Goal: Task Accomplishment & Management: Use online tool/utility

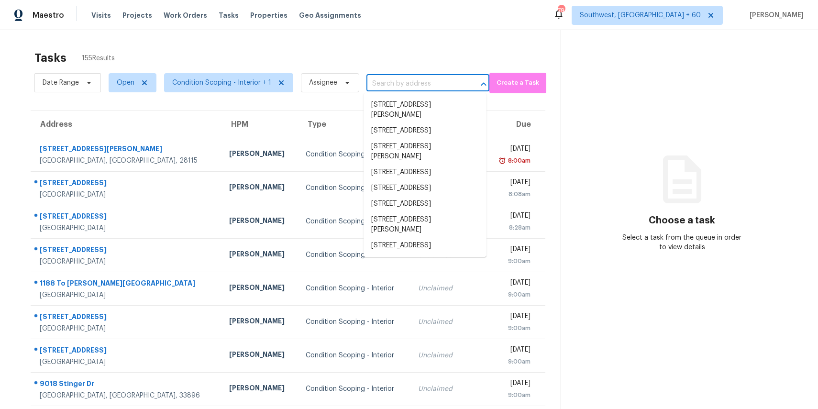
click at [420, 81] on input "text" at bounding box center [414, 84] width 96 height 15
paste input "2773 Farmstead Rd SE, Smyrna, GA, 30080"
type input "2773 Farmstead Rd SE, Smyrna, GA, 30080"
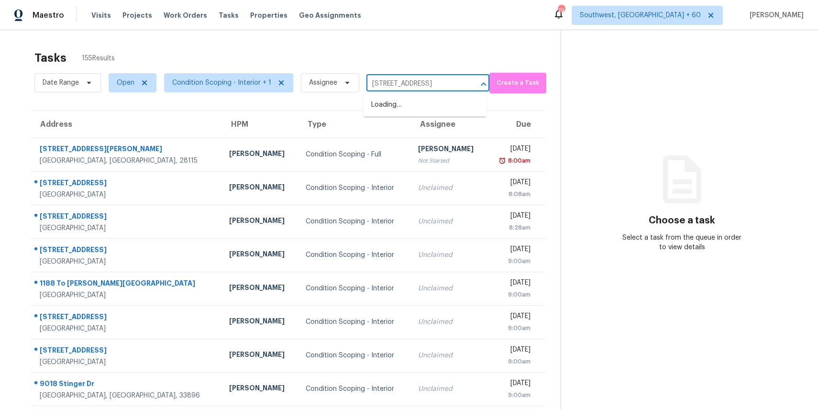
scroll to position [0, 45]
click at [461, 81] on div "2773 Farmstead Rd SE, Smyrna, GA, 30080 ​" at bounding box center [427, 84] width 123 height 15
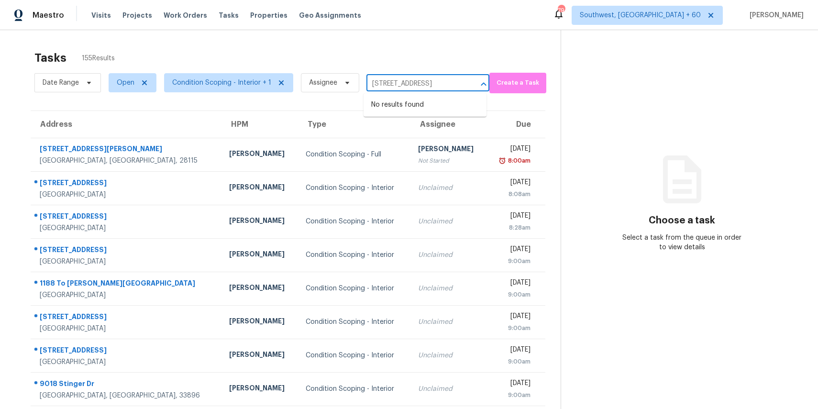
click at [461, 81] on div "2773 Farmstead Rd SE, Smyrna, GA, 30080 ​" at bounding box center [427, 84] width 123 height 15
click at [428, 84] on input "2773 Farmstead Rd SE, Smyrna, GA, 30080" at bounding box center [414, 84] width 96 height 15
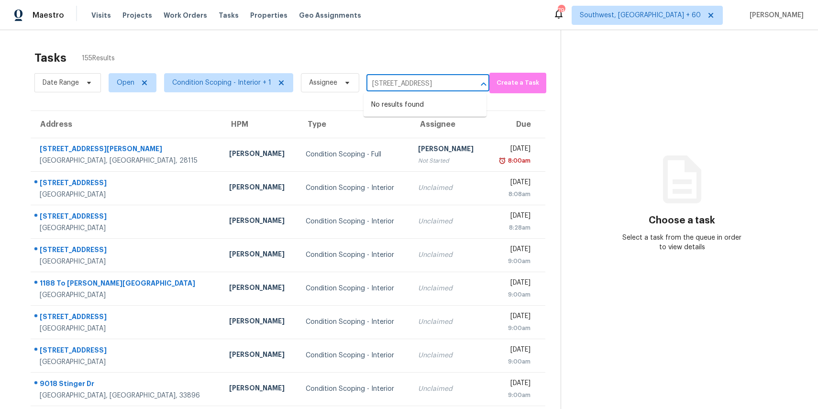
click at [428, 84] on input "2773 Farmstead Rd SE, Smyrna, GA, 30080" at bounding box center [414, 84] width 96 height 15
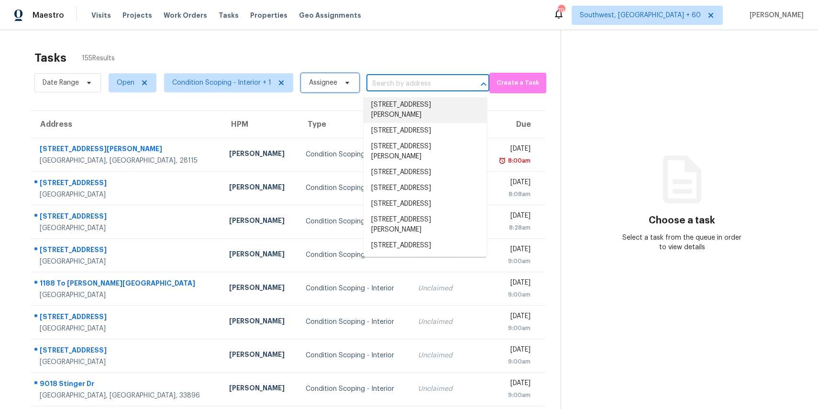
click at [343, 81] on icon at bounding box center [347, 83] width 8 height 8
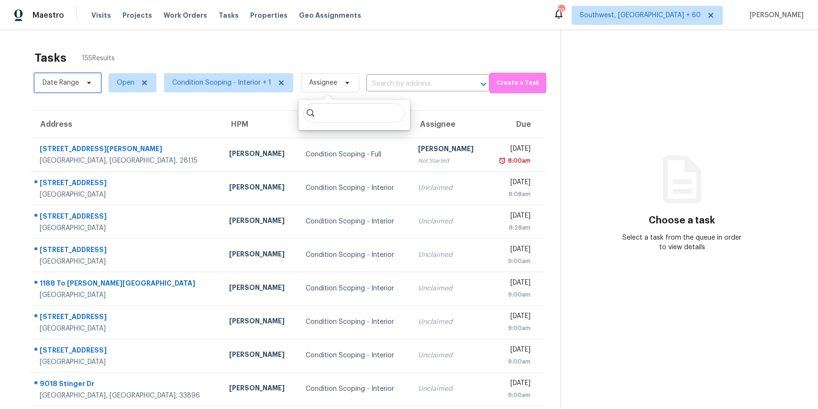
click at [74, 79] on span "Date Range" at bounding box center [61, 83] width 36 height 10
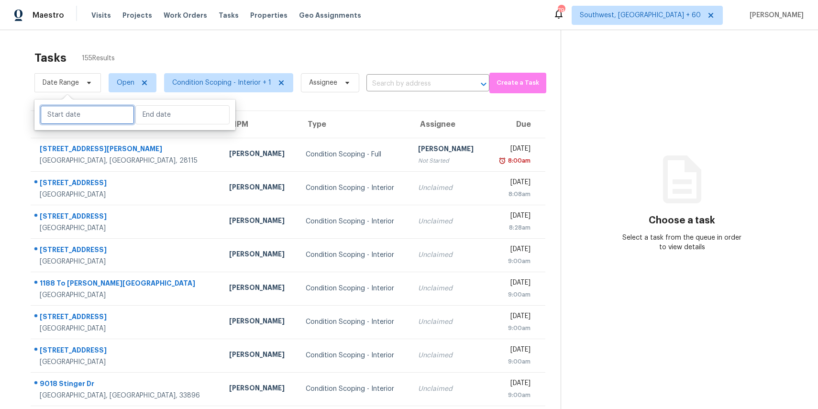
click at [84, 121] on input "text" at bounding box center [87, 114] width 94 height 19
select select "8"
select select "2025"
select select "9"
select select "2025"
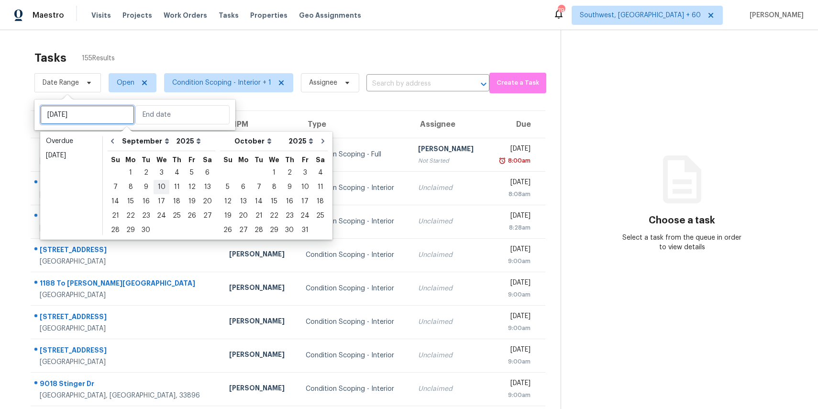
type input "Wed, Sep 10"
click at [156, 168] on div "3" at bounding box center [162, 172] width 16 height 13
type input "Wed, Sep 03"
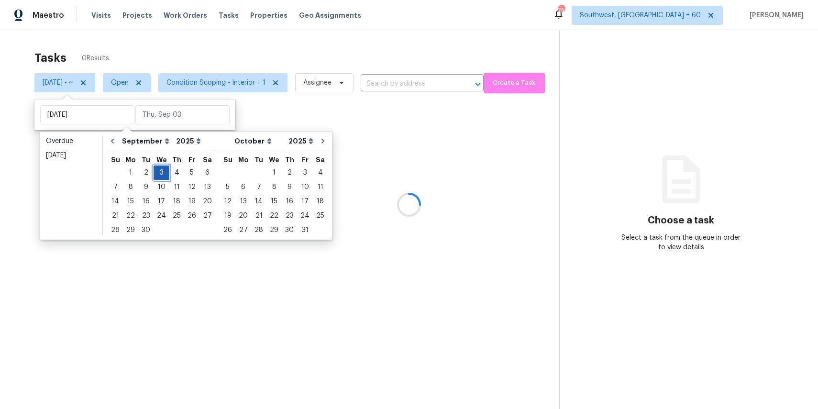
click at [156, 168] on div "3" at bounding box center [162, 172] width 16 height 13
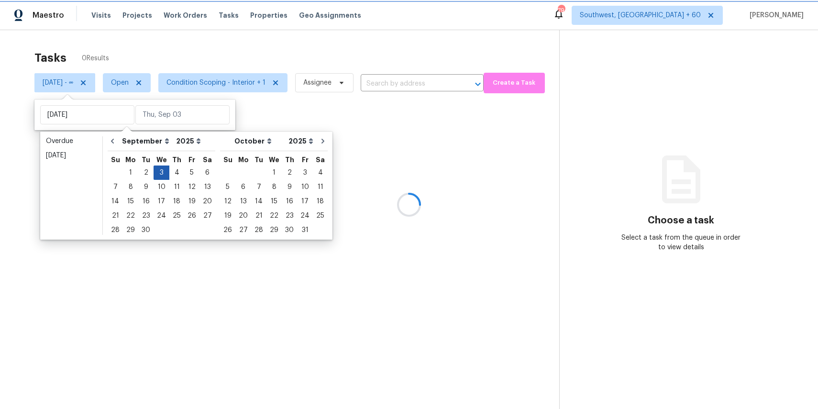
type input "Wed, Sep 03"
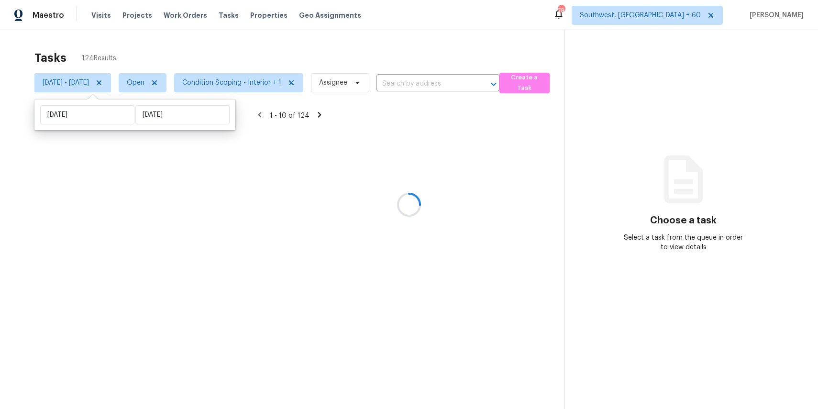
click at [243, 23] on div at bounding box center [409, 204] width 818 height 409
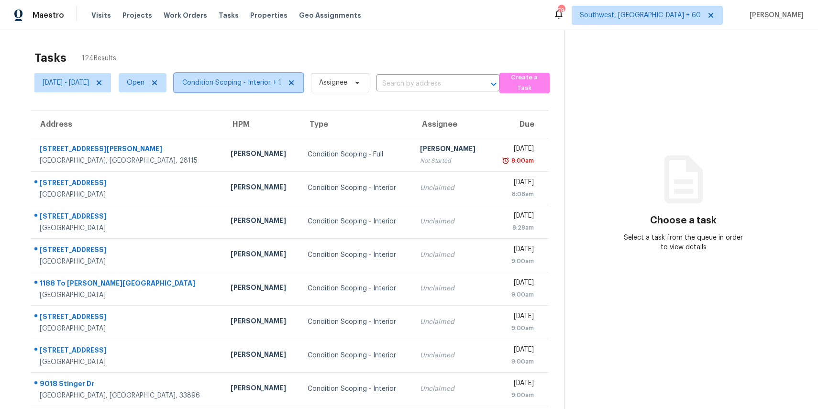
click at [281, 79] on span "Condition Scoping - Interior + 1" at bounding box center [231, 83] width 99 height 10
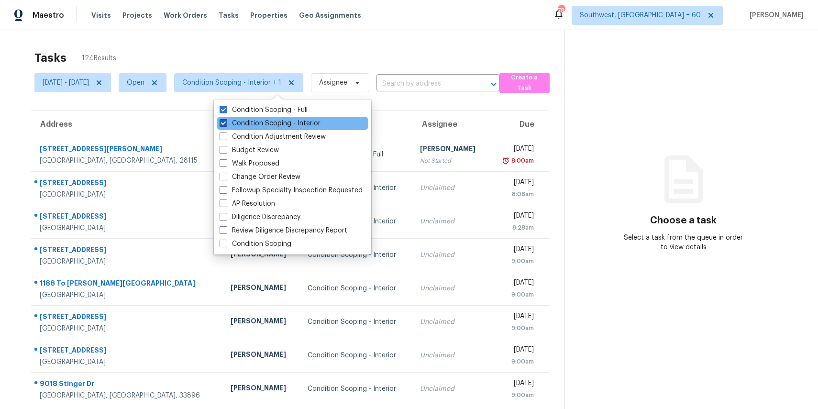
click at [294, 119] on label "Condition Scoping - Interior" at bounding box center [270, 124] width 101 height 10
click at [226, 119] on input "Condition Scoping - Interior" at bounding box center [223, 122] width 6 height 6
checkbox input "false"
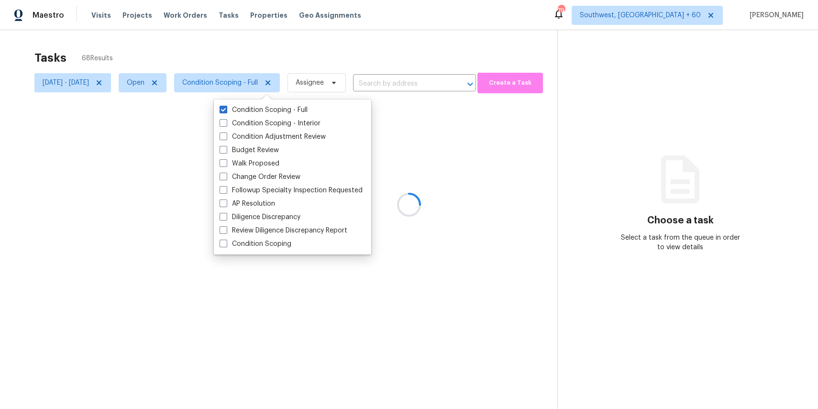
click at [327, 54] on div at bounding box center [409, 204] width 818 height 409
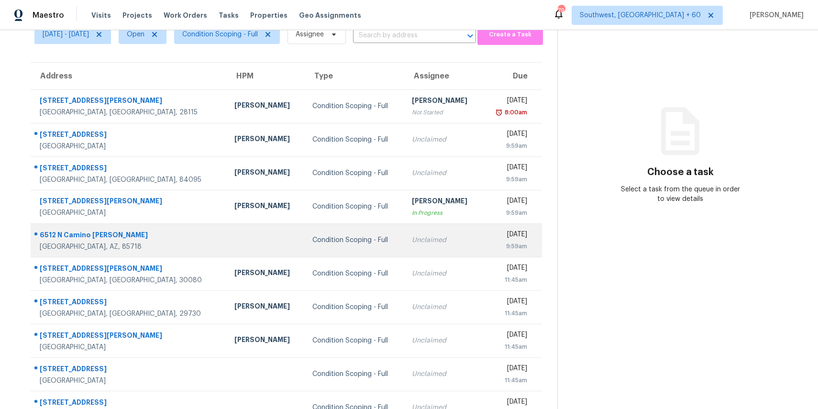
scroll to position [49, 0]
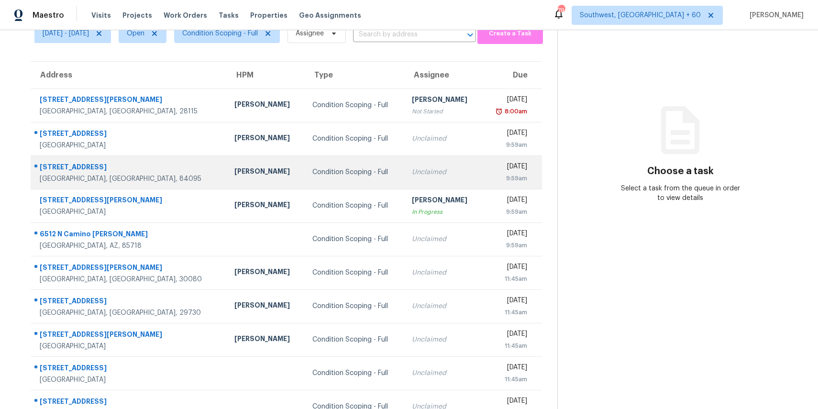
click at [342, 161] on td "Condition Scoping - Full" at bounding box center [355, 171] width 100 height 33
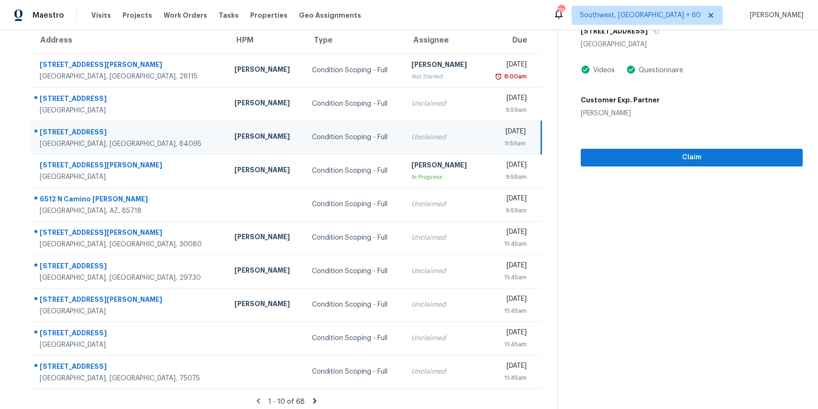
scroll to position [89, 0]
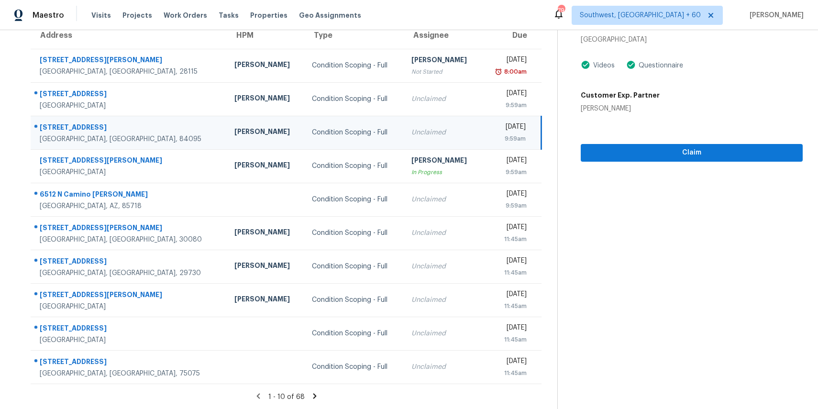
click at [315, 397] on icon at bounding box center [314, 396] width 9 height 9
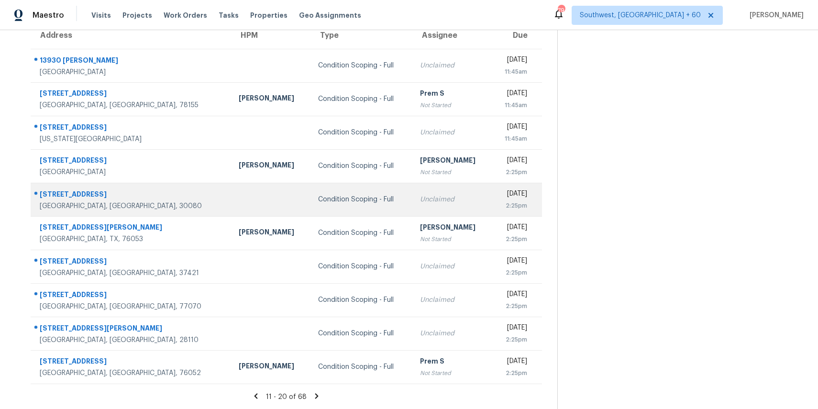
click at [412, 186] on td "Unclaimed" at bounding box center [451, 199] width 79 height 33
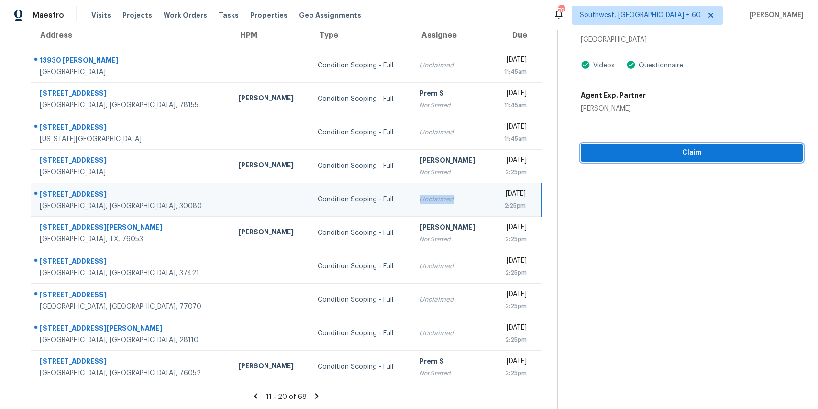
click at [641, 147] on span "Claim" at bounding box center [691, 153] width 207 height 12
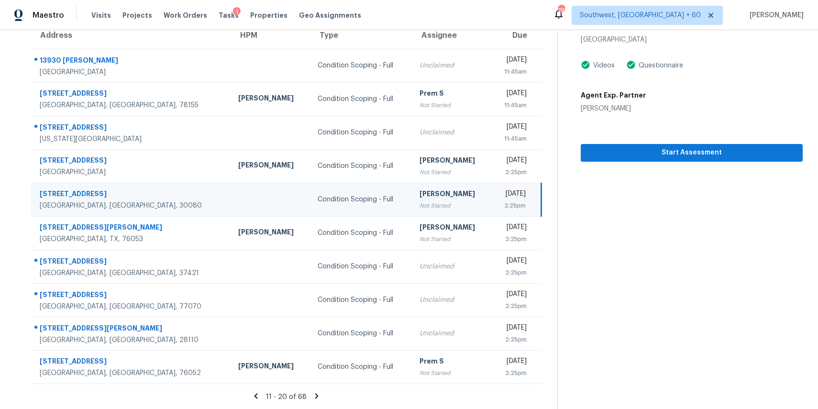
click at [315, 392] on div "11 - 20 of 68" at bounding box center [286, 397] width 542 height 10
click at [319, 397] on icon at bounding box center [316, 395] width 3 height 5
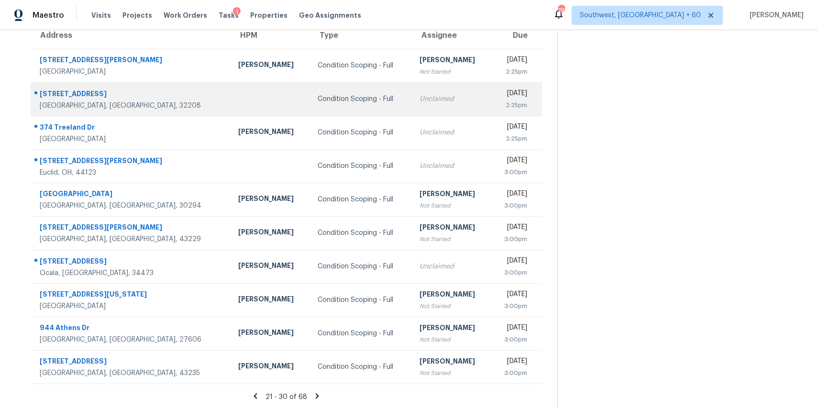
click at [419, 103] on div "Unclaimed" at bounding box center [451, 99] width 64 height 10
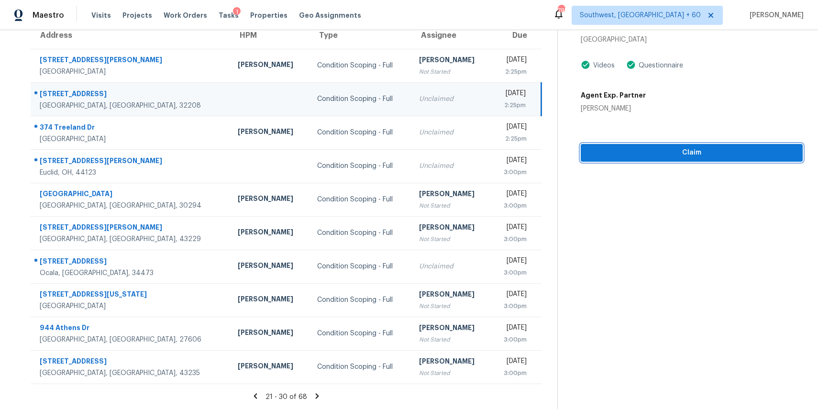
click at [622, 152] on span "Claim" at bounding box center [691, 153] width 207 height 12
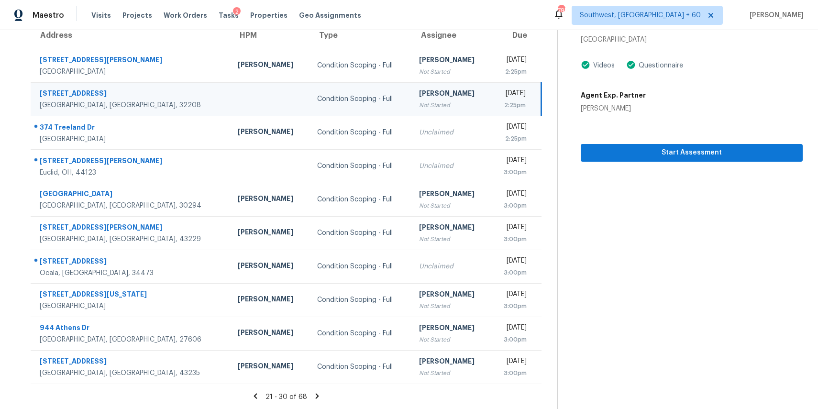
click at [319, 392] on icon at bounding box center [317, 396] width 9 height 9
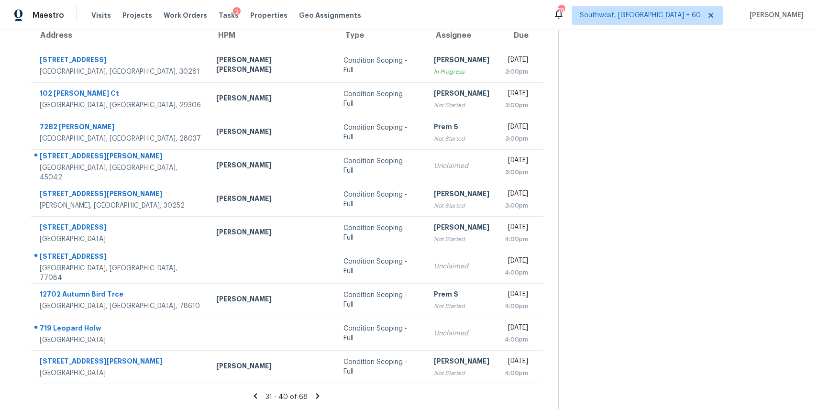
click at [319, 395] on icon at bounding box center [317, 395] width 3 height 5
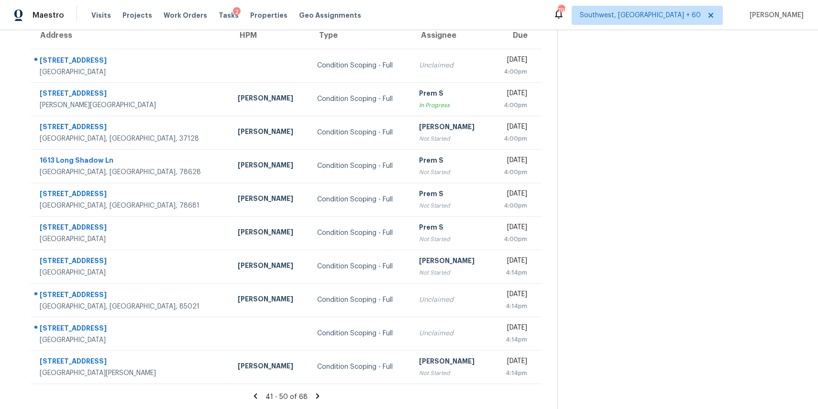
click at [319, 394] on icon at bounding box center [317, 396] width 9 height 9
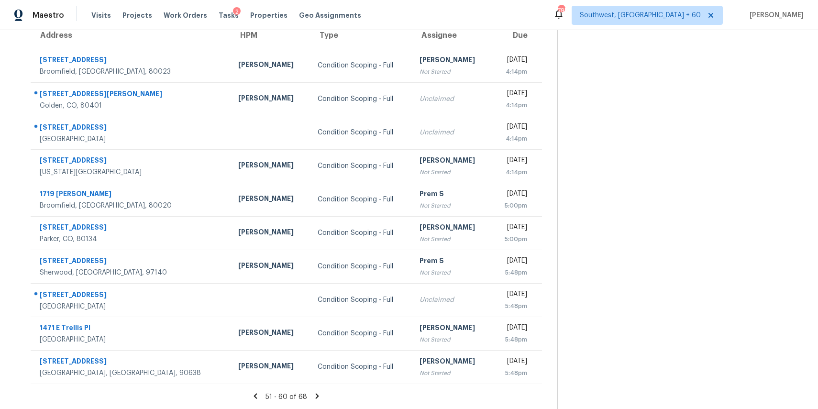
click at [321, 397] on icon at bounding box center [317, 396] width 9 height 9
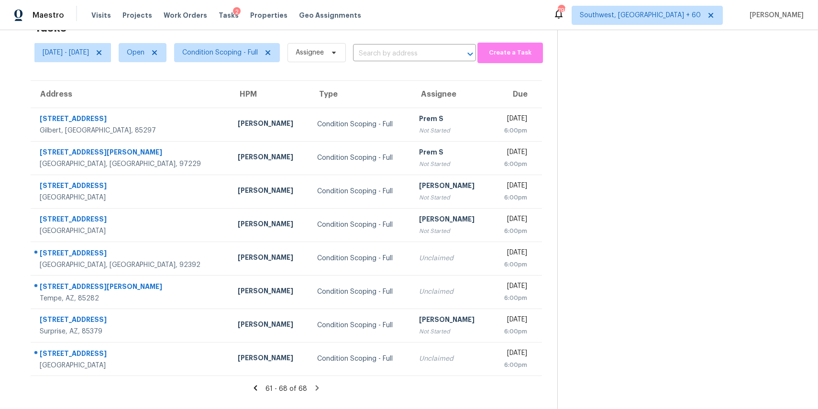
click at [319, 390] on icon at bounding box center [317, 388] width 9 height 9
click at [319, 388] on icon at bounding box center [317, 387] width 3 height 5
click at [319, 387] on icon at bounding box center [317, 388] width 9 height 9
click at [321, 390] on icon at bounding box center [317, 388] width 9 height 9
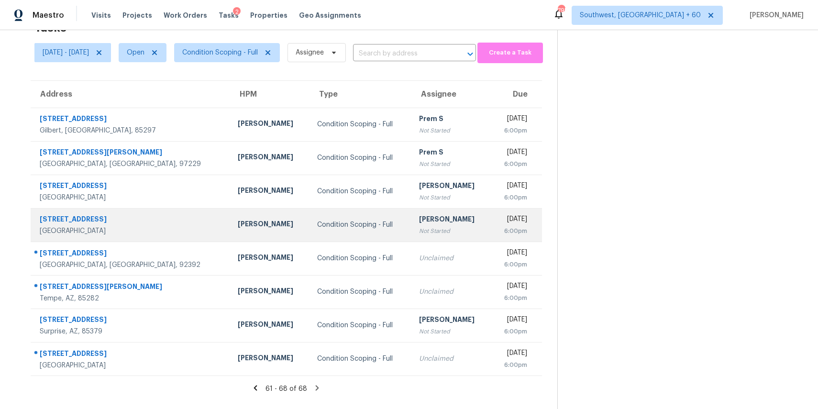
scroll to position [0, 0]
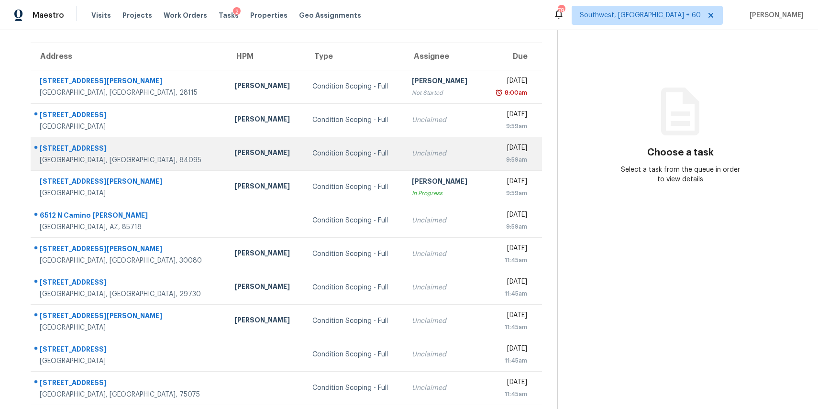
scroll to position [89, 0]
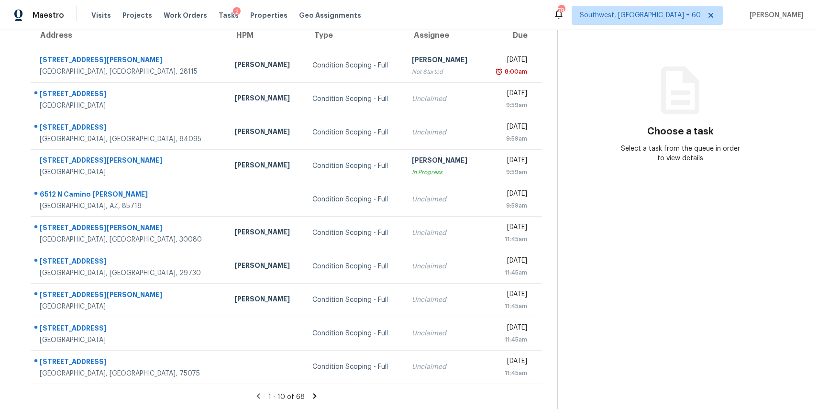
click at [318, 395] on icon at bounding box center [314, 396] width 9 height 9
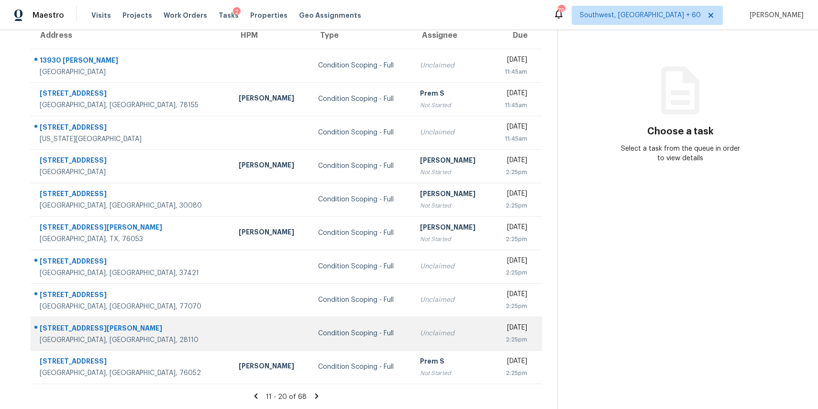
click at [344, 330] on div "Condition Scoping - Full" at bounding box center [361, 334] width 87 height 10
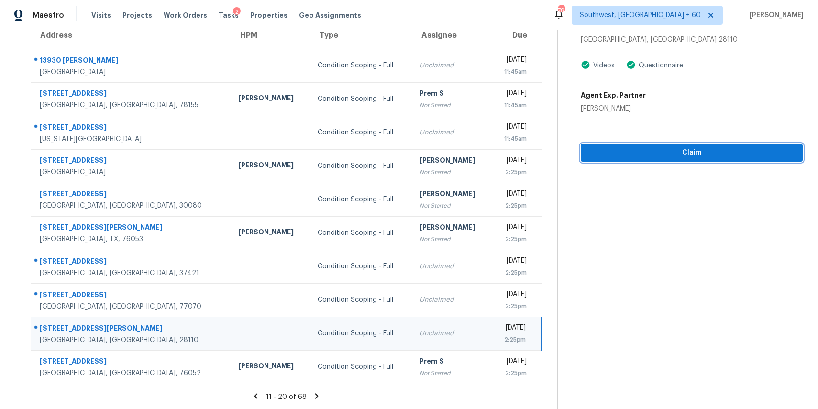
click at [637, 159] on button "Claim" at bounding box center [692, 153] width 222 height 18
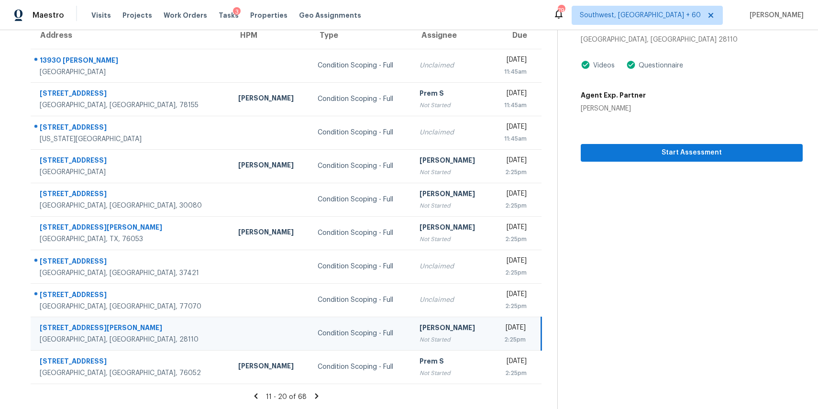
click at [321, 395] on icon at bounding box center [316, 396] width 9 height 9
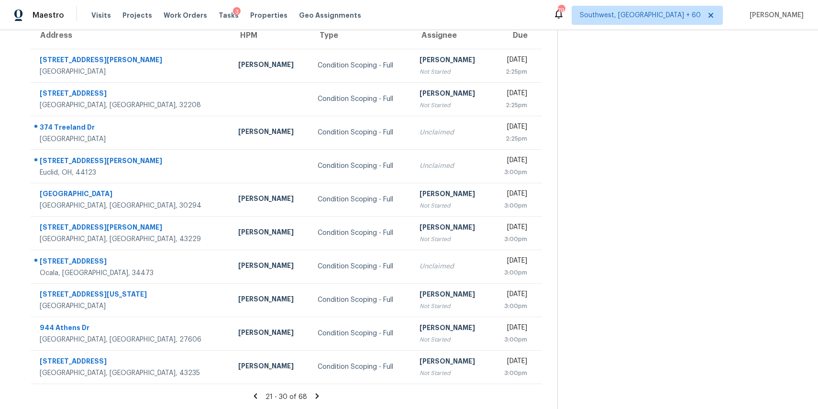
click at [320, 395] on icon at bounding box center [317, 396] width 9 height 9
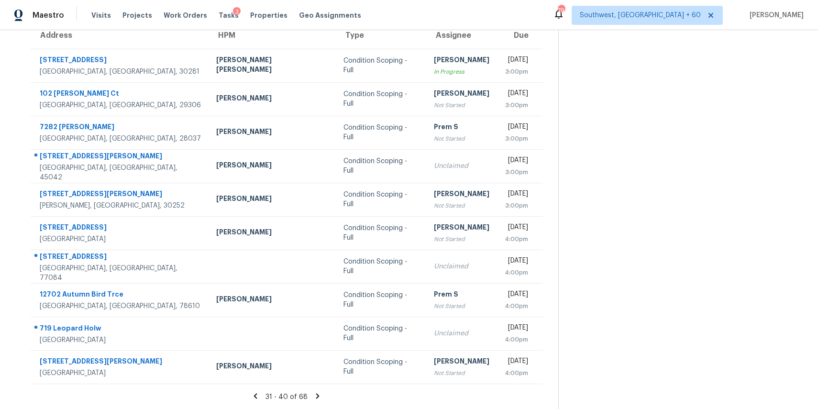
click at [319, 393] on icon at bounding box center [317, 395] width 3 height 5
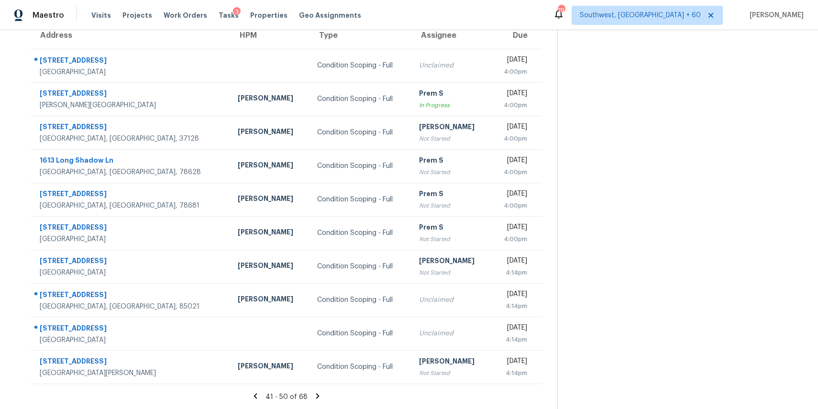
click at [319, 393] on icon at bounding box center [317, 395] width 3 height 5
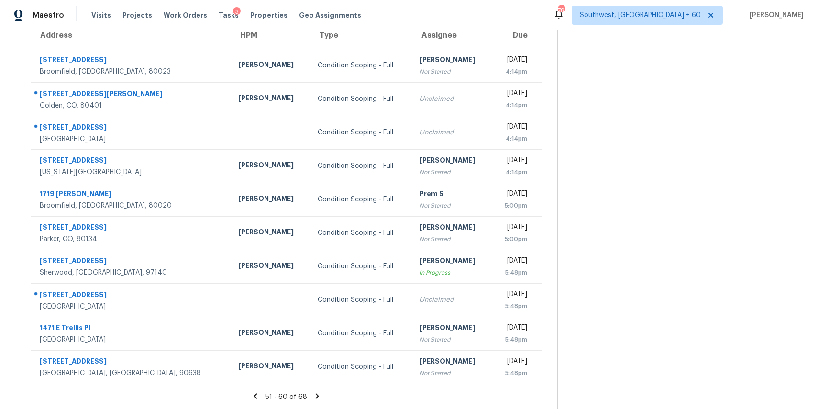
click at [321, 396] on icon at bounding box center [317, 396] width 9 height 9
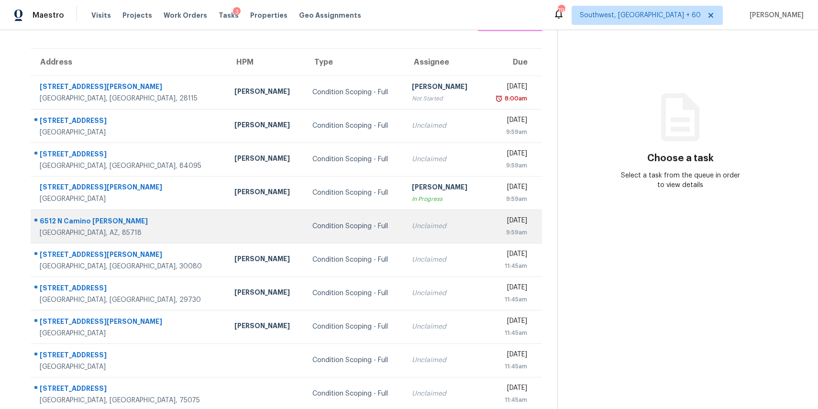
scroll to position [89, 0]
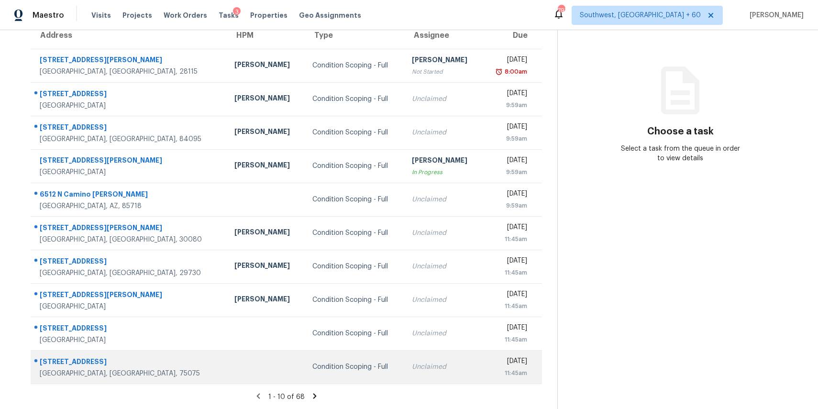
click at [312, 366] on div "Condition Scoping - Full" at bounding box center [354, 367] width 85 height 10
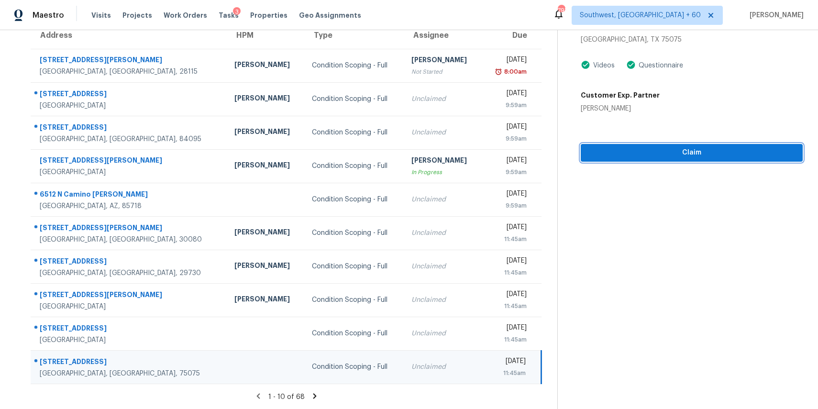
click at [621, 150] on span "Claim" at bounding box center [691, 153] width 207 height 12
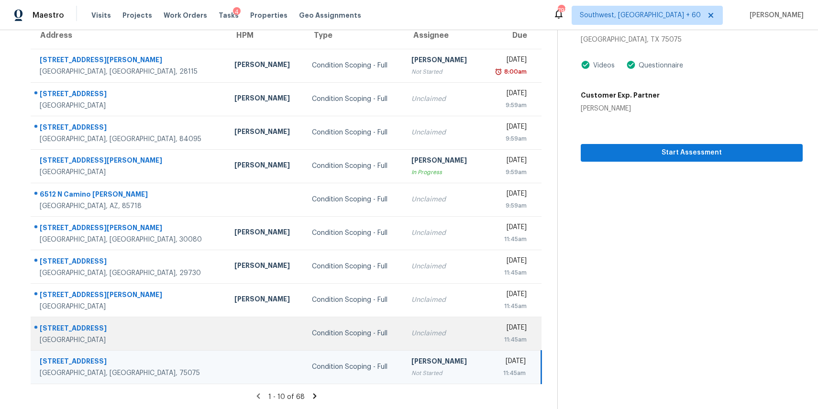
click at [411, 332] on div "Unclaimed" at bounding box center [442, 334] width 62 height 10
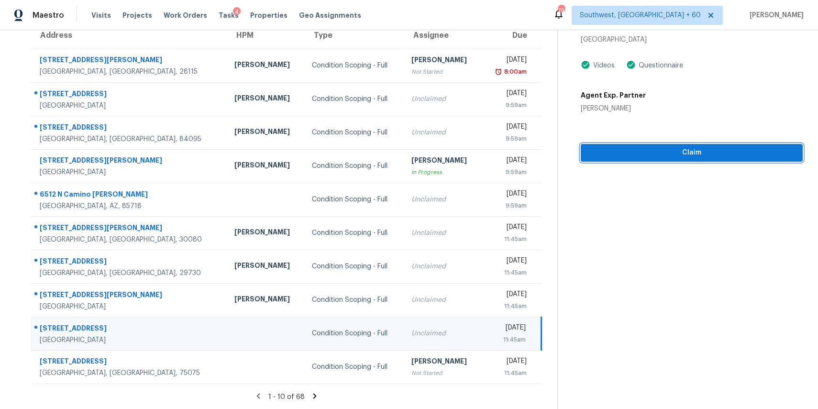
click at [629, 155] on span "Claim" at bounding box center [691, 153] width 207 height 12
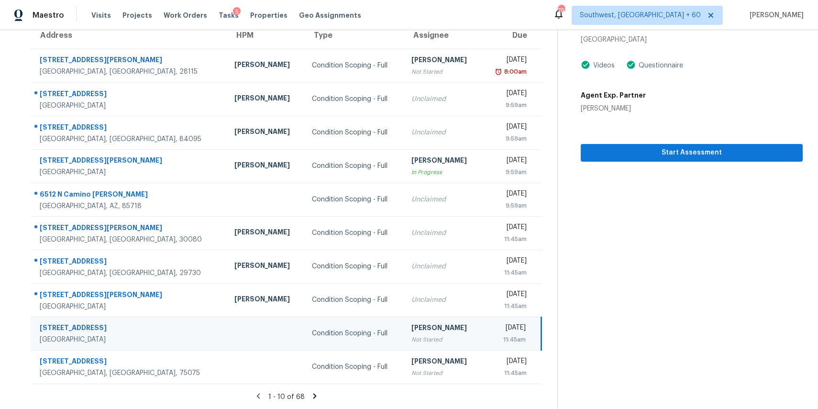
click at [316, 394] on icon at bounding box center [314, 395] width 3 height 5
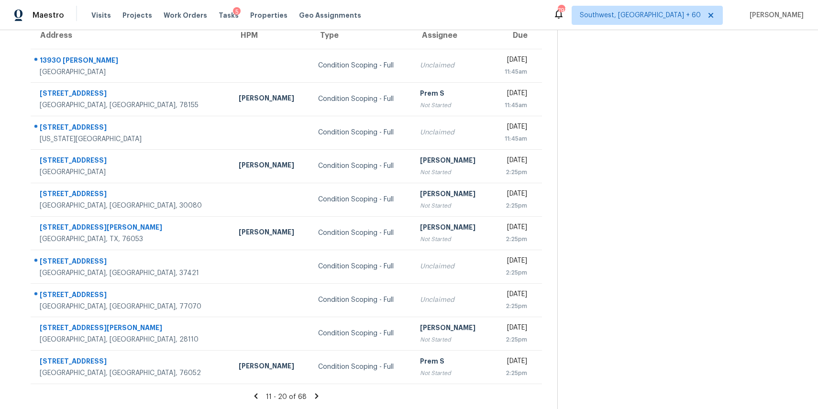
click at [321, 393] on icon at bounding box center [316, 396] width 9 height 9
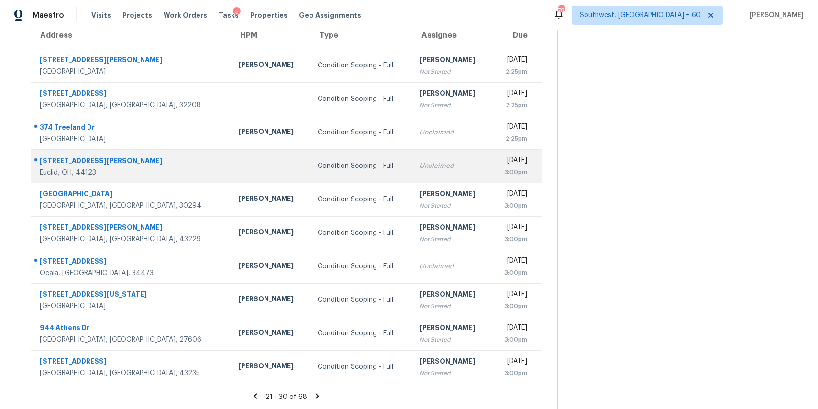
click at [325, 172] on td "Condition Scoping - Full" at bounding box center [361, 165] width 102 height 33
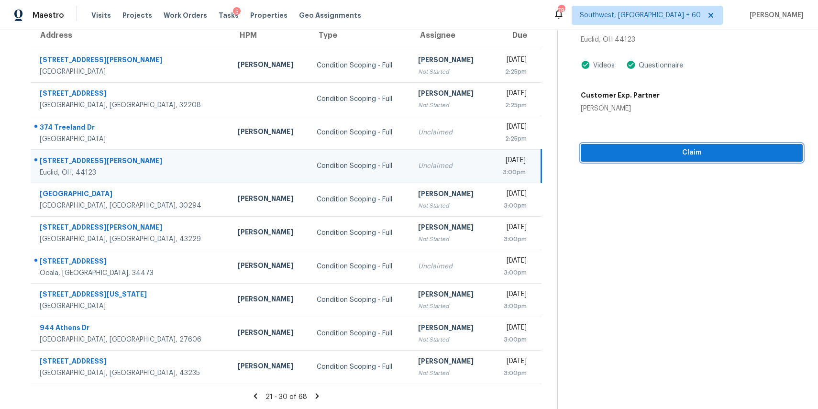
click at [619, 148] on span "Claim" at bounding box center [691, 153] width 207 height 12
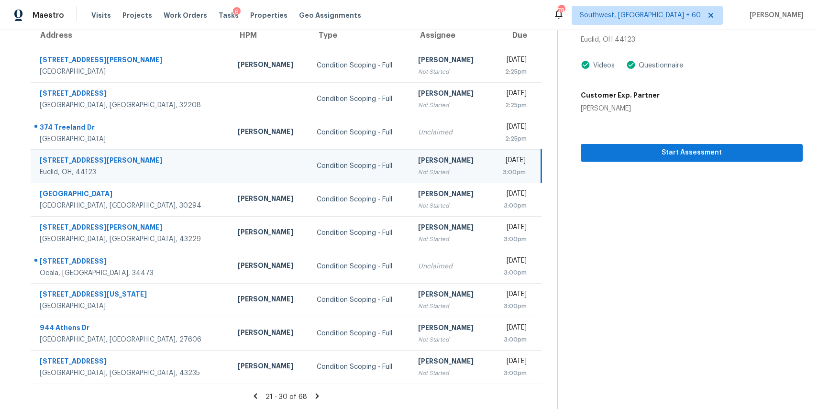
click at [319, 395] on icon at bounding box center [317, 395] width 3 height 5
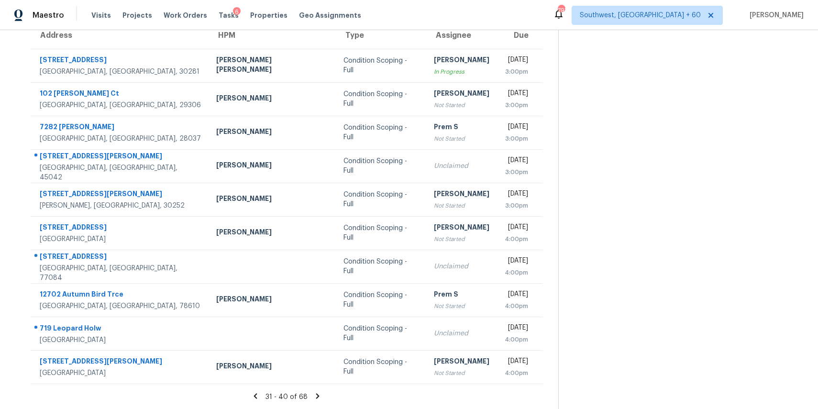
click at [320, 395] on icon at bounding box center [317, 396] width 9 height 9
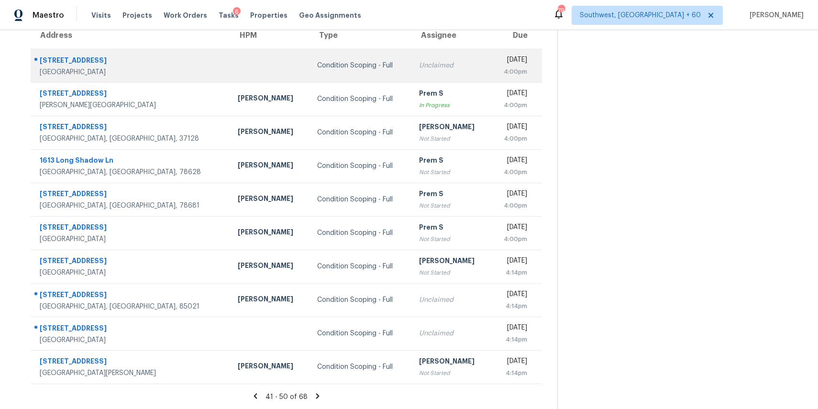
click at [322, 77] on td "Condition Scoping - Full" at bounding box center [360, 65] width 102 height 33
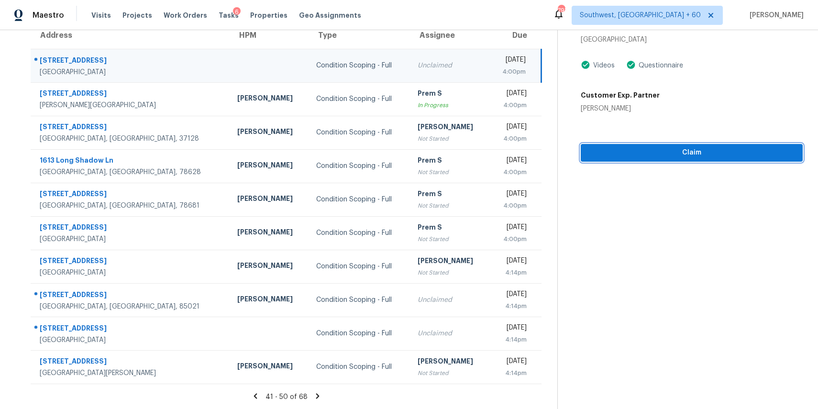
click at [629, 155] on span "Claim" at bounding box center [691, 153] width 207 height 12
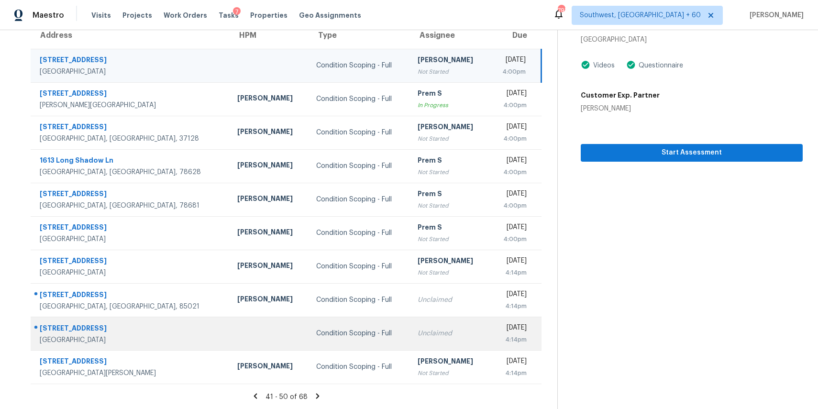
click at [308, 340] on td "Condition Scoping - Full" at bounding box center [358, 333] width 101 height 33
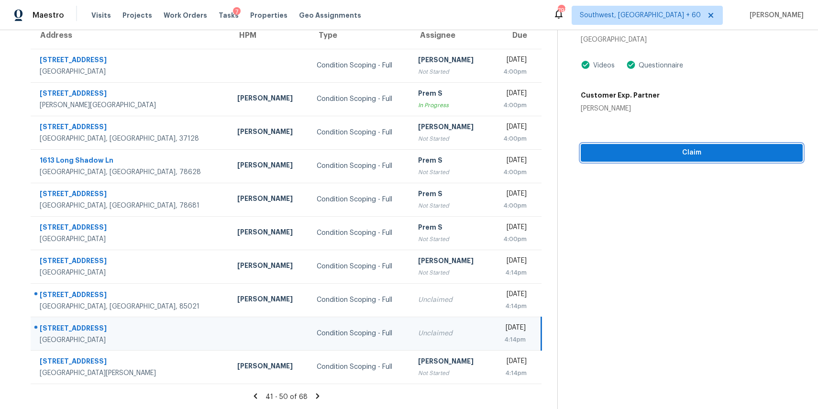
click at [634, 147] on span "Claim" at bounding box center [691, 153] width 207 height 12
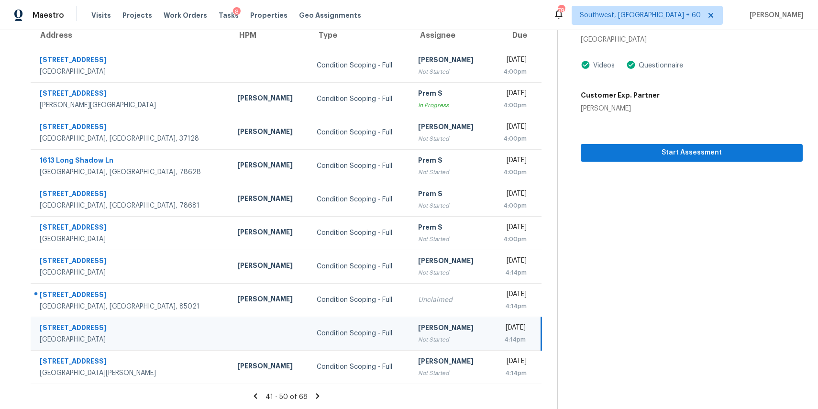
click at [320, 395] on icon at bounding box center [317, 396] width 9 height 9
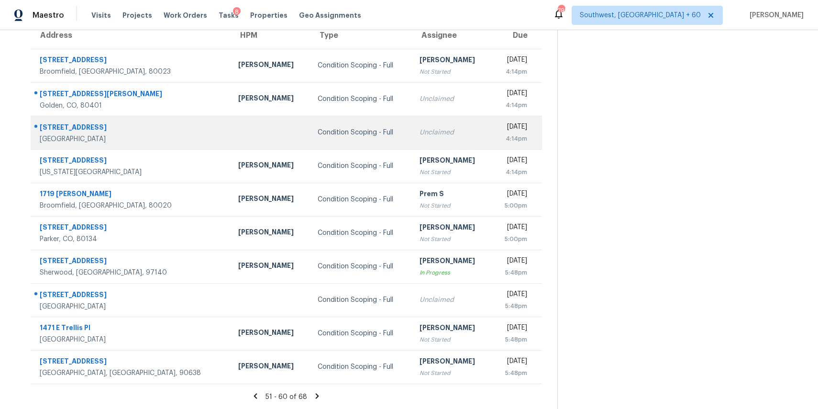
click at [321, 135] on div "Condition Scoping - Full" at bounding box center [361, 133] width 87 height 10
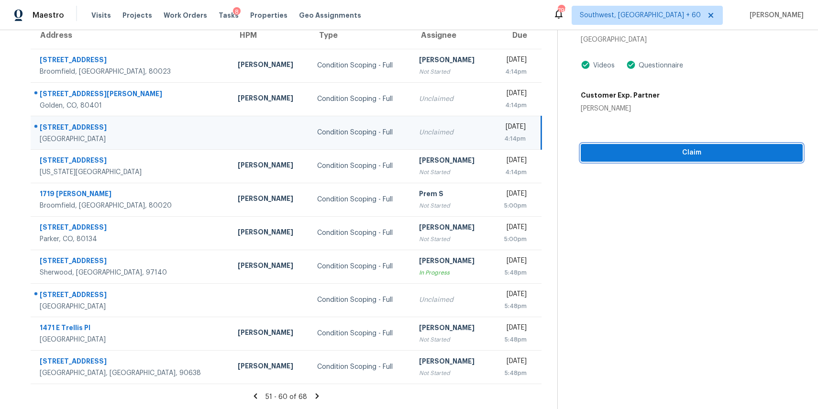
click at [628, 156] on span "Claim" at bounding box center [691, 153] width 207 height 12
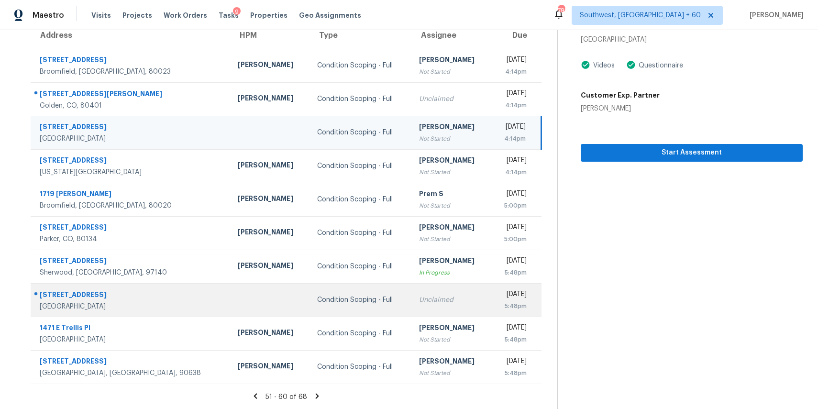
click at [309, 288] on td "Condition Scoping - Full" at bounding box center [360, 299] width 102 height 33
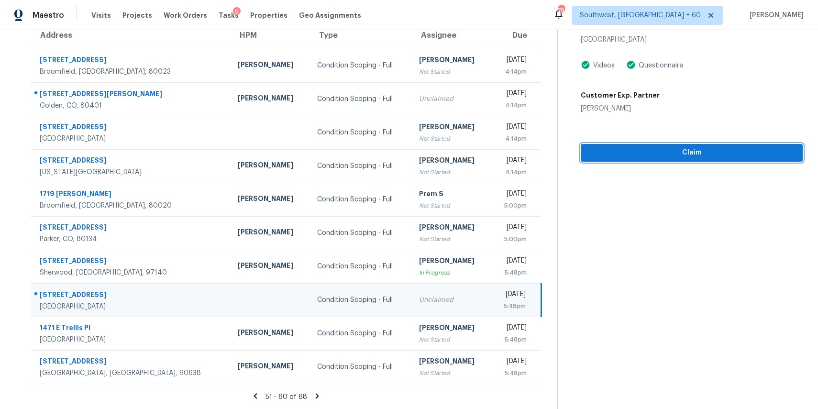
click at [620, 146] on button "Claim" at bounding box center [692, 153] width 222 height 18
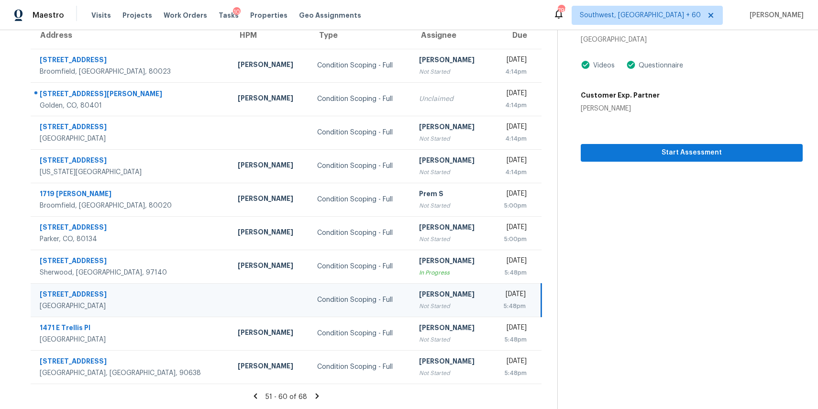
click at [316, 393] on div "51 - 60 of 68" at bounding box center [286, 397] width 542 height 10
click at [319, 394] on icon at bounding box center [317, 396] width 9 height 9
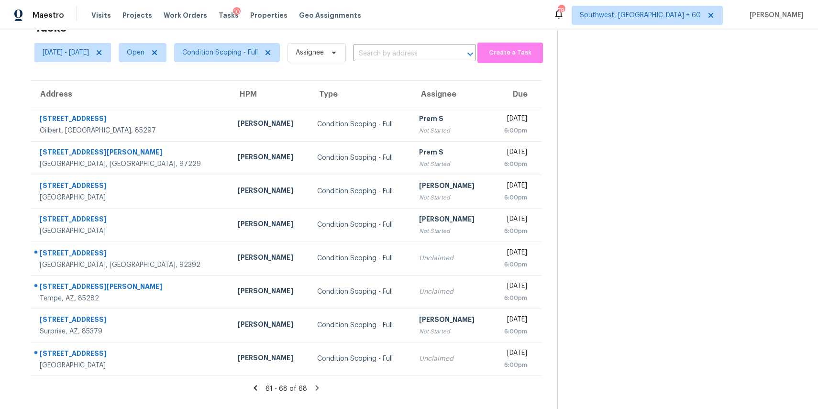
scroll to position [0, 0]
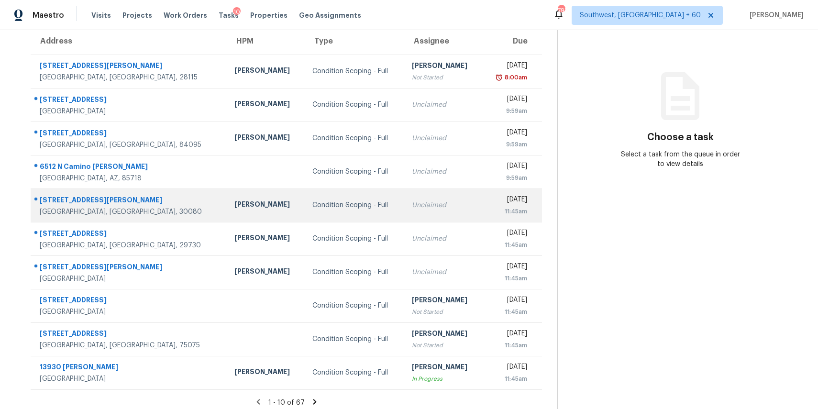
scroll to position [89, 0]
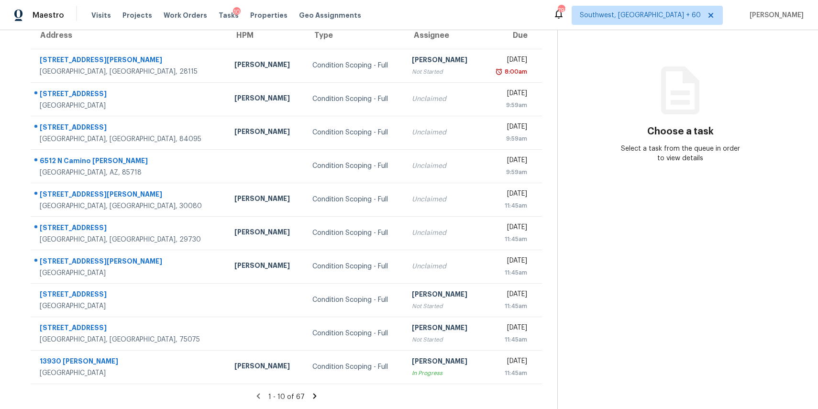
click at [317, 394] on icon at bounding box center [314, 396] width 9 height 9
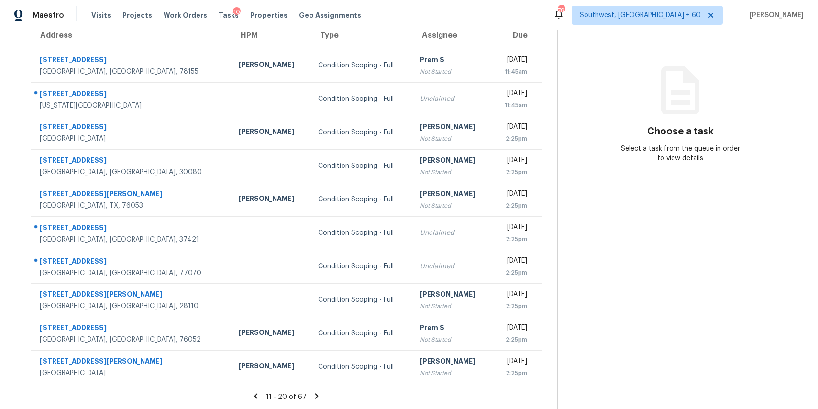
click at [319, 395] on icon at bounding box center [316, 395] width 3 height 5
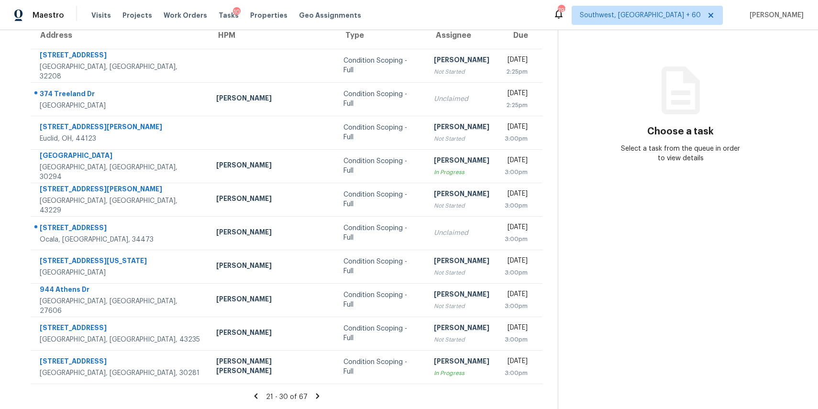
click at [319, 395] on icon at bounding box center [317, 396] width 9 height 9
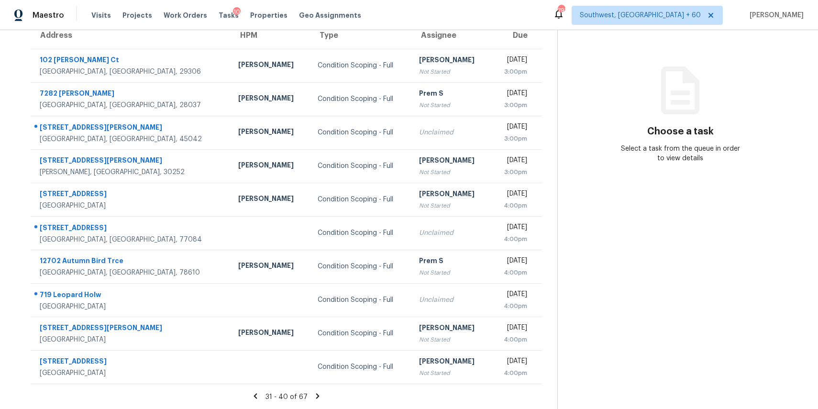
click at [323, 400] on div "31 - 40 of 67" at bounding box center [286, 397] width 542 height 10
click at [320, 396] on icon at bounding box center [317, 396] width 9 height 9
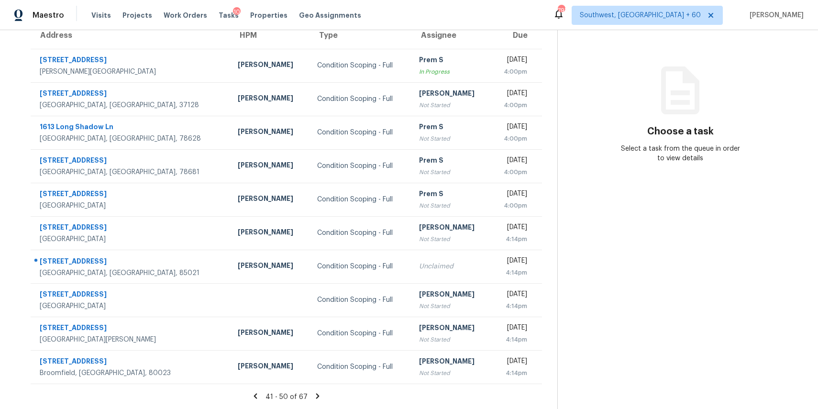
click at [321, 393] on icon at bounding box center [317, 396] width 9 height 9
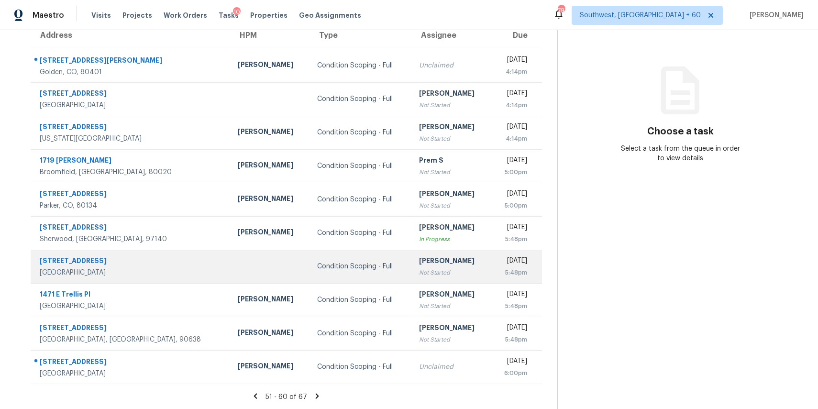
click at [318, 262] on div "Condition Scoping - Full" at bounding box center [360, 267] width 87 height 10
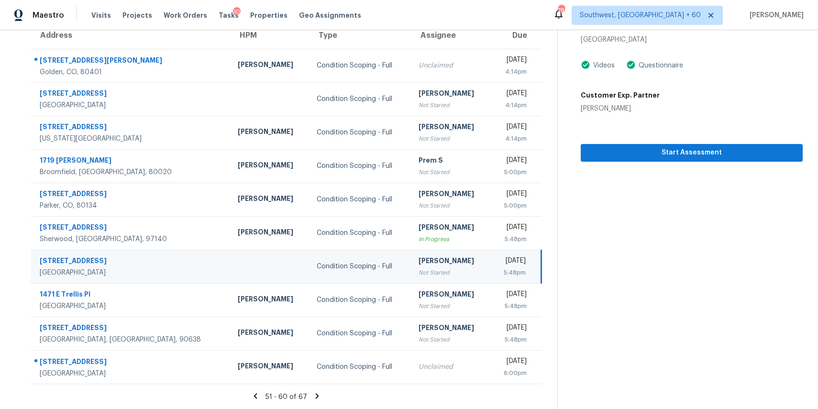
click at [318, 394] on icon at bounding box center [317, 396] width 9 height 9
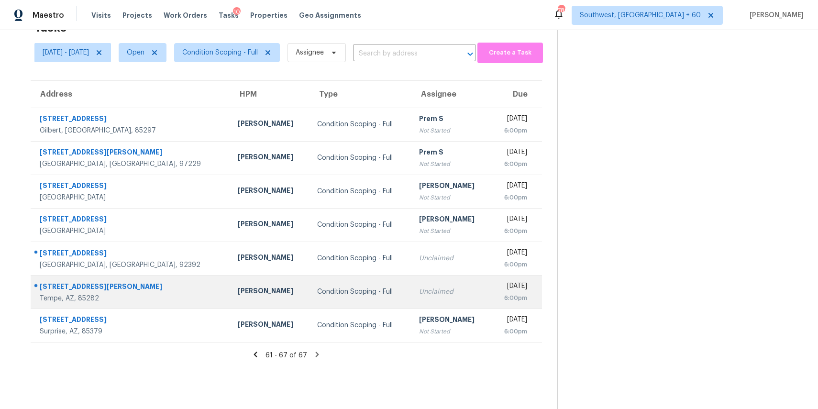
click at [230, 307] on td "Brian Borntrager" at bounding box center [269, 291] width 79 height 33
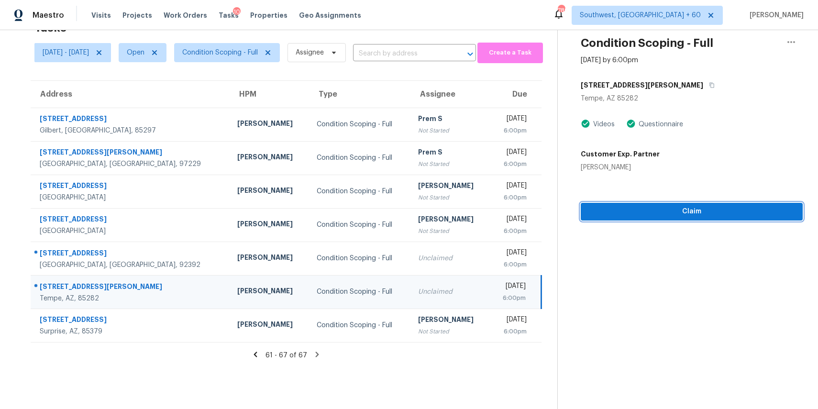
click at [691, 215] on span "Claim" at bounding box center [691, 212] width 207 height 12
click at [691, 274] on section "Condition Scoping - Full Sep 3rd 2025 by 6:00pm 2175 E Minton Dr Tempe, AZ 8528…" at bounding box center [679, 204] width 245 height 409
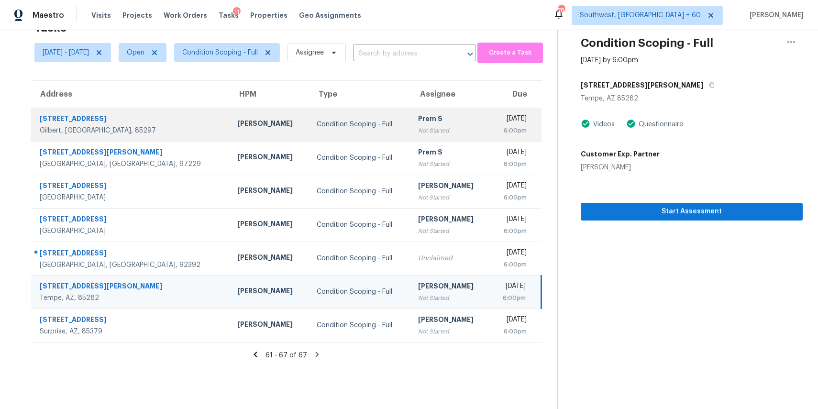
scroll to position [0, 0]
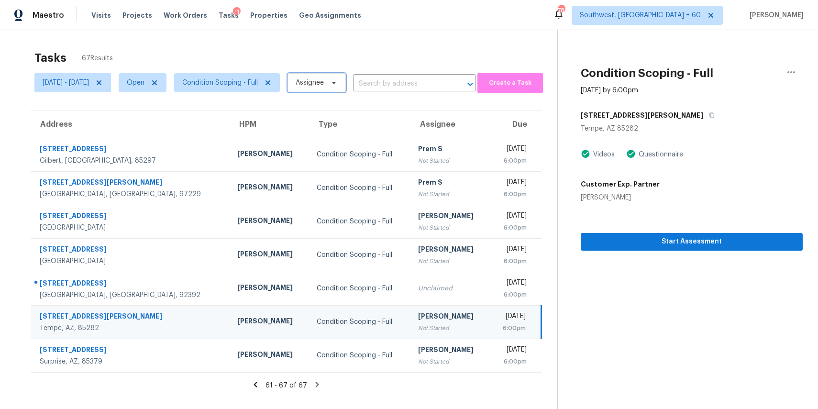
click at [324, 85] on span "Assignee" at bounding box center [310, 83] width 28 height 10
type input "ranjith"
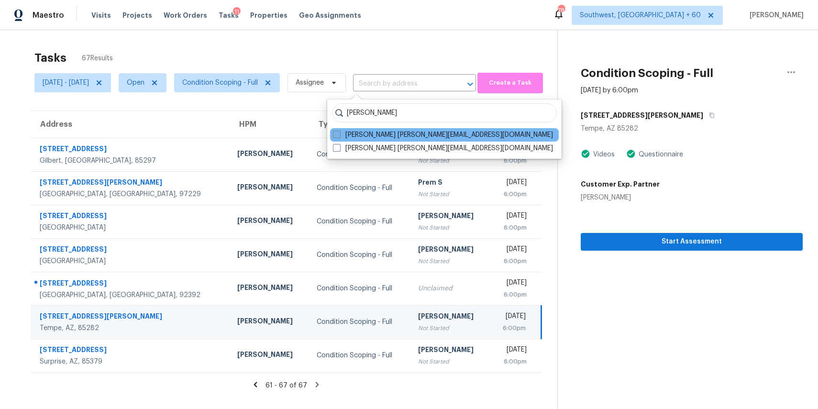
click at [412, 134] on label "Ranjith Kumar P ranjith.kumar@opendoor.com" at bounding box center [443, 135] width 220 height 10
click at [339, 134] on input "Ranjith Kumar P ranjith.kumar@opendoor.com" at bounding box center [336, 133] width 6 height 6
checkbox input "true"
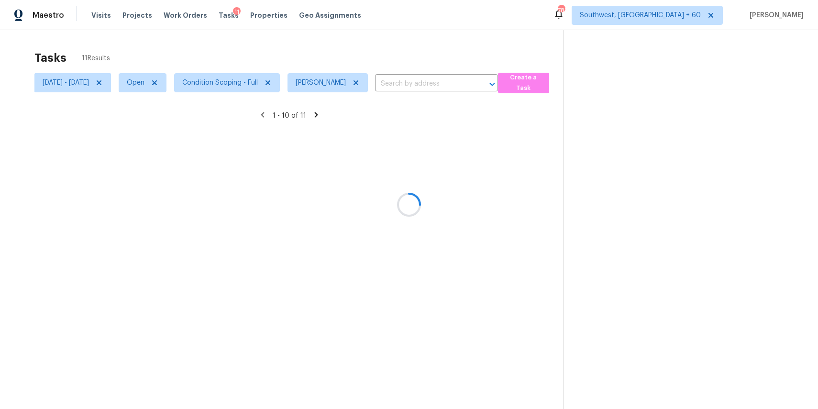
click at [477, 51] on div at bounding box center [409, 204] width 818 height 409
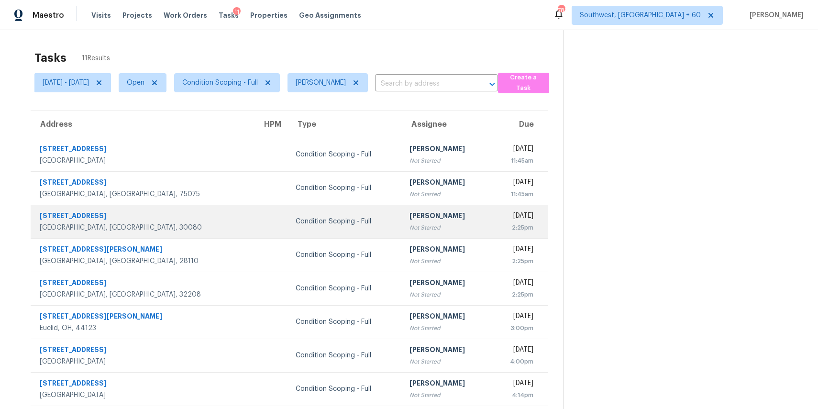
click at [409, 219] on div "[PERSON_NAME]" at bounding box center [445, 217] width 73 height 12
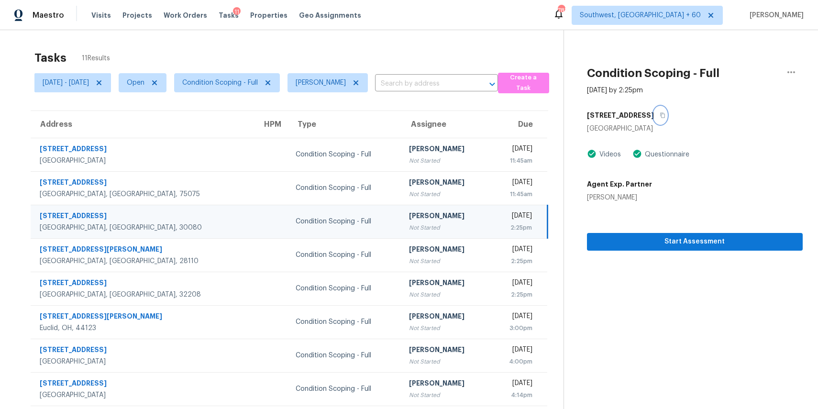
click at [667, 121] on button "button" at bounding box center [660, 115] width 13 height 17
click at [679, 246] on span "Start Assessment" at bounding box center [694, 242] width 200 height 12
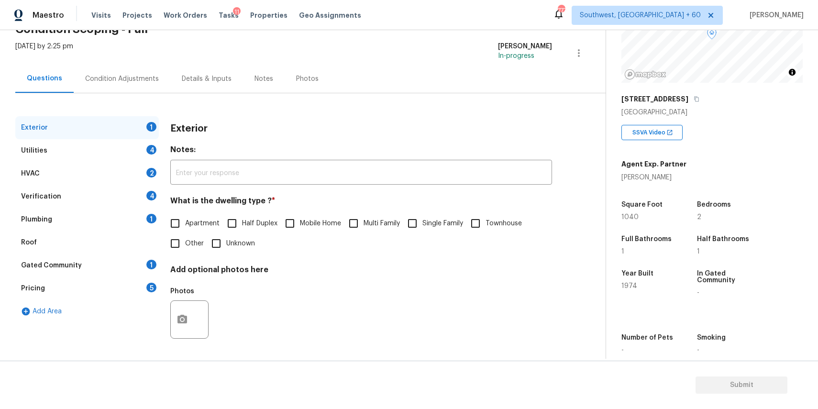
scroll to position [147, 0]
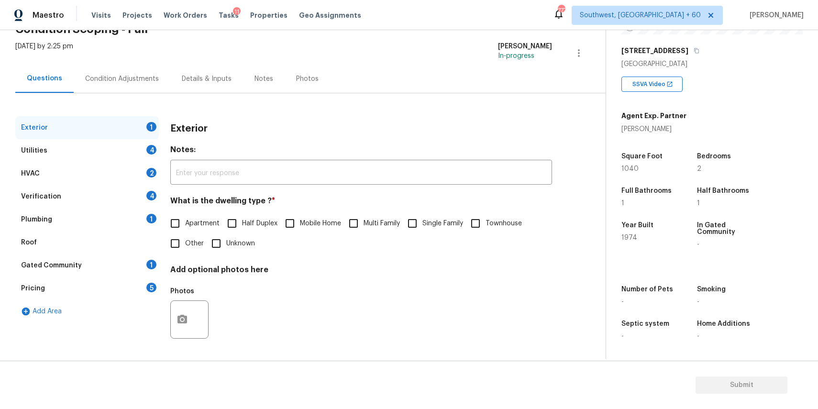
click at [209, 220] on span "Apartment" at bounding box center [202, 224] width 34 height 10
click at [185, 220] on input "Apartment" at bounding box center [175, 223] width 20 height 20
checkbox input "true"
click at [109, 160] on div "Utilities 4" at bounding box center [86, 150] width 143 height 23
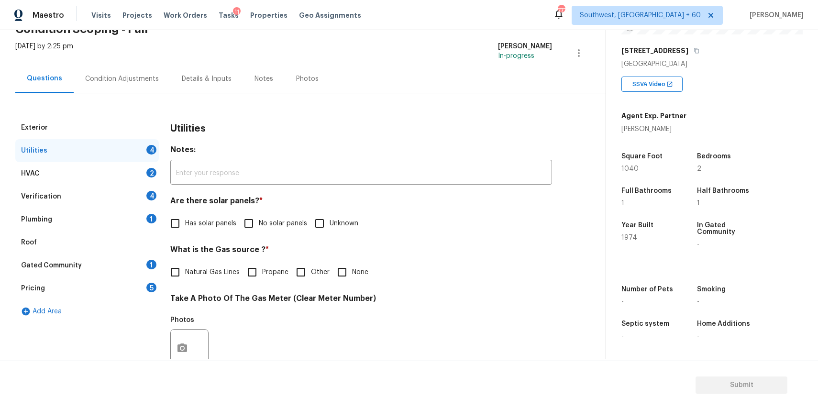
click at [262, 223] on span "No solar panels" at bounding box center [283, 224] width 48 height 10
click at [259, 223] on input "No solar panels" at bounding box center [249, 223] width 20 height 20
checkbox input "true"
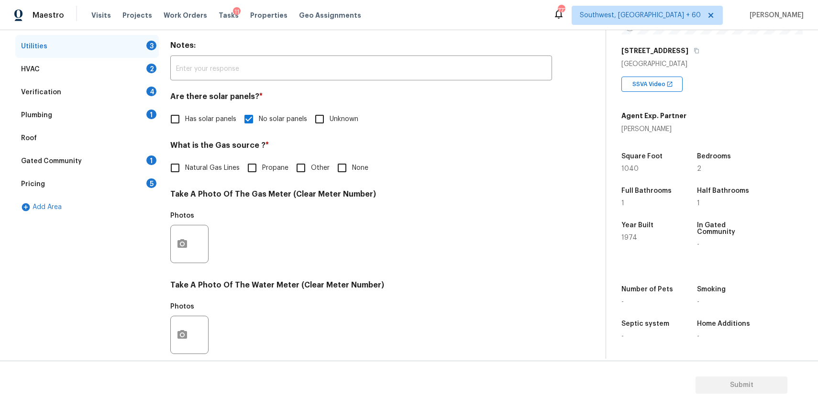
scroll to position [287, 0]
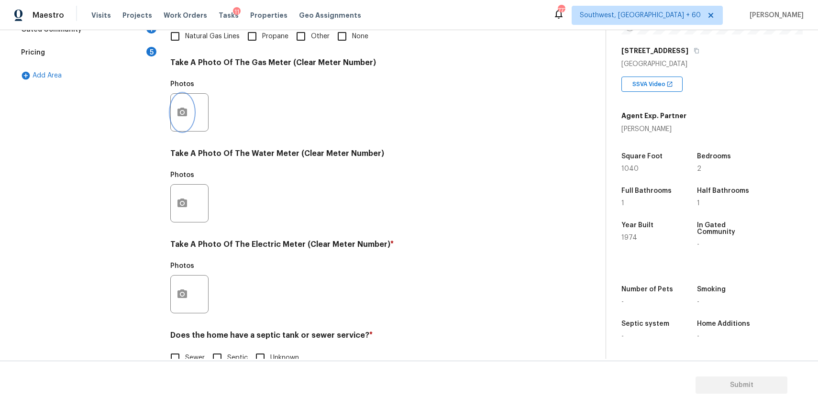
click at [182, 110] on icon "button" at bounding box center [181, 112] width 11 height 11
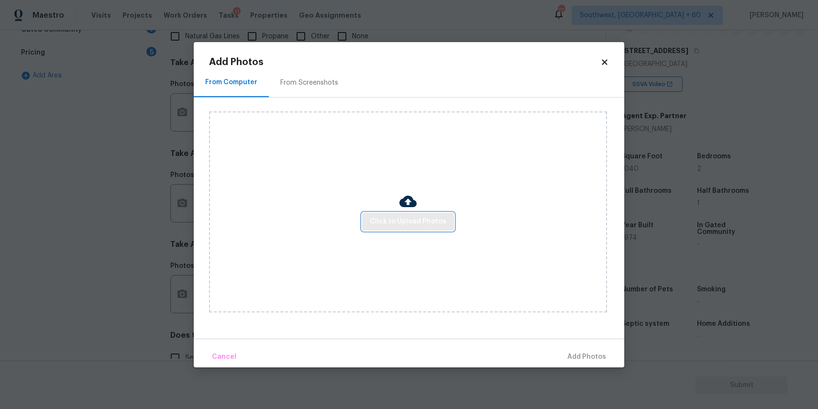
click at [408, 219] on span "Click to Upload Photos" at bounding box center [408, 222] width 77 height 12
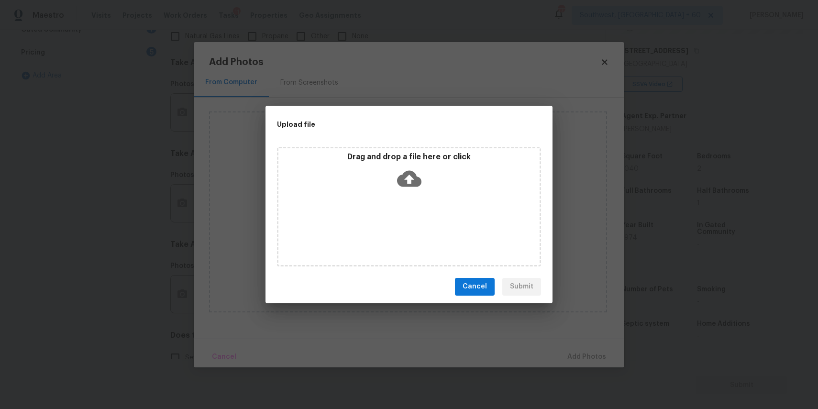
click at [403, 196] on div "Drag and drop a file here or click" at bounding box center [409, 207] width 264 height 120
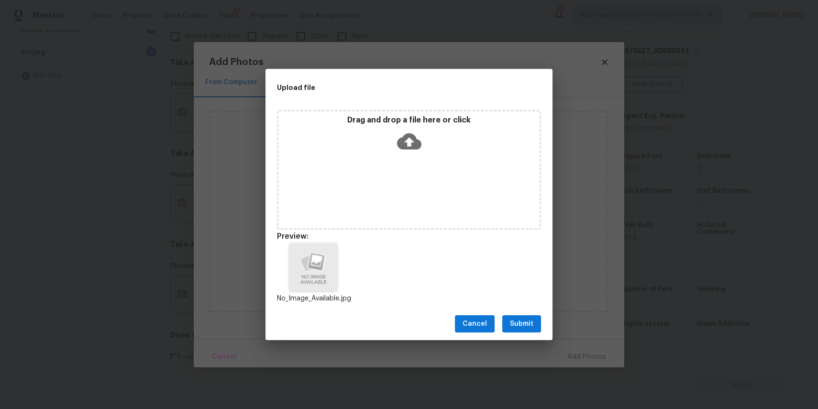
click at [524, 317] on button "Submit" at bounding box center [521, 324] width 39 height 18
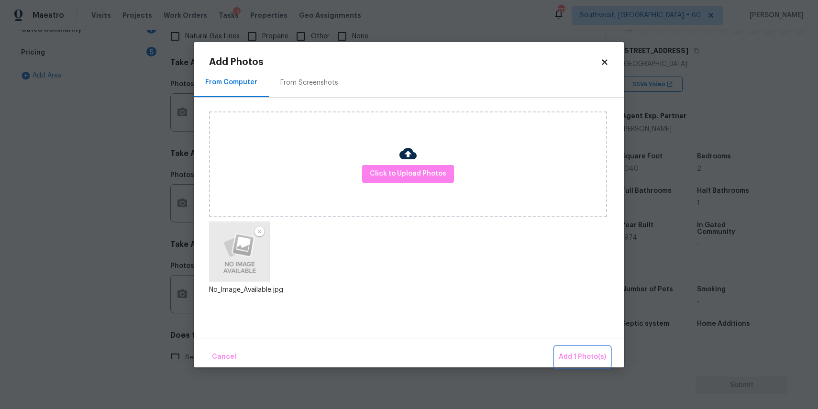
click at [584, 351] on span "Add 1 Photo(s)" at bounding box center [582, 357] width 47 height 12
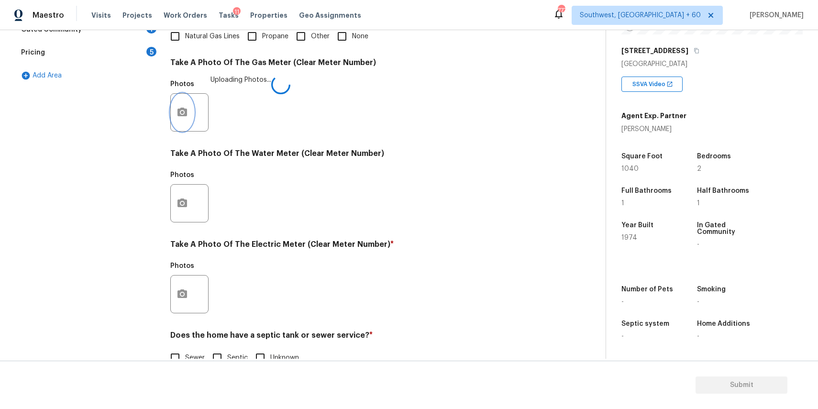
scroll to position [311, 0]
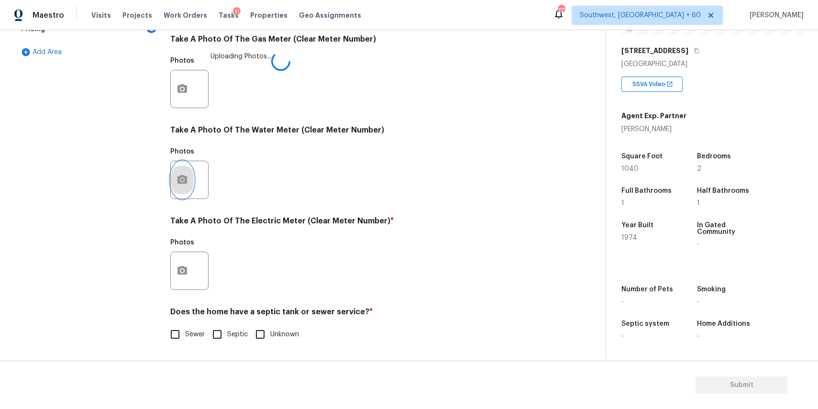
click at [184, 181] on icon "button" at bounding box center [181, 179] width 11 height 11
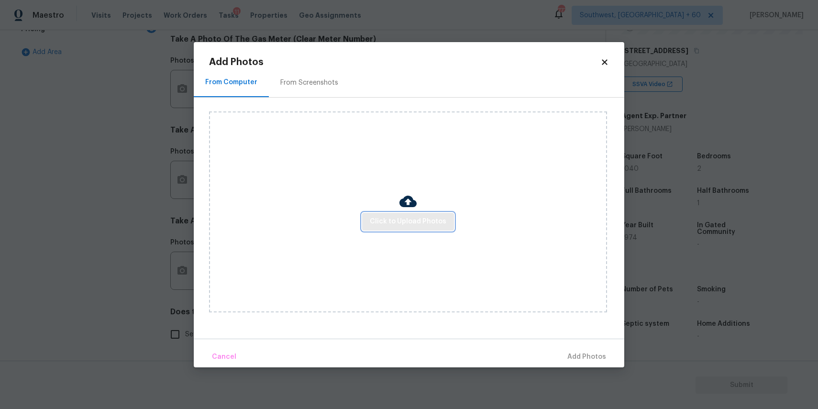
click at [414, 218] on span "Click to Upload Photos" at bounding box center [408, 222] width 77 height 12
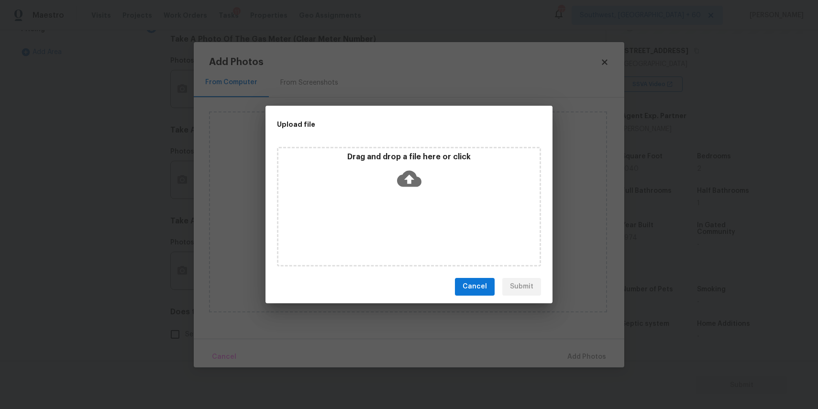
click at [414, 208] on div "Drag and drop a file here or click" at bounding box center [409, 207] width 264 height 120
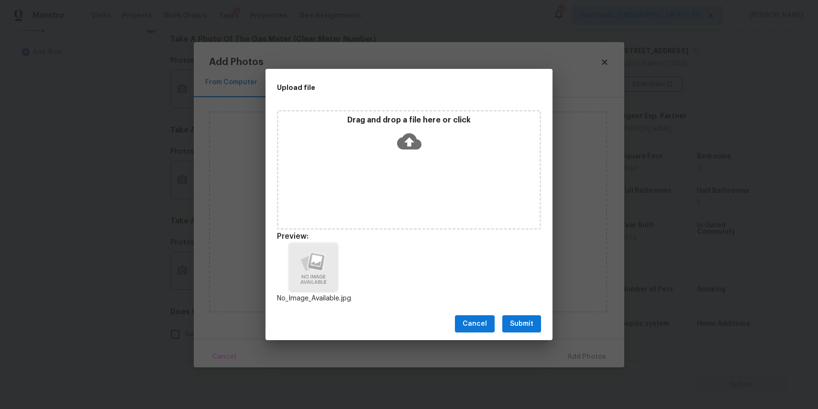
click at [515, 321] on span "Submit" at bounding box center [521, 324] width 23 height 12
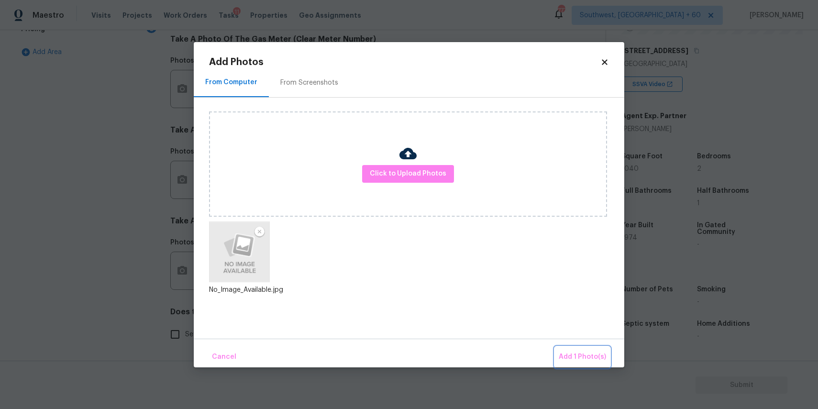
click at [581, 352] on span "Add 1 Photo(s)" at bounding box center [582, 357] width 47 height 12
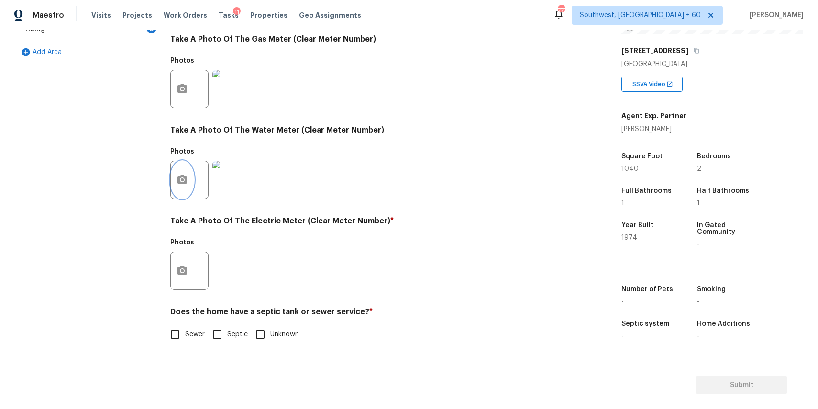
scroll to position [310, 0]
click at [190, 279] on button "button" at bounding box center [182, 271] width 23 height 37
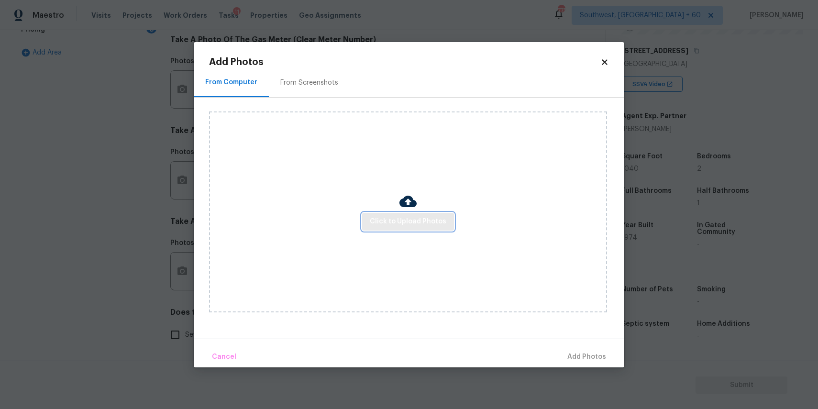
click at [387, 220] on span "Click to Upload Photos" at bounding box center [408, 222] width 77 height 12
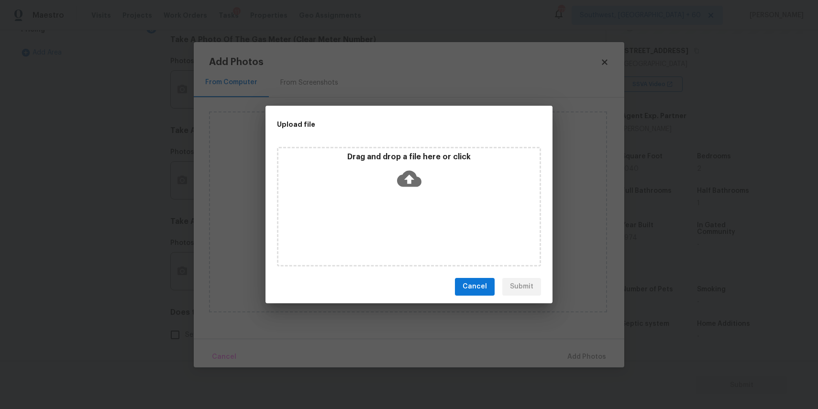
click at [387, 220] on div "Drag and drop a file here or click" at bounding box center [409, 207] width 264 height 120
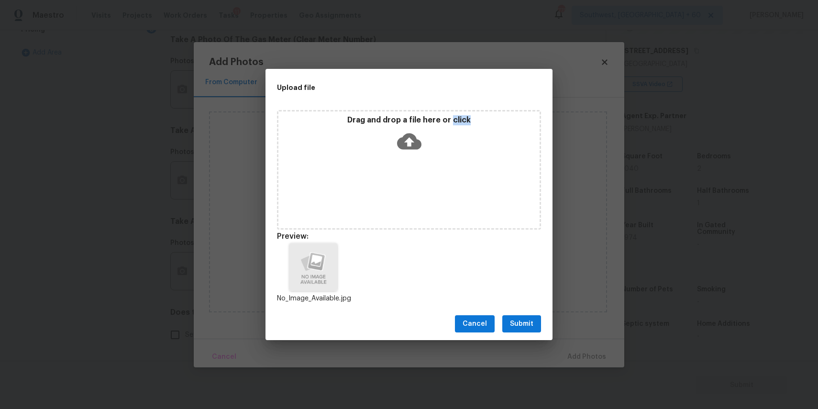
click at [536, 330] on button "Submit" at bounding box center [521, 324] width 39 height 18
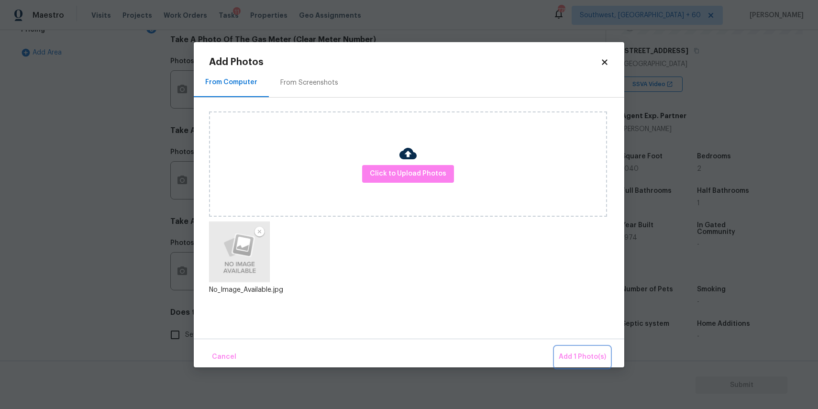
click at [577, 353] on span "Add 1 Photo(s)" at bounding box center [582, 357] width 47 height 12
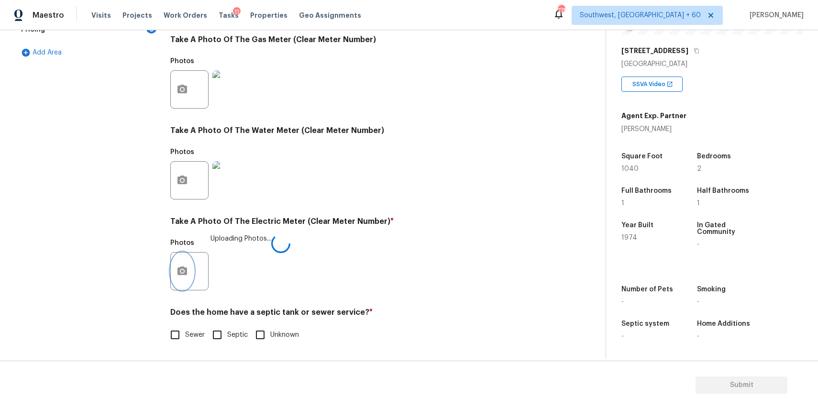
scroll to position [311, 0]
click at [181, 338] on input "Sewer" at bounding box center [175, 334] width 20 height 20
checkbox input "true"
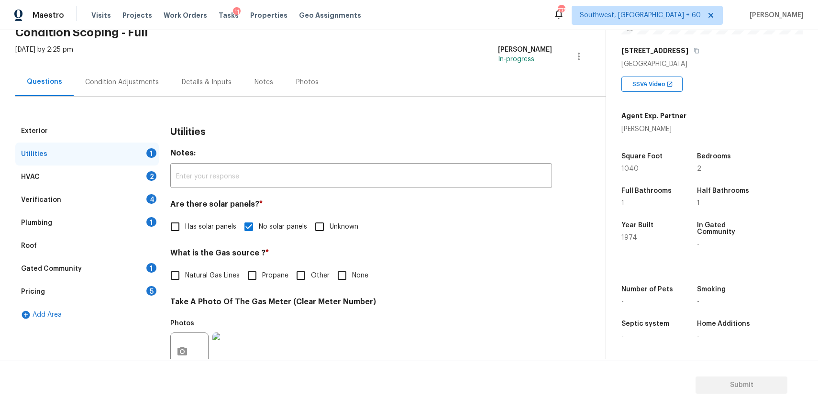
scroll to position [0, 0]
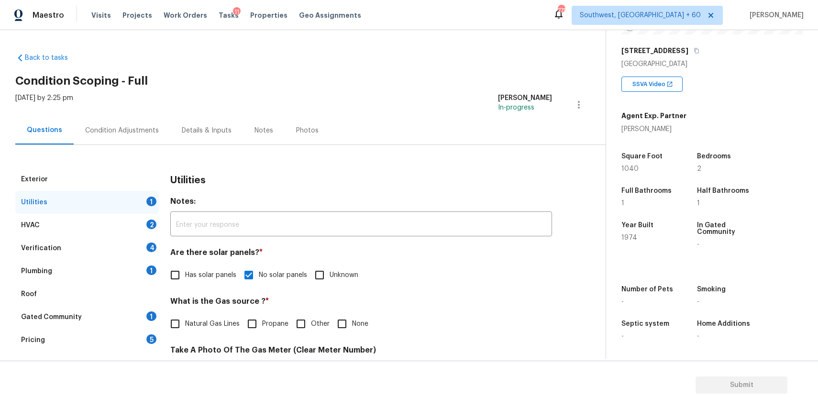
click at [106, 216] on div "HVAC 2" at bounding box center [86, 225] width 143 height 23
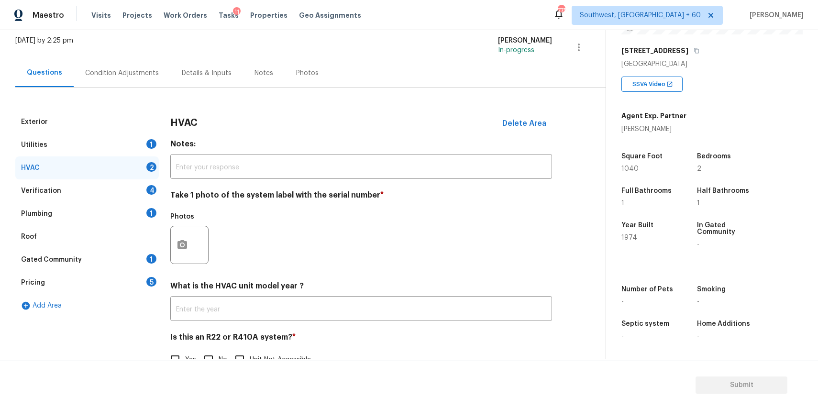
scroll to position [76, 0]
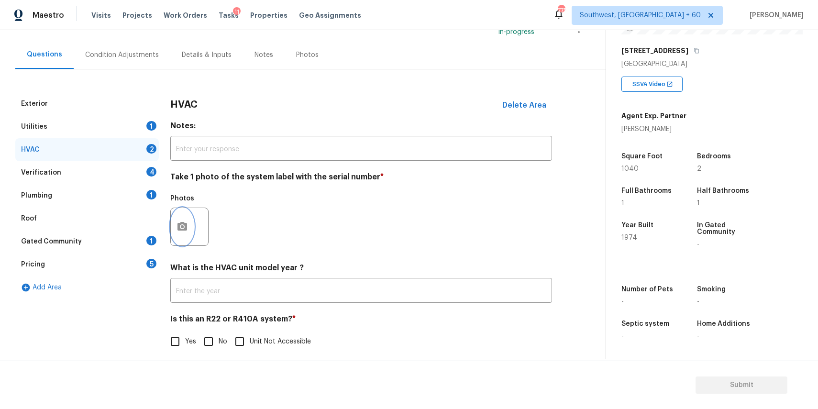
click at [172, 226] on button "button" at bounding box center [182, 226] width 23 height 37
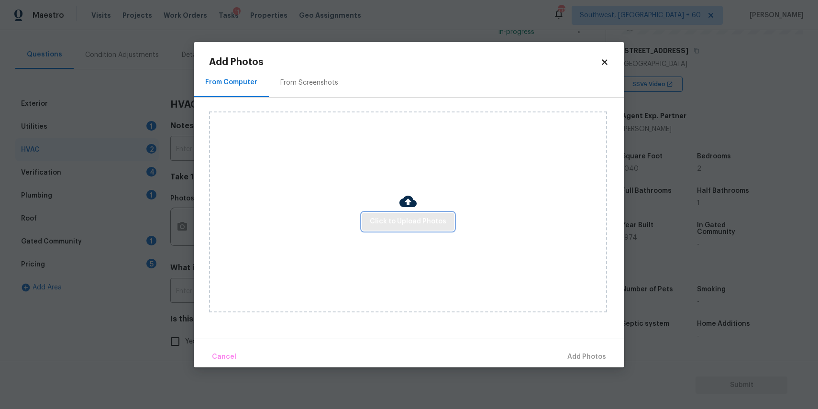
click at [439, 220] on span "Click to Upload Photos" at bounding box center [408, 222] width 77 height 12
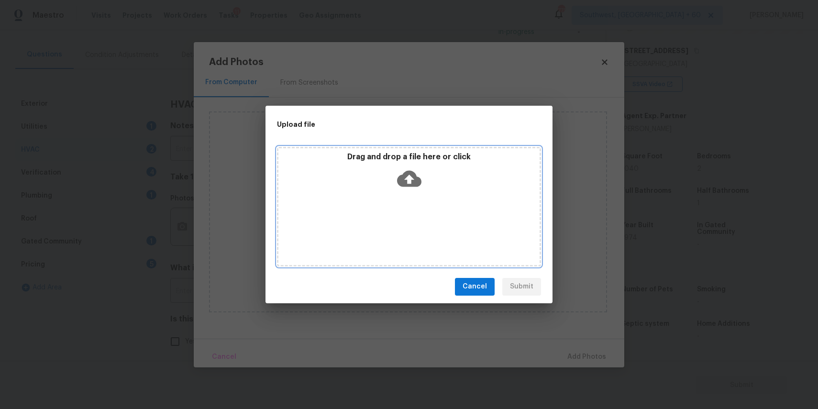
click at [439, 220] on div "Drag and drop a file here or click" at bounding box center [409, 207] width 264 height 120
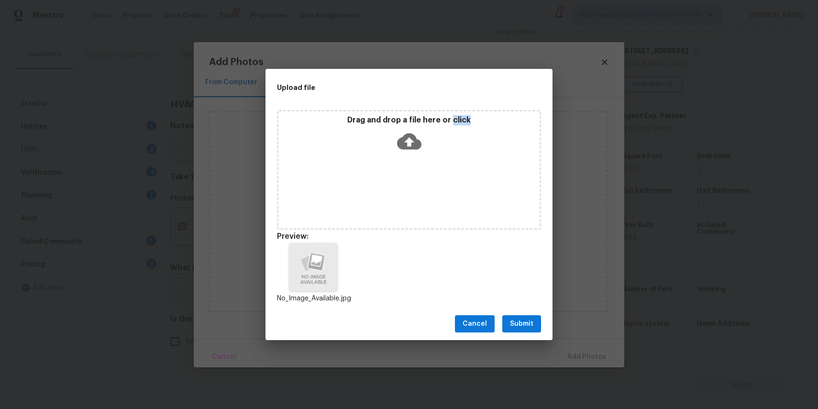
click at [522, 316] on button "Submit" at bounding box center [521, 324] width 39 height 18
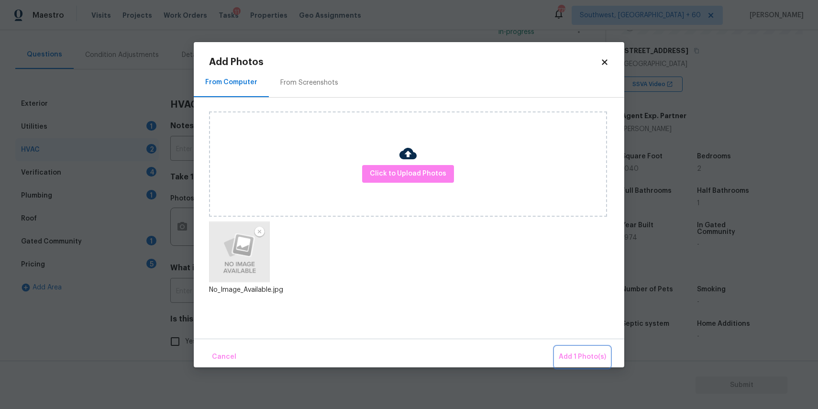
click at [569, 348] on button "Add 1 Photo(s)" at bounding box center [582, 357] width 55 height 21
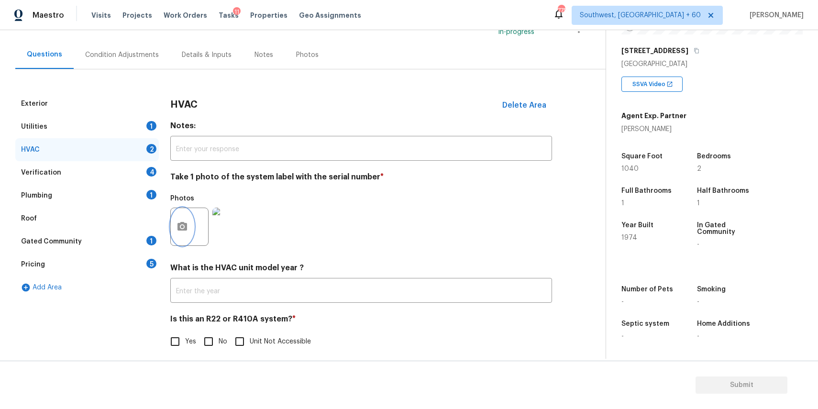
scroll to position [83, 0]
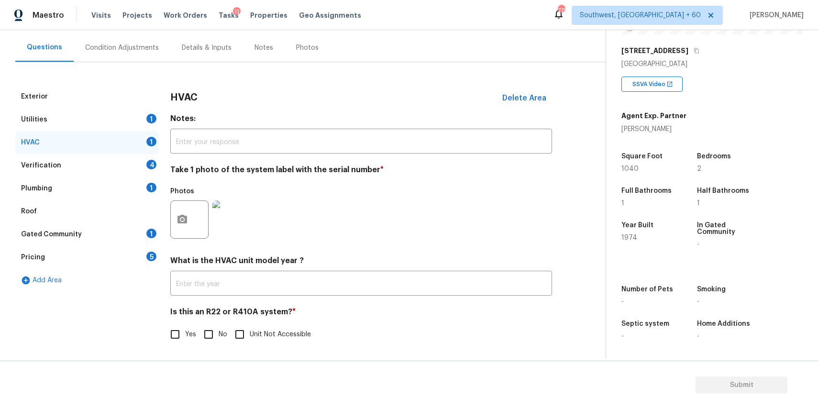
click at [201, 348] on div "HVAC Delete Area Notes: ​ Take 1 photo of the system label with the serial numb…" at bounding box center [361, 220] width 382 height 271
click at [215, 334] on input "No" at bounding box center [208, 334] width 20 height 20
checkbox input "true"
click at [146, 162] on div "Verification 4" at bounding box center [86, 165] width 143 height 23
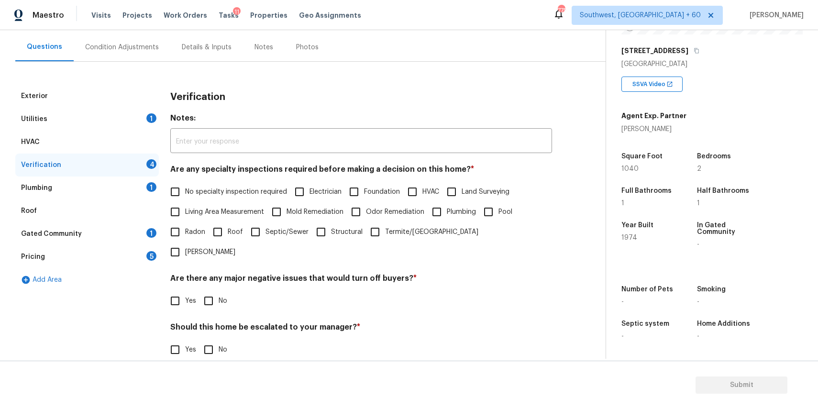
click at [219, 193] on span "No specialty inspection required" at bounding box center [236, 192] width 102 height 10
click at [185, 193] on input "No specialty inspection required" at bounding box center [175, 192] width 20 height 20
checkbox input "true"
click at [207, 291] on input "No" at bounding box center [208, 301] width 20 height 20
checkbox input "true"
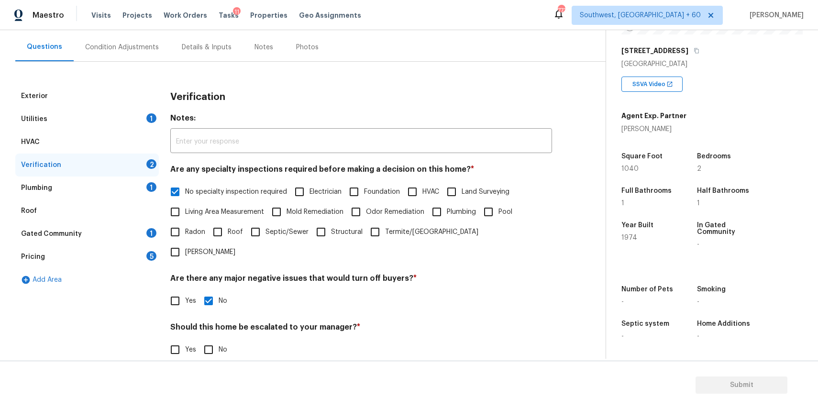
click at [226, 345] on span "No" at bounding box center [223, 350] width 9 height 10
click at [219, 340] on input "No" at bounding box center [208, 350] width 20 height 20
click at [226, 341] on label "No" at bounding box center [212, 351] width 29 height 20
click at [219, 341] on input "No" at bounding box center [208, 351] width 20 height 20
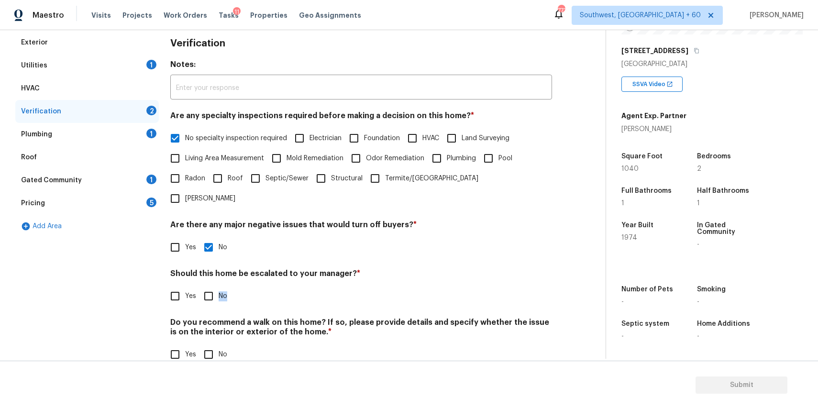
click at [210, 286] on input "No" at bounding box center [208, 296] width 20 height 20
checkbox input "true"
click at [211, 345] on input "No" at bounding box center [208, 355] width 20 height 20
checkbox input "true"
click at [157, 128] on div "Plumbing 1" at bounding box center [86, 134] width 143 height 23
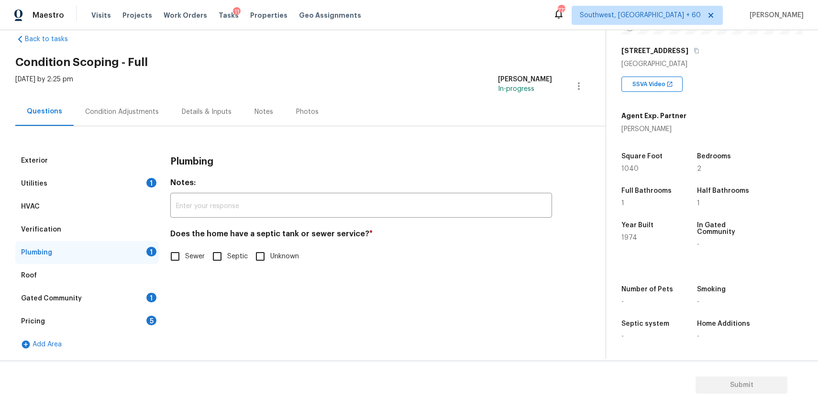
scroll to position [19, 0]
click at [200, 258] on span "Sewer" at bounding box center [195, 257] width 20 height 10
click at [185, 258] on input "Sewer" at bounding box center [175, 256] width 20 height 20
checkbox input "true"
click at [123, 298] on div "Gated Community 1" at bounding box center [86, 298] width 143 height 23
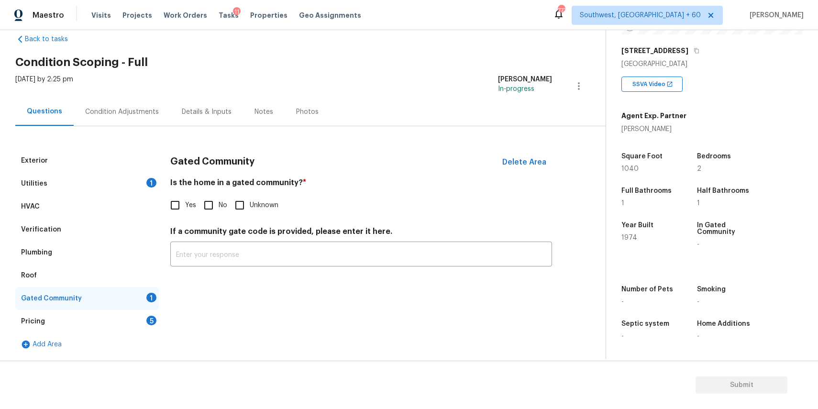
click at [210, 208] on input "No" at bounding box center [208, 205] width 20 height 20
checkbox input "true"
click at [108, 320] on div "Pricing 5" at bounding box center [86, 321] width 143 height 23
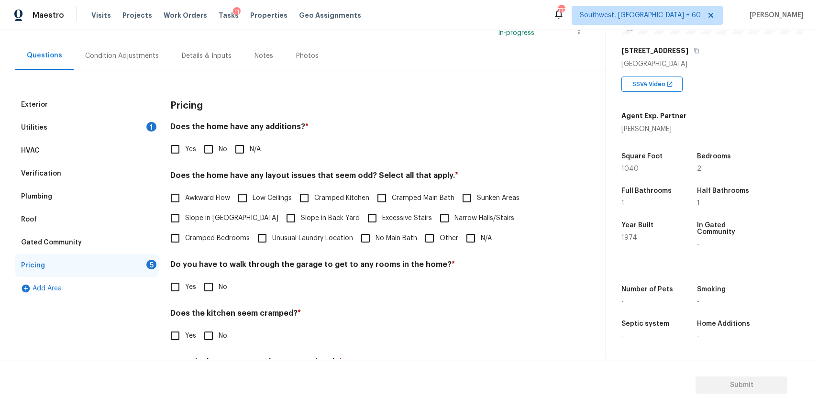
scroll to position [121, 0]
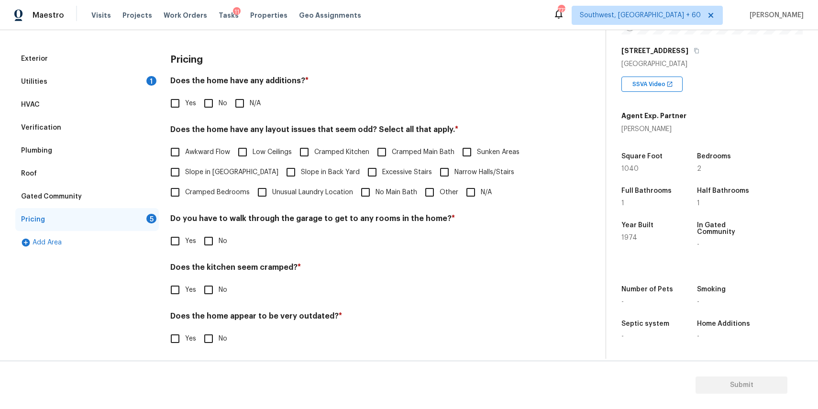
click at [253, 103] on span "N/A" at bounding box center [255, 104] width 11 height 10
click at [250, 103] on input "N/A" at bounding box center [240, 103] width 20 height 20
checkbox input "true"
click at [476, 198] on input "N/A" at bounding box center [471, 192] width 20 height 20
checkbox input "true"
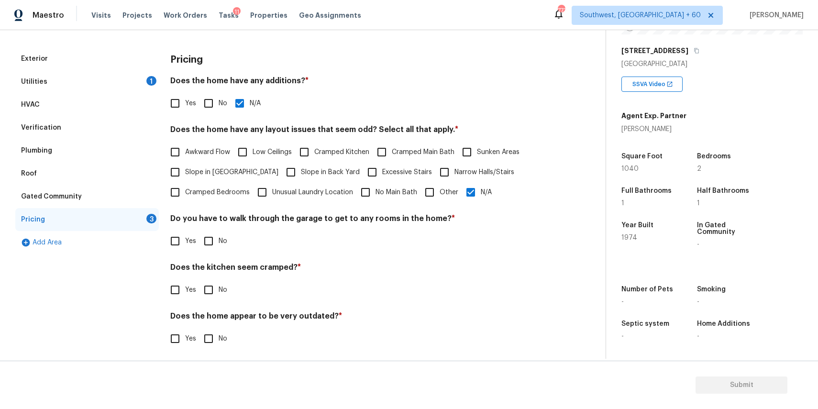
click at [208, 241] on input "No" at bounding box center [208, 241] width 20 height 20
checkbox input "true"
click at [200, 288] on input "No" at bounding box center [208, 290] width 20 height 20
checkbox input "true"
click at [202, 335] on input "No" at bounding box center [208, 339] width 20 height 20
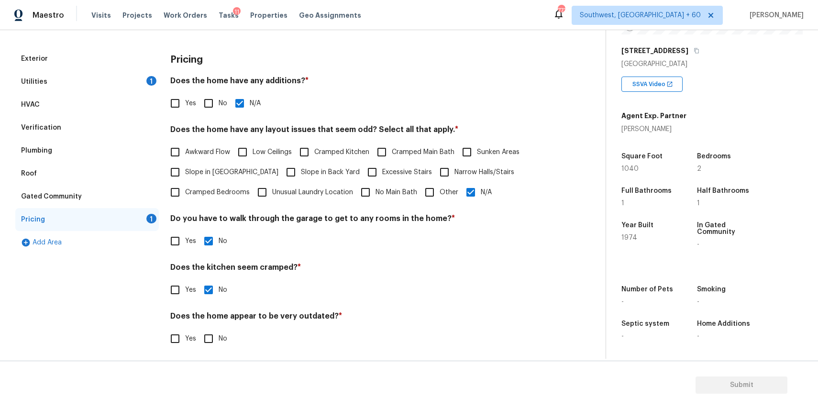
checkbox input "true"
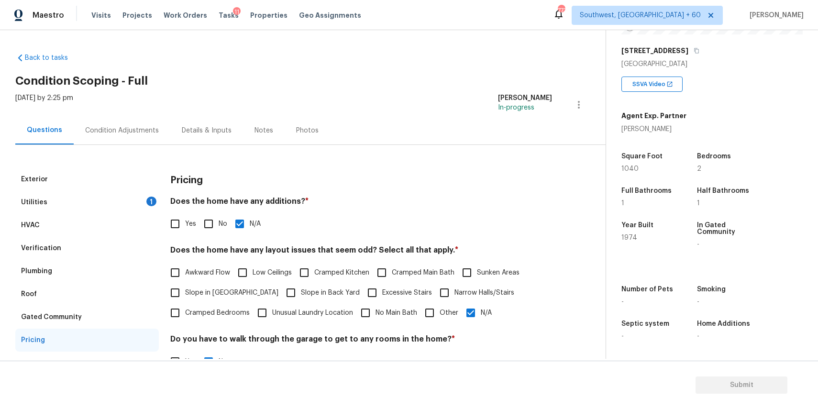
click at [160, 127] on div "Condition Adjustments" at bounding box center [122, 130] width 97 height 28
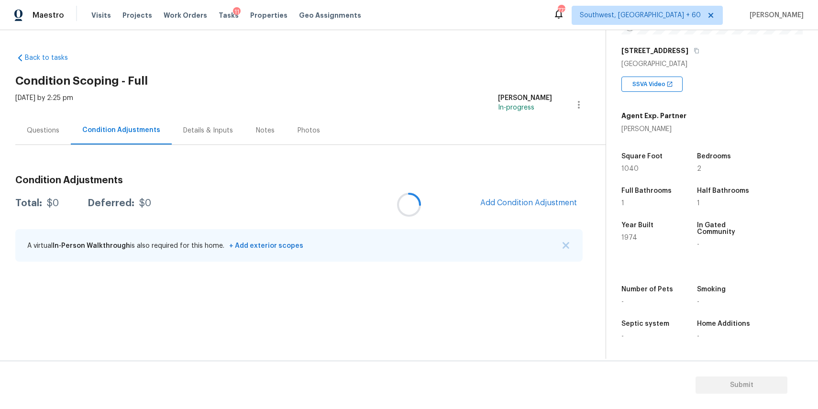
click at [573, 246] on div at bounding box center [409, 204] width 818 height 409
click at [569, 246] on div at bounding box center [409, 204] width 818 height 409
click at [562, 242] on img "button" at bounding box center [565, 245] width 7 height 7
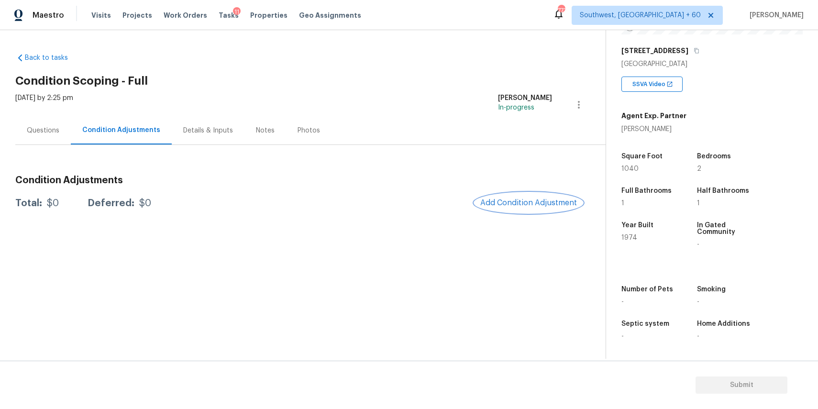
click at [569, 208] on button "Add Condition Adjustment" at bounding box center [528, 203] width 108 height 20
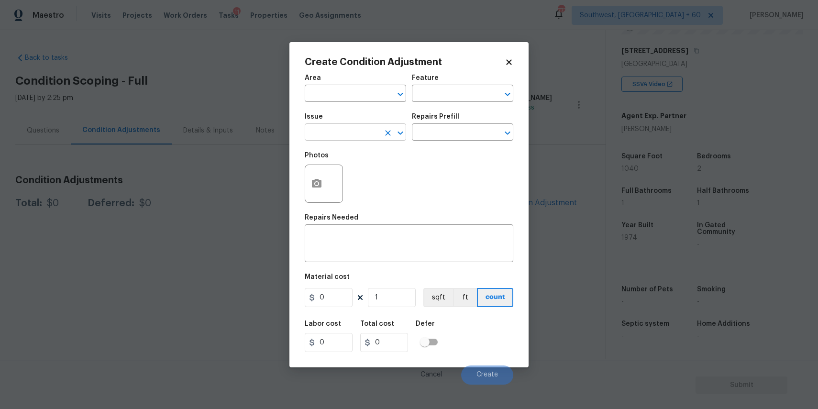
click at [333, 138] on input "text" at bounding box center [342, 133] width 75 height 15
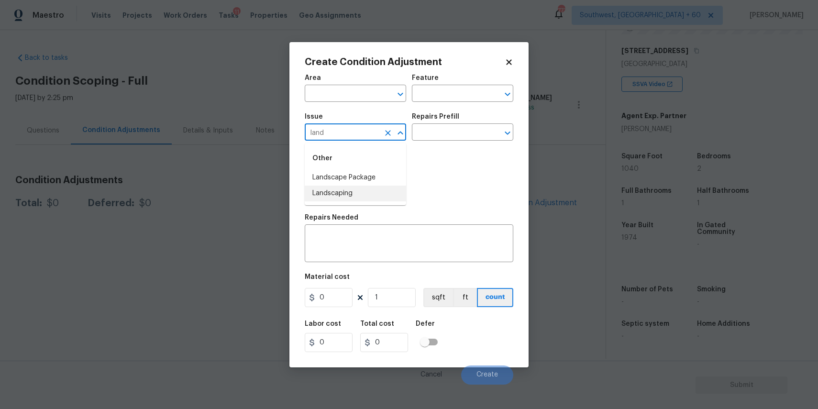
click at [338, 187] on li "Landscaping" at bounding box center [355, 194] width 101 height 16
type input "Landscaping"
click at [389, 131] on icon "Clear" at bounding box center [388, 133] width 10 height 10
click at [373, 171] on li "Landscape Package" at bounding box center [355, 178] width 101 height 16
type input "Landscape Package"
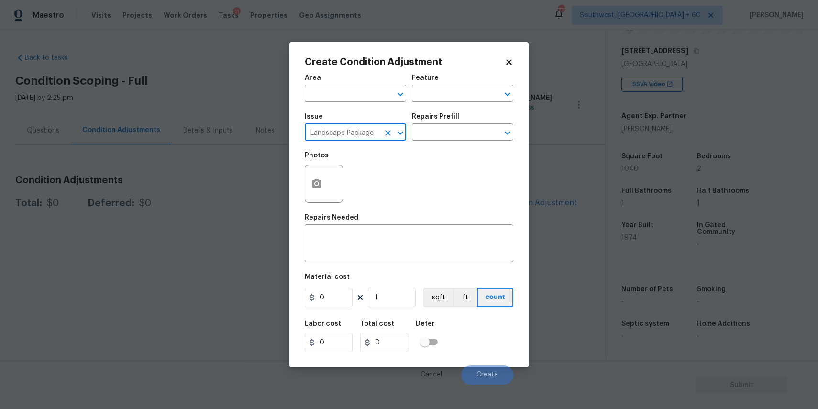
click at [421, 147] on div "Photos" at bounding box center [409, 177] width 209 height 62
click at [468, 117] on div "Repairs Prefill" at bounding box center [462, 119] width 101 height 12
click at [482, 135] on input "text" at bounding box center [449, 133] width 75 height 15
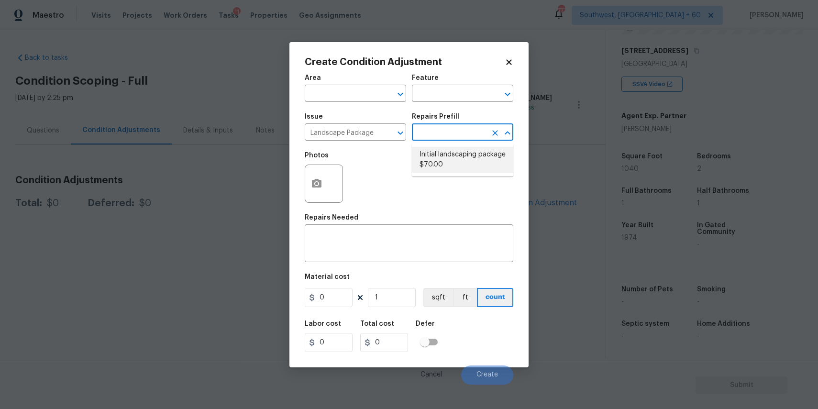
click at [438, 168] on li "Initial landscaping package $70.00" at bounding box center [462, 160] width 101 height 26
type input "Home Readiness Packages"
type textarea "Mowing of grass up to 6" in height. Mow, edge along driveways & sidewalks, trim…"
type input "70"
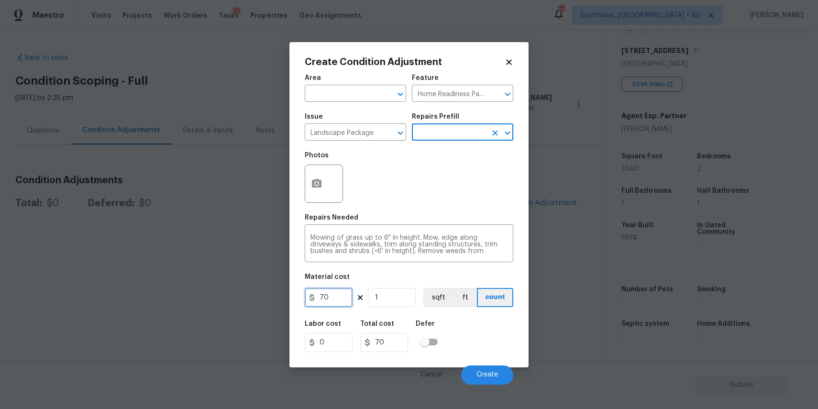
click at [337, 297] on input "70" at bounding box center [329, 297] width 48 height 19
type input "300"
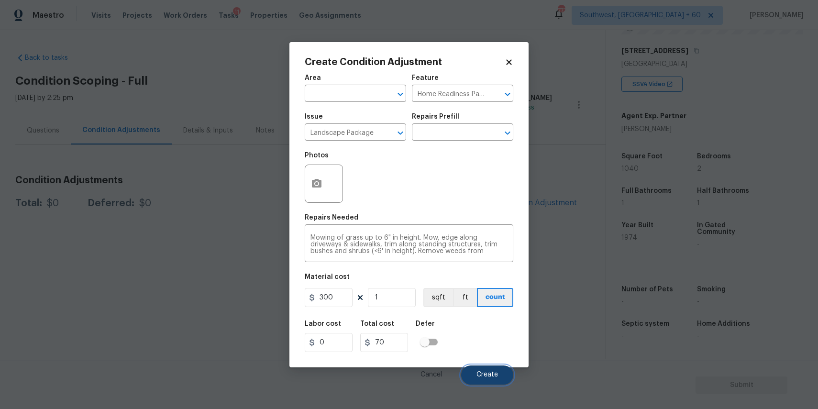
type input "300"
click at [491, 376] on span "Create" at bounding box center [487, 374] width 22 height 7
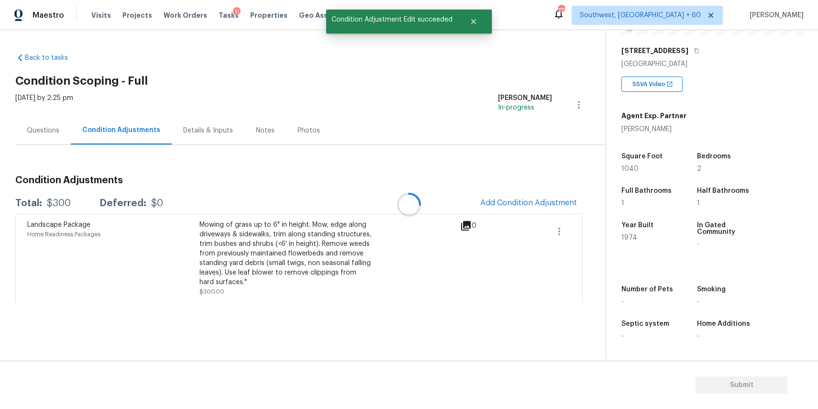
click at [528, 212] on div at bounding box center [409, 204] width 818 height 409
click at [527, 196] on button "Add Condition Adjustment" at bounding box center [528, 203] width 108 height 20
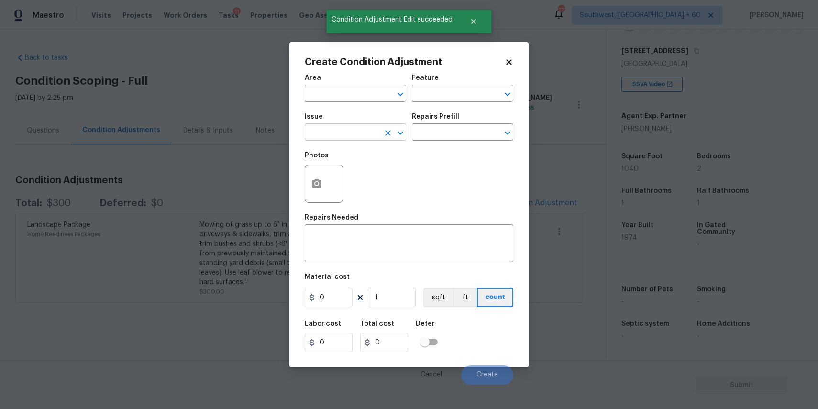
click at [361, 140] on input "text" at bounding box center [342, 133] width 75 height 15
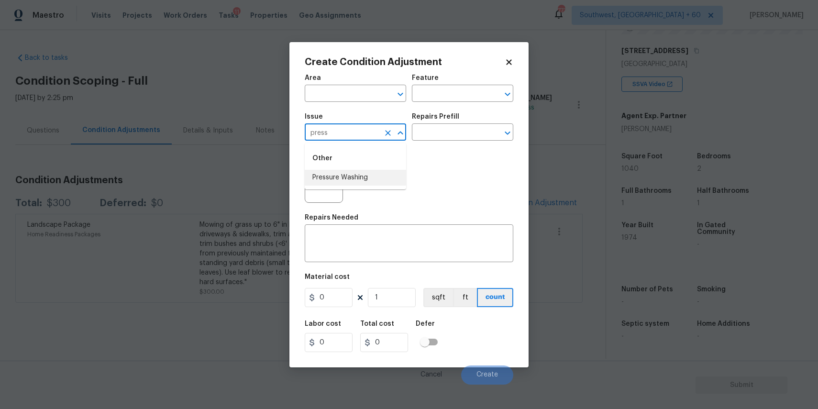
click at [385, 175] on li "Pressure Washing" at bounding box center [355, 178] width 101 height 16
type input "Pressure Washing"
click at [394, 228] on div "x ​" at bounding box center [409, 244] width 209 height 35
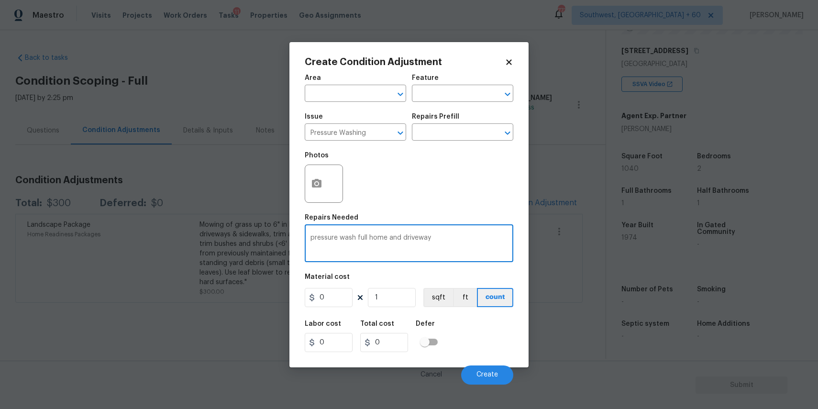
type textarea "pressure wash full home and driveway"
click at [327, 302] on input "0" at bounding box center [329, 297] width 48 height 19
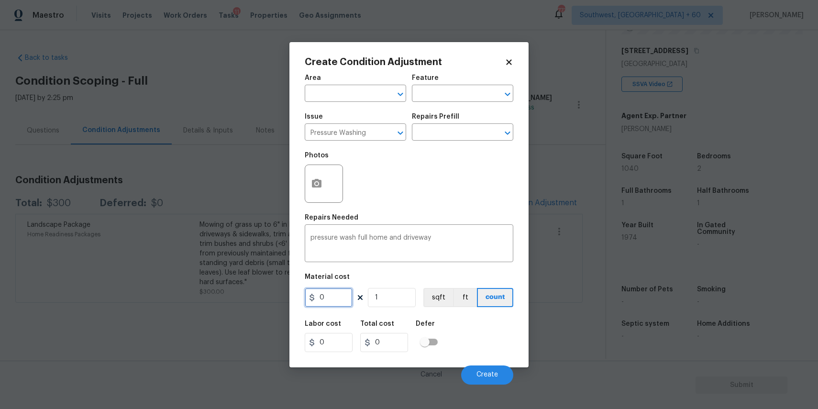
click at [327, 302] on input "0" at bounding box center [329, 297] width 48 height 19
type input "300"
click at [472, 367] on button "Create" at bounding box center [487, 374] width 52 height 19
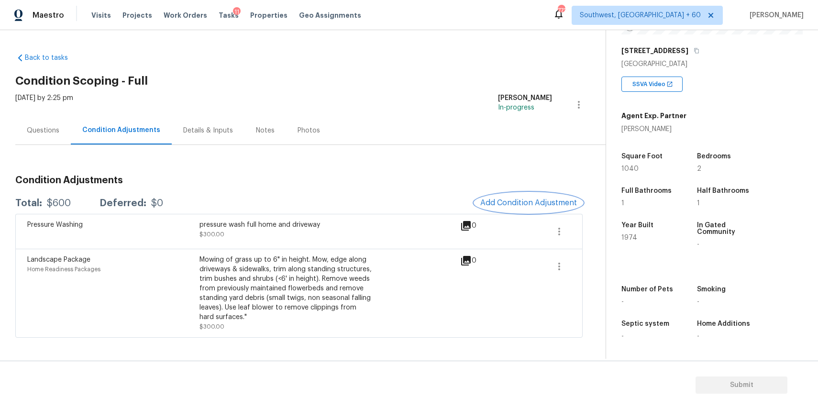
click at [517, 212] on button "Add Condition Adjustment" at bounding box center [528, 203] width 108 height 20
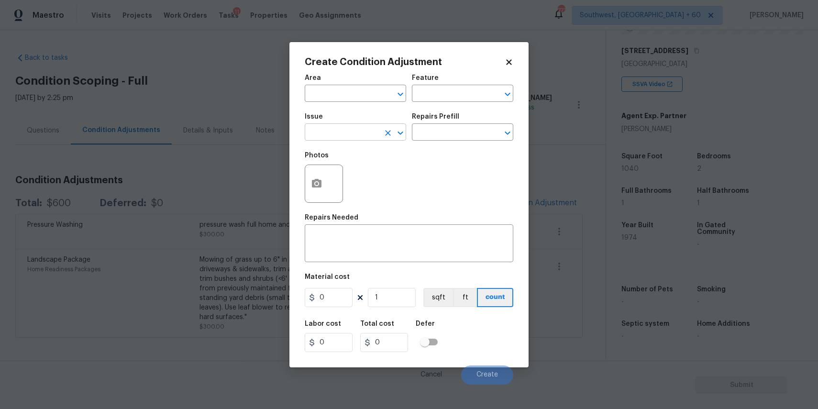
click at [373, 128] on input "text" at bounding box center [342, 133] width 75 height 15
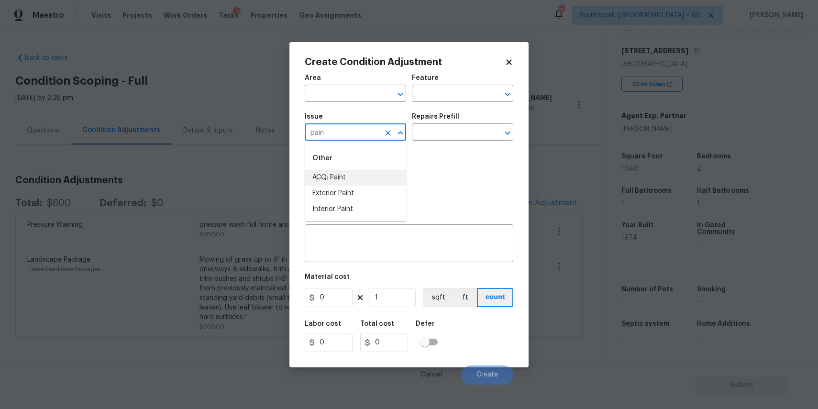
click at [359, 172] on li "ACQ: Paint" at bounding box center [355, 178] width 101 height 16
type input "ACQ: Paint"
click at [449, 123] on div "Repairs Prefill" at bounding box center [462, 119] width 101 height 12
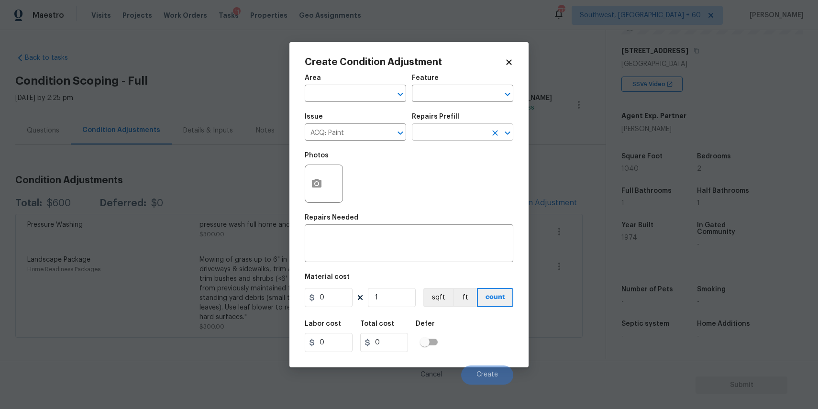
click at [473, 138] on input "text" at bounding box center [449, 133] width 75 height 15
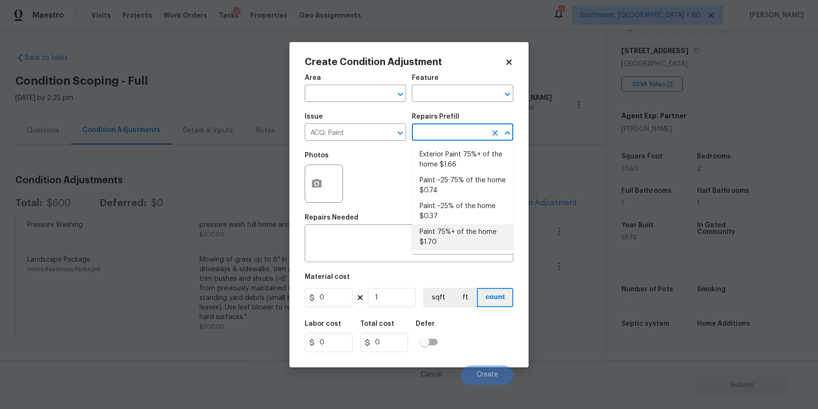
click at [450, 242] on li "Paint 75%+ of the home $1.70" at bounding box center [462, 237] width 101 height 26
type input "Acquisition"
type textarea "Acquisition Scope: 75%+ of the home will likely require interior paint"
type input "1.7"
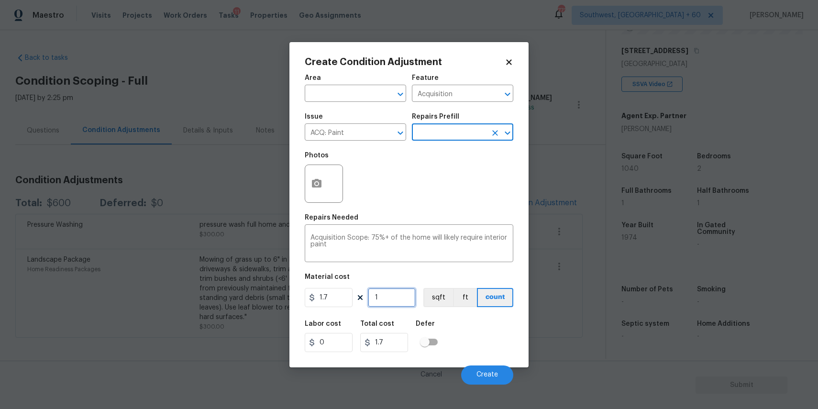
click at [386, 295] on input "1" at bounding box center [392, 297] width 48 height 19
type input "0"
type input "1"
type input "1.7"
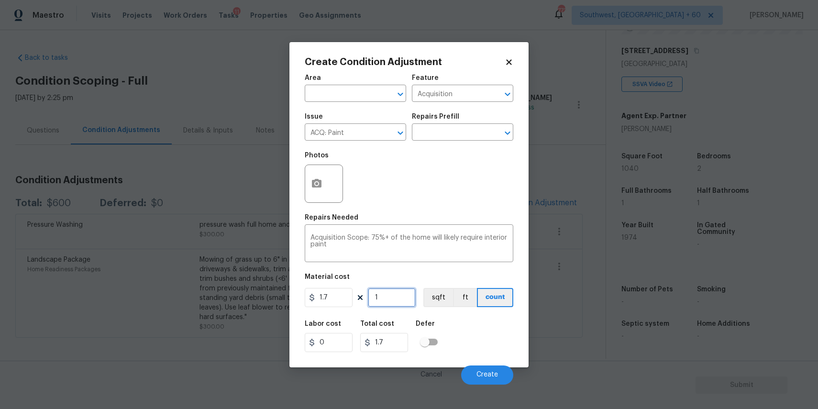
type input "10"
type input "17"
type input "104"
type input "176.8"
type input "1040"
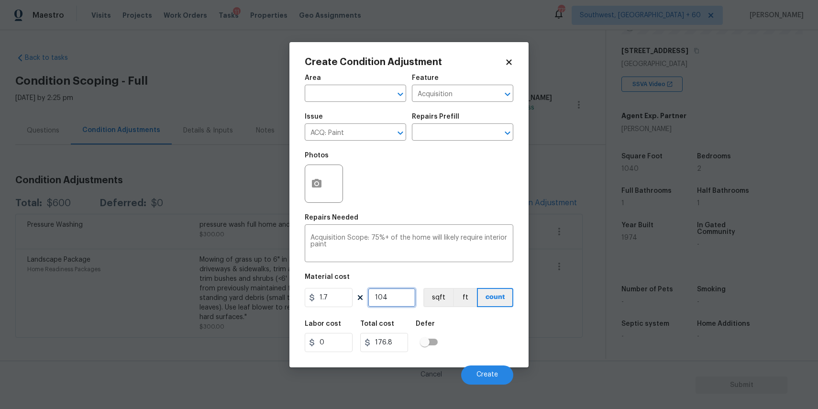
type input "1768"
type input "1040"
click at [312, 181] on icon "button" at bounding box center [317, 183] width 10 height 9
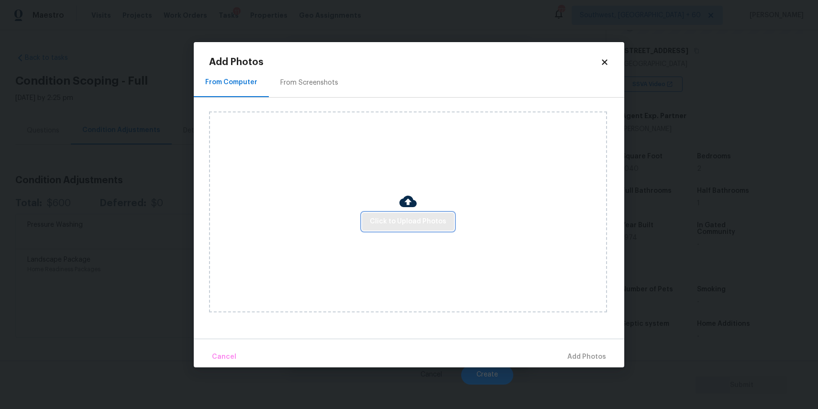
click at [389, 221] on span "Click to Upload Photos" at bounding box center [408, 222] width 77 height 12
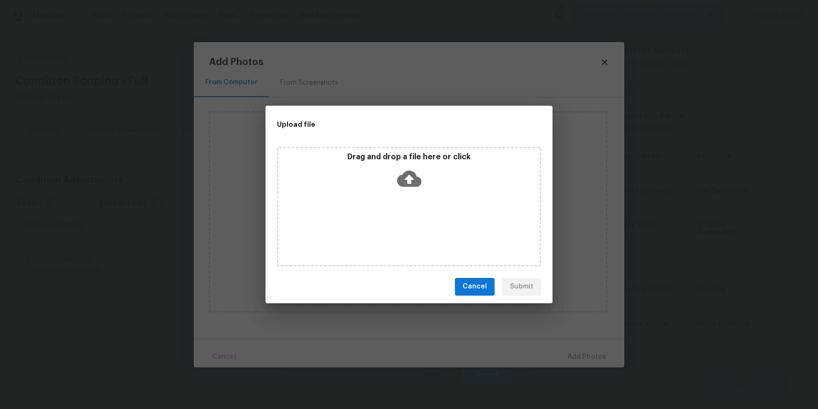
click at [389, 221] on div "Drag and drop a file here or click" at bounding box center [409, 207] width 264 height 120
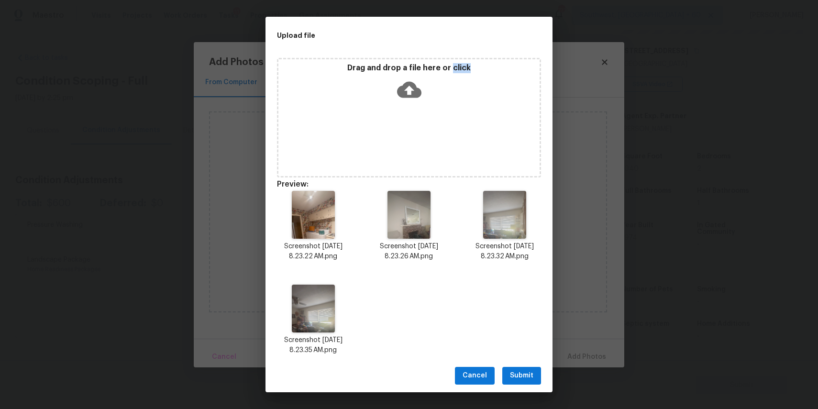
click at [519, 373] on span "Submit" at bounding box center [521, 376] width 23 height 12
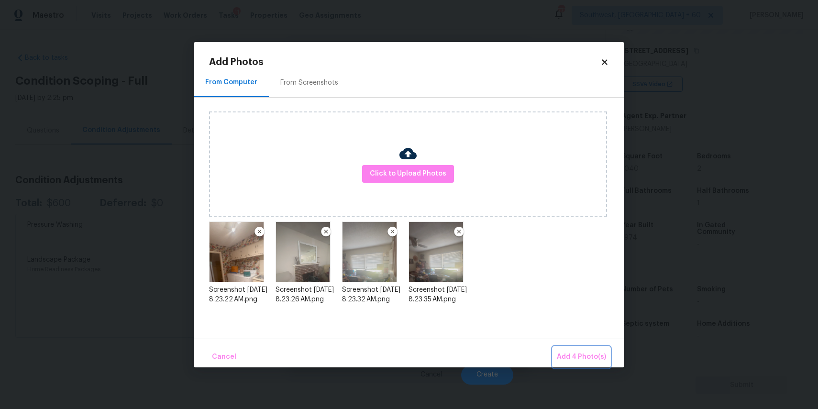
click at [592, 358] on span "Add 4 Photo(s)" at bounding box center [581, 357] width 49 height 12
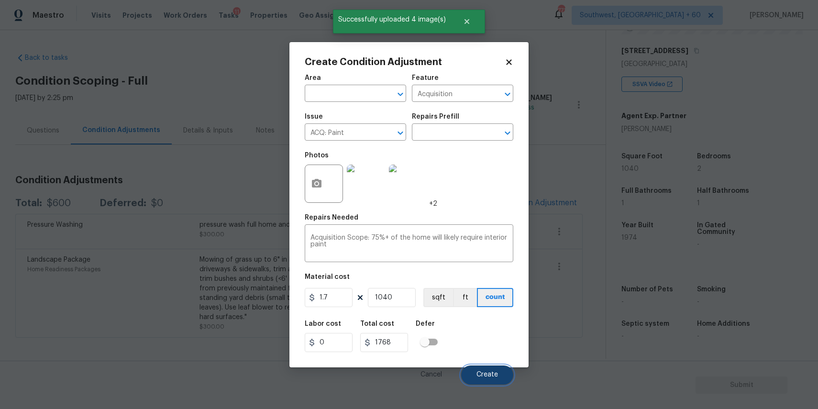
click at [491, 377] on span "Create" at bounding box center [487, 374] width 22 height 7
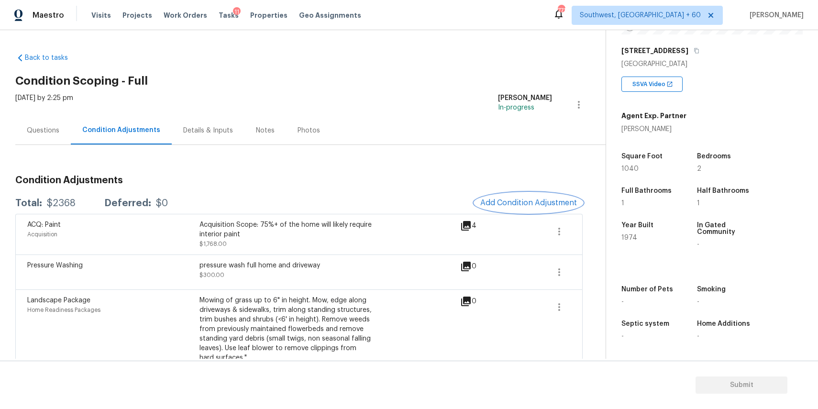
click at [542, 200] on span "Add Condition Adjustment" at bounding box center [528, 202] width 97 height 9
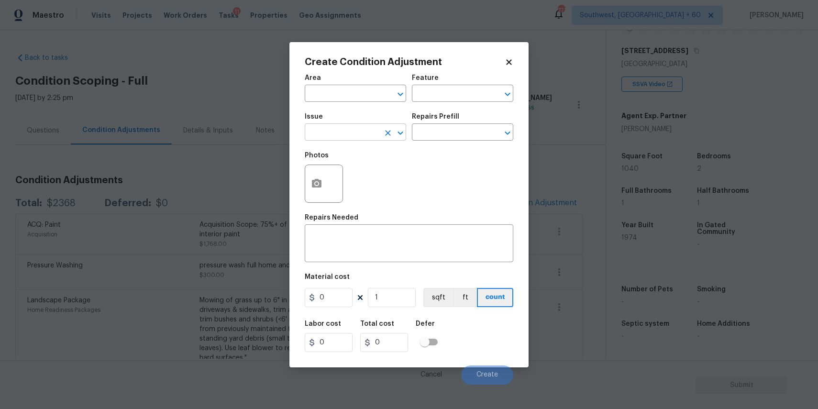
click at [365, 129] on input "text" at bounding box center [342, 133] width 75 height 15
click at [372, 198] on li "Wallpaper" at bounding box center [355, 194] width 101 height 16
type input "Wallpaper"
click at [470, 133] on input "text" at bounding box center [449, 133] width 75 height 15
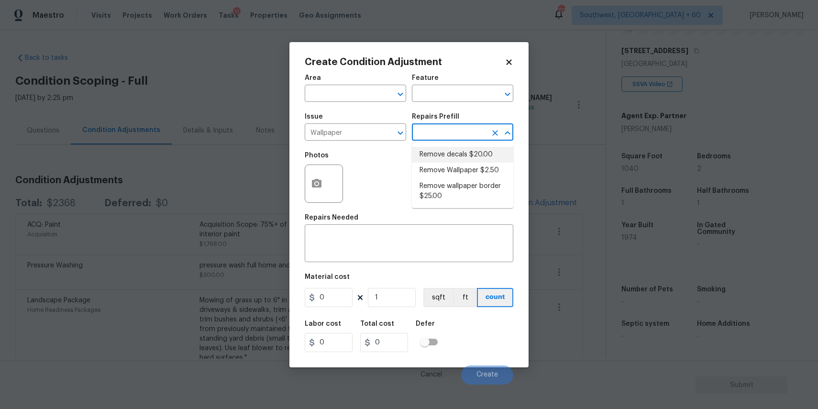
click at [476, 165] on li "Remove Wallpaper $2.50" at bounding box center [462, 171] width 101 height 16
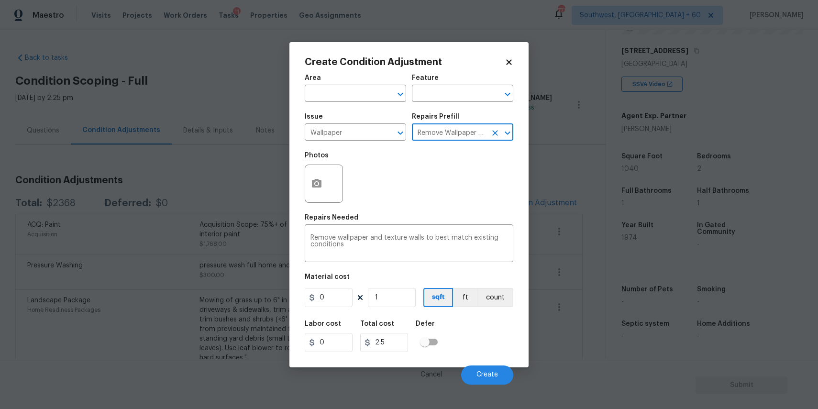
type input "Walls and Ceiling"
type textarea "Remove wallpaper and texture walls to best match existing conditions"
type input "2.5"
click at [338, 301] on input "2.5" at bounding box center [329, 297] width 48 height 19
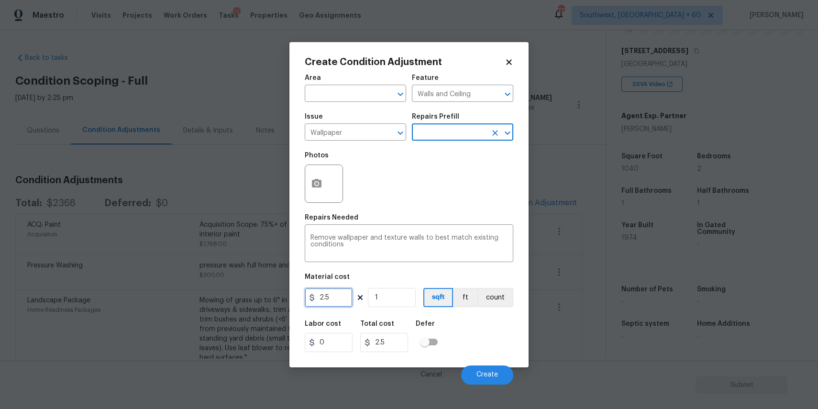
click at [338, 301] on input "2.5" at bounding box center [329, 297] width 48 height 19
type input "1000"
click at [316, 162] on div "Photos" at bounding box center [325, 158] width 40 height 12
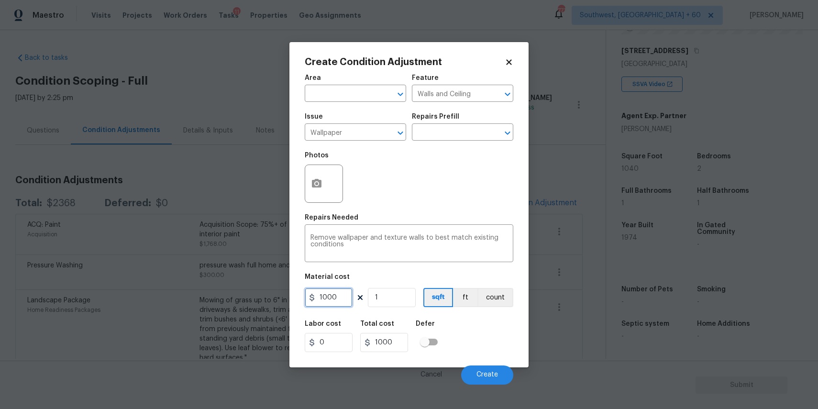
click at [343, 299] on input "1000" at bounding box center [329, 297] width 48 height 19
type input "800"
click at [312, 177] on button "button" at bounding box center [316, 183] width 23 height 37
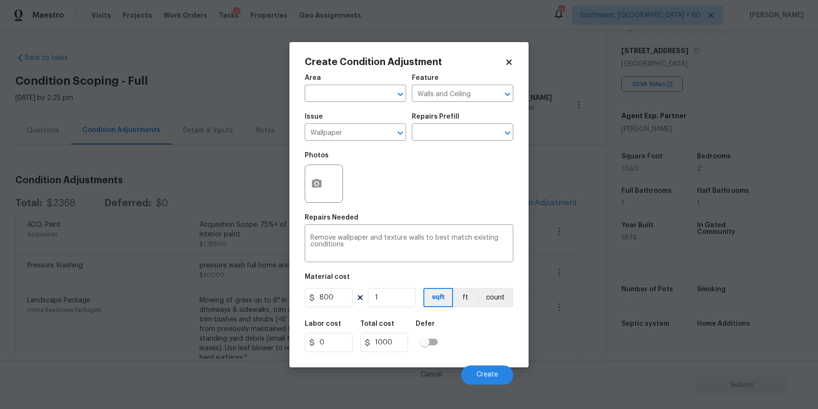
type input "800"
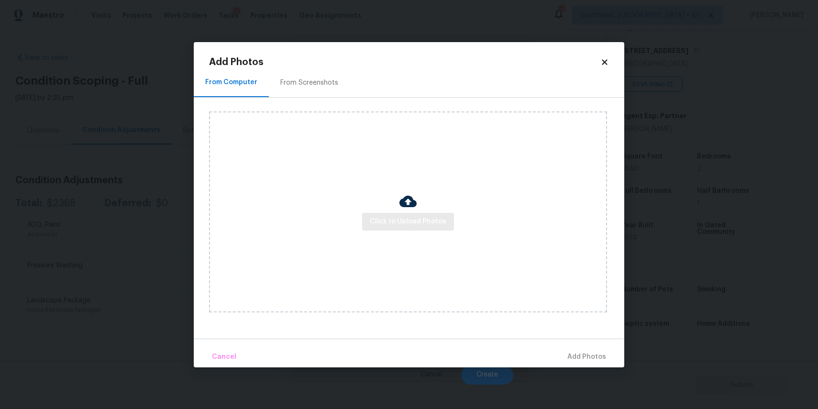
click at [416, 230] on div "Click to Upload Photos" at bounding box center [408, 211] width 398 height 201
click at [393, 227] on span "Click to Upload Photos" at bounding box center [408, 222] width 77 height 12
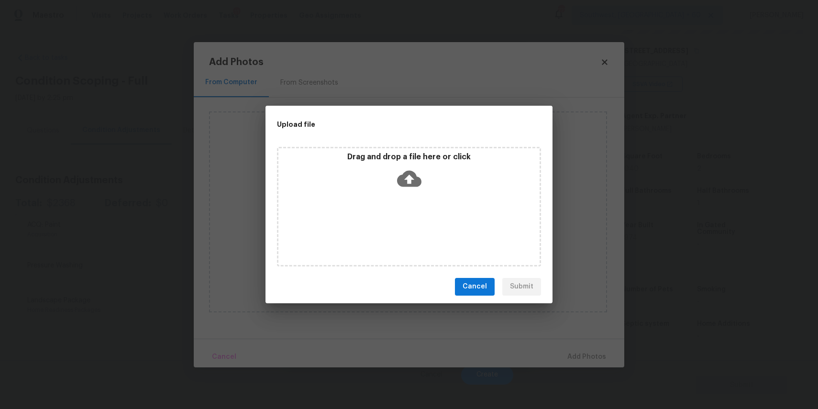
click at [388, 224] on div "Drag and drop a file here or click" at bounding box center [409, 207] width 264 height 120
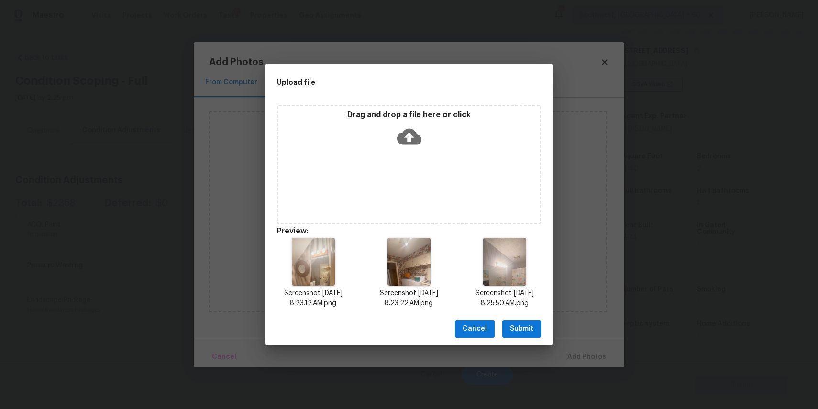
click at [529, 331] on span "Submit" at bounding box center [521, 329] width 23 height 12
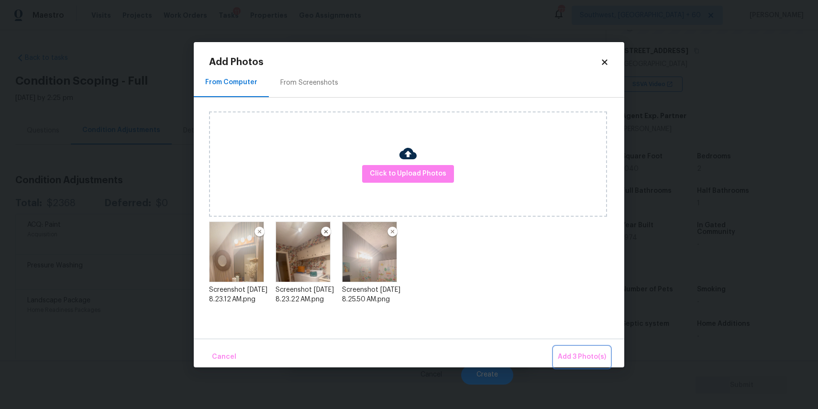
click at [586, 355] on span "Add 3 Photo(s)" at bounding box center [582, 357] width 48 height 12
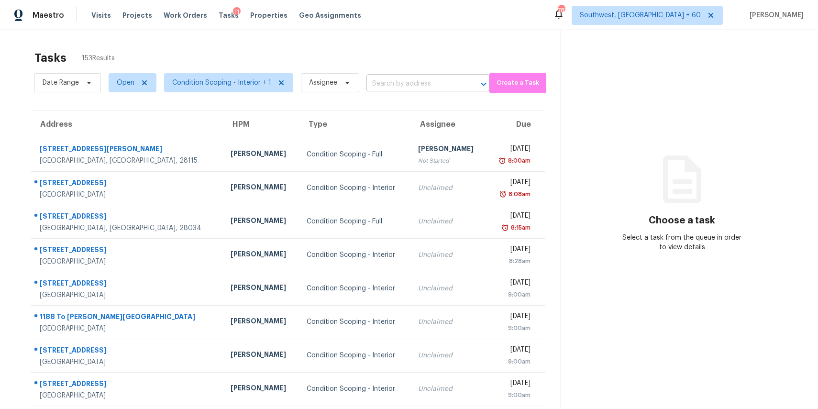
click at [394, 91] on body "Maestro Visits Projects Work Orders Tasks 11 Properties Geo Assignments [GEOGRA…" at bounding box center [409, 204] width 818 height 409
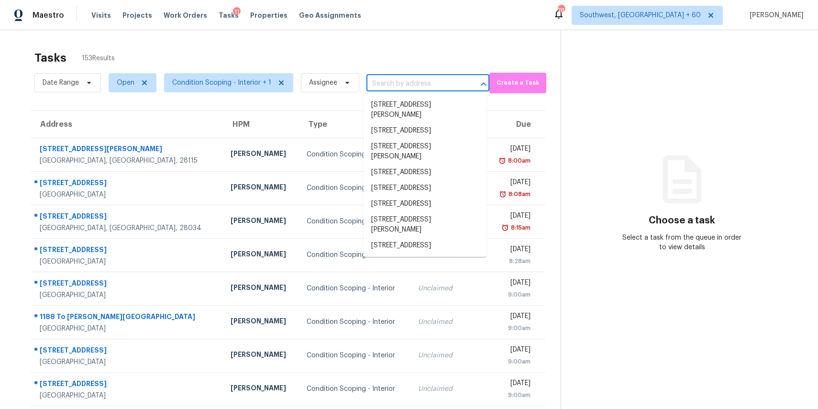
paste input "[STREET_ADDRESS]"
type input "[STREET_ADDRESS]"
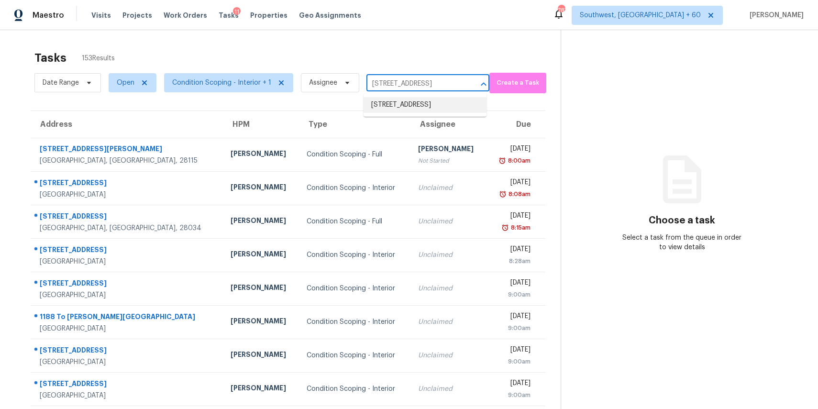
click at [427, 113] on li "[STREET_ADDRESS]" at bounding box center [424, 105] width 123 height 16
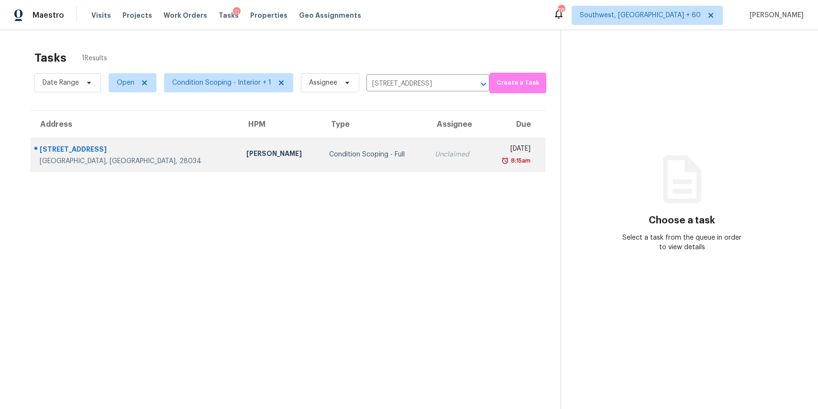
click at [329, 156] on div "Condition Scoping - Full" at bounding box center [374, 155] width 91 height 10
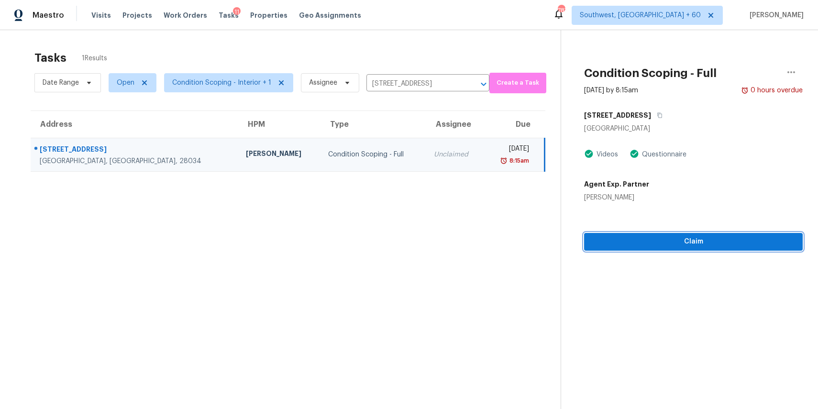
click at [741, 242] on span "Claim" at bounding box center [693, 242] width 203 height 12
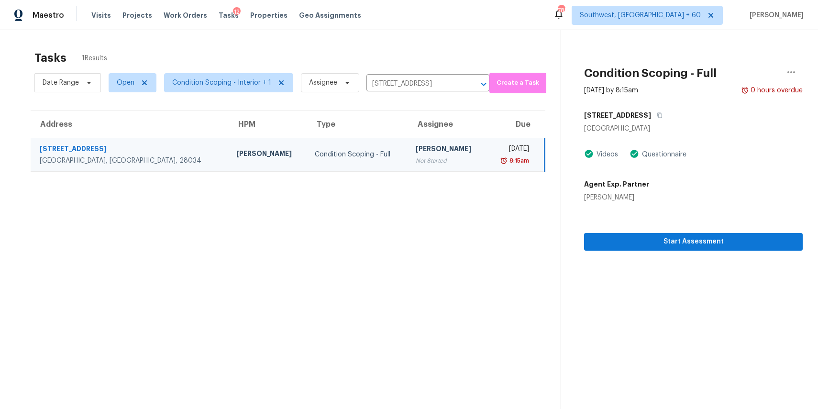
click at [517, 206] on section "Tasks 1 Results Date Range Open Condition Scoping - Interior + 1 Assignee [STRE…" at bounding box center [287, 242] width 545 height 394
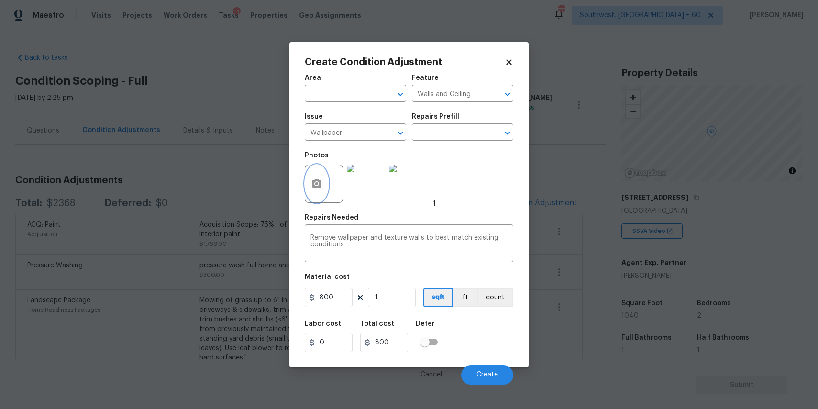
scroll to position [147, 0]
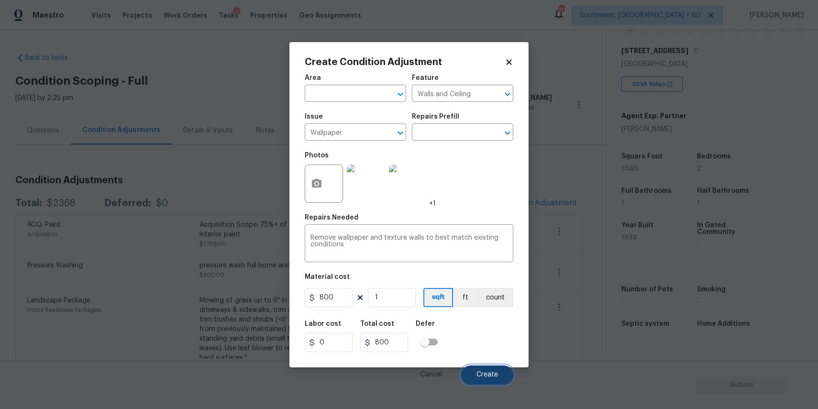
click at [481, 373] on span "Create" at bounding box center [487, 374] width 22 height 7
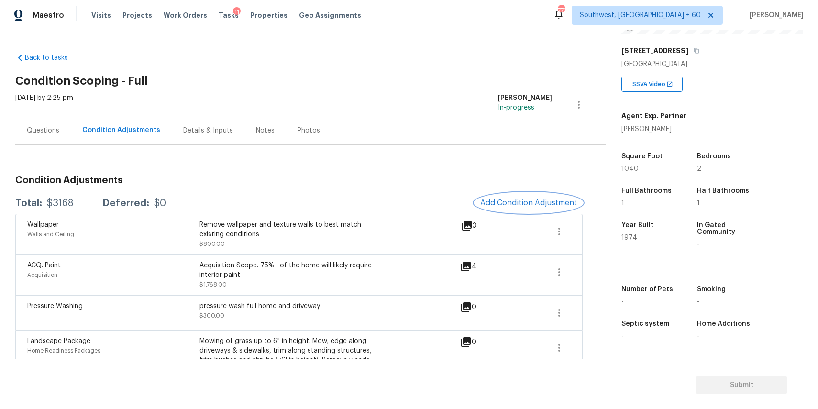
click at [561, 205] on span "Add Condition Adjustment" at bounding box center [528, 202] width 97 height 9
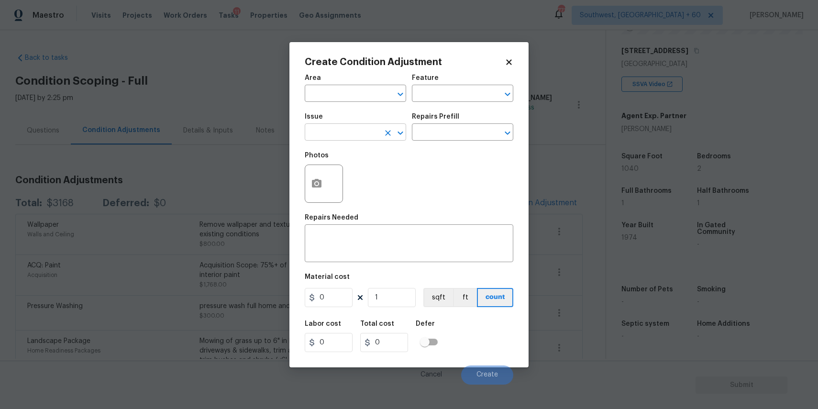
click at [369, 133] on input "text" at bounding box center [342, 133] width 75 height 15
click at [384, 180] on li "Kitchen Cabinets" at bounding box center [355, 178] width 101 height 16
type input "Kitchen Cabinets"
click at [388, 249] on textarea at bounding box center [408, 244] width 197 height 20
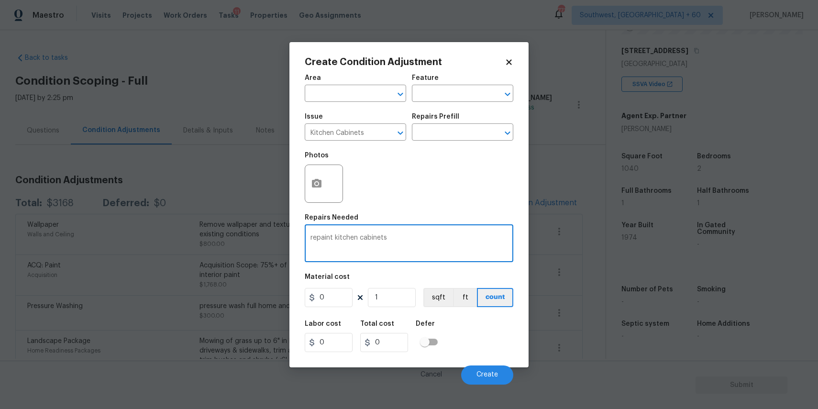
type textarea "repaint kitchen cabinets"
click at [320, 180] on icon "button" at bounding box center [317, 183] width 10 height 9
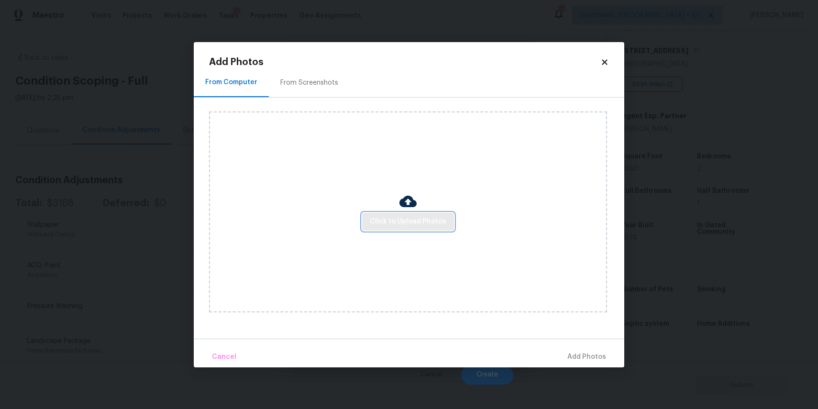
click at [397, 220] on span "Click to Upload Photos" at bounding box center [408, 222] width 77 height 12
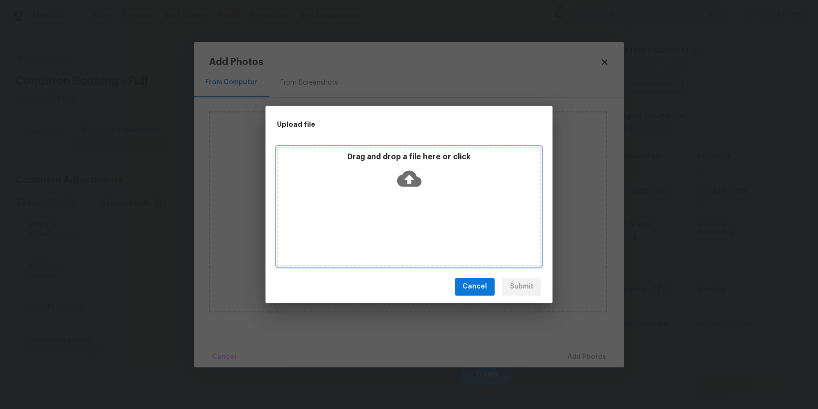
click at [397, 220] on div "Drag and drop a file here or click" at bounding box center [409, 207] width 264 height 120
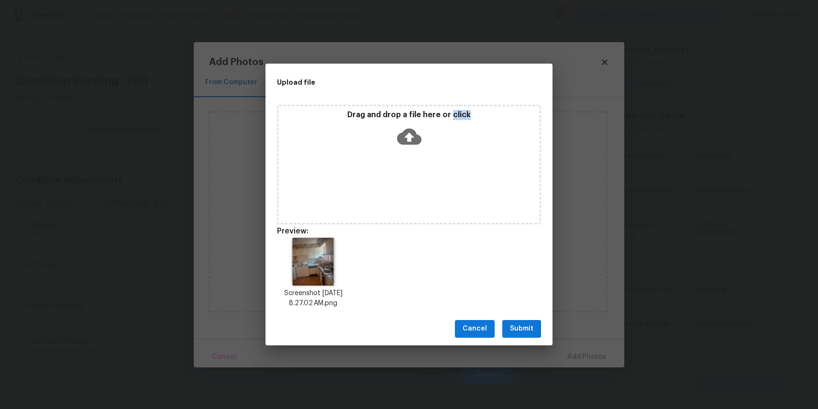
click at [531, 337] on button "Submit" at bounding box center [521, 329] width 39 height 18
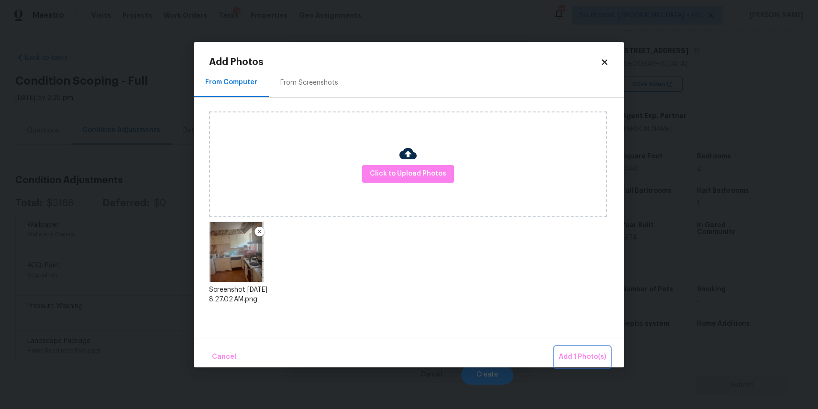
click at [600, 359] on span "Add 1 Photo(s)" at bounding box center [582, 357] width 47 height 12
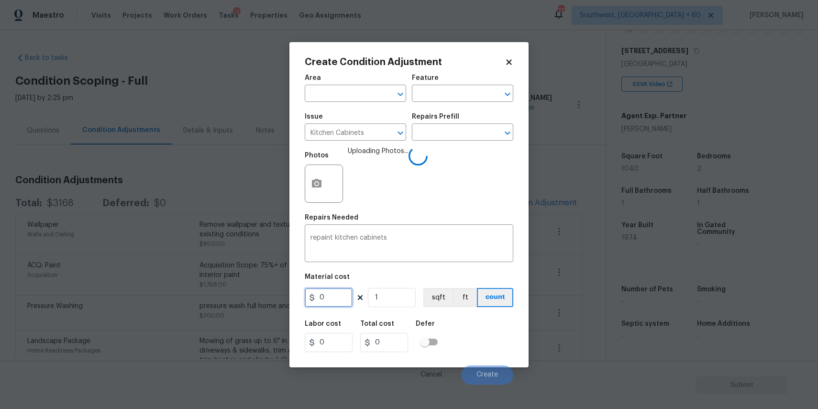
click at [340, 291] on input "0" at bounding box center [329, 297] width 48 height 19
click at [340, 291] on input "1" at bounding box center [329, 297] width 48 height 19
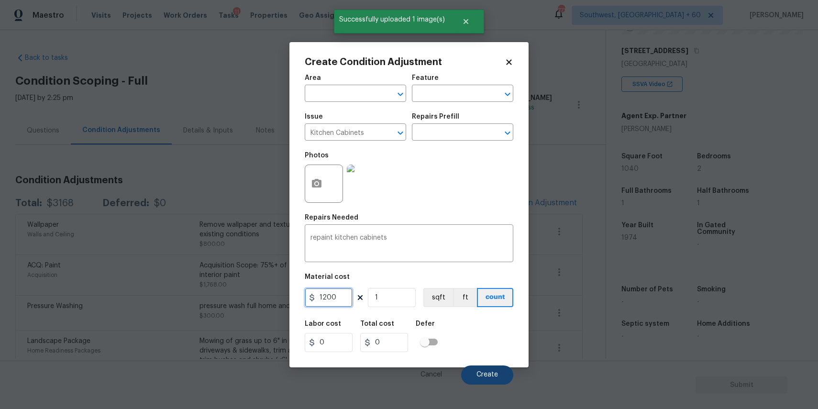
type input "1200"
click at [485, 369] on button "Create" at bounding box center [487, 374] width 52 height 19
type input "1200"
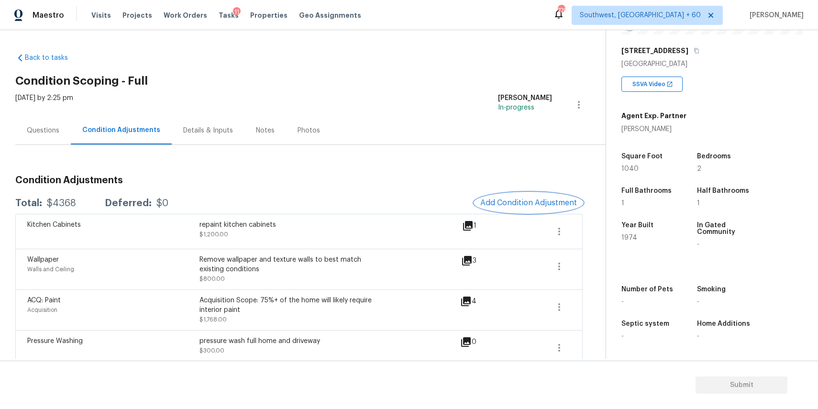
click at [560, 205] on span "Add Condition Adjustment" at bounding box center [528, 202] width 97 height 9
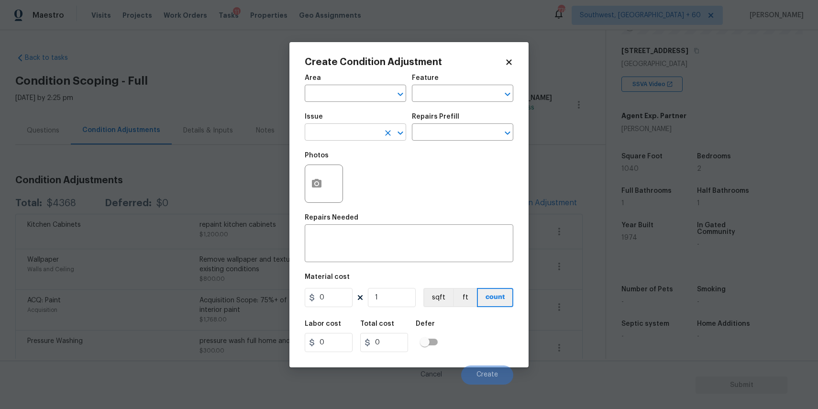
click at [320, 130] on input "text" at bounding box center [342, 133] width 75 height 15
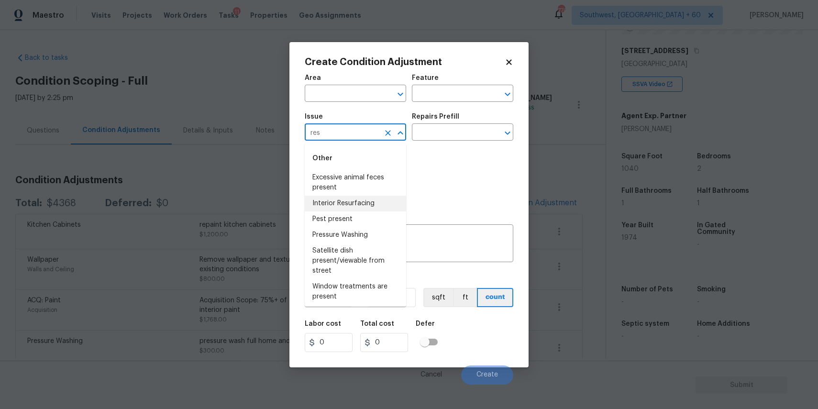
click at [366, 197] on li "Interior Resurfacing" at bounding box center [355, 204] width 101 height 16
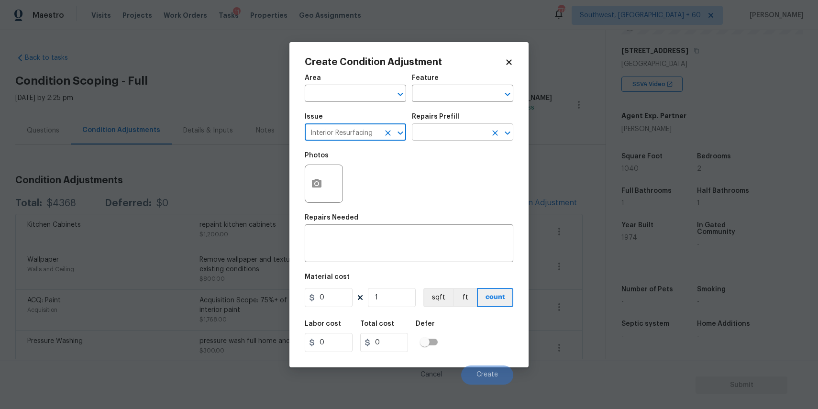
type input "Interior Resurfacing"
click at [454, 132] on input "text" at bounding box center [449, 133] width 75 height 15
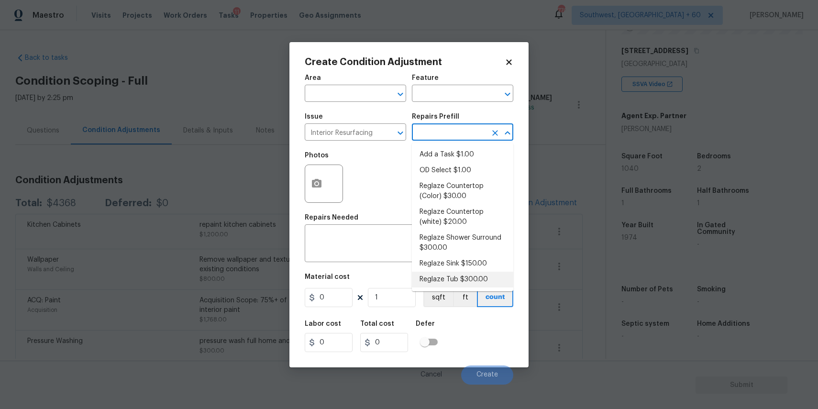
click at [495, 273] on li "Reglaze Tub $300.00" at bounding box center [462, 280] width 101 height 16
type textarea "Prep, mask, clean and reglaze the tub (white) both on the in and outer sides. H…"
type input "300"
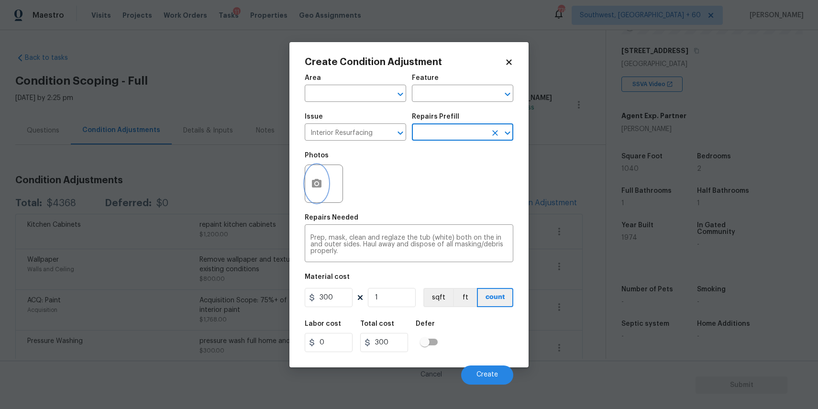
click at [307, 175] on button "button" at bounding box center [316, 183] width 23 height 37
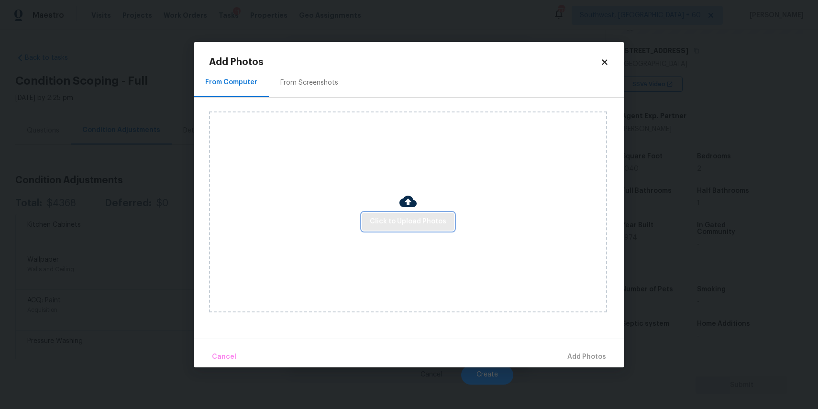
click at [391, 224] on span "Click to Upload Photos" at bounding box center [408, 222] width 77 height 12
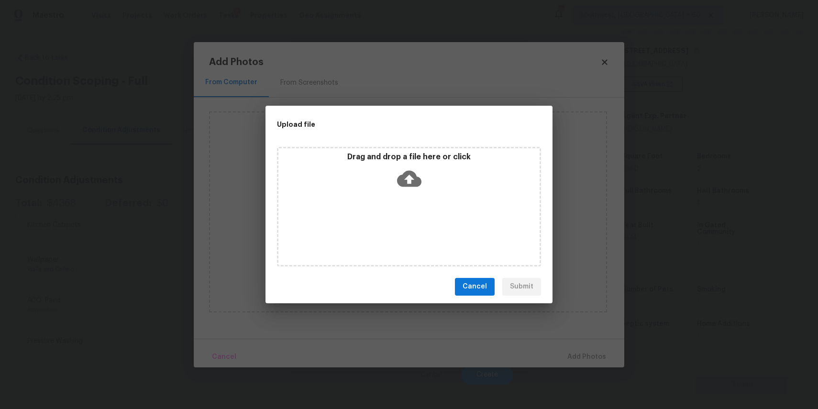
click at [391, 224] on div "Drag and drop a file here or click" at bounding box center [409, 207] width 264 height 120
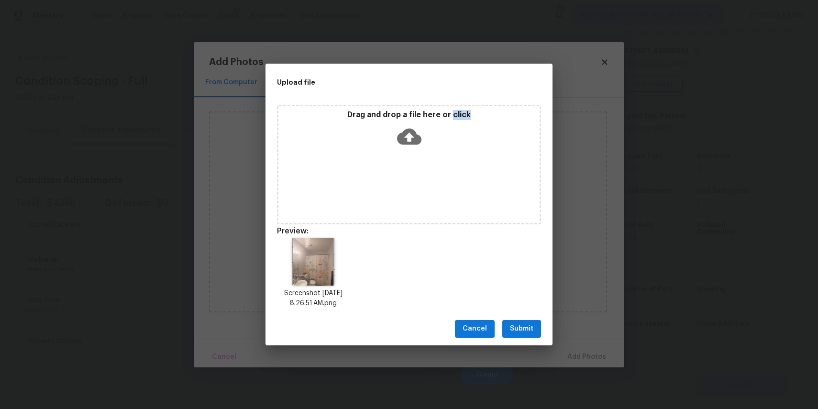
click at [516, 327] on span "Submit" at bounding box center [521, 329] width 23 height 12
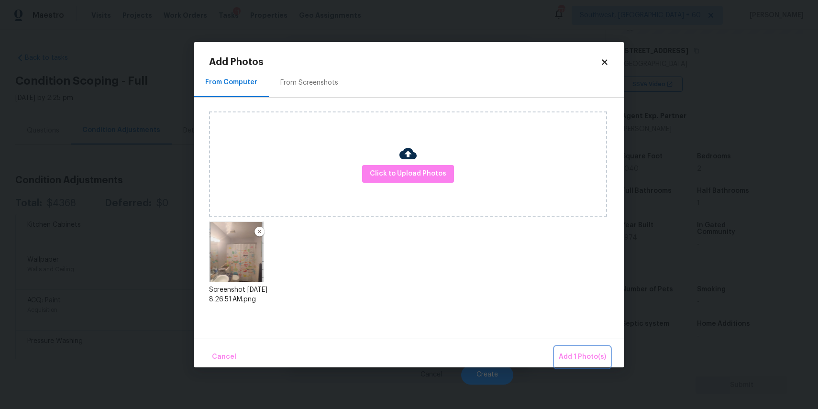
click at [586, 351] on span "Add 1 Photo(s)" at bounding box center [582, 357] width 47 height 12
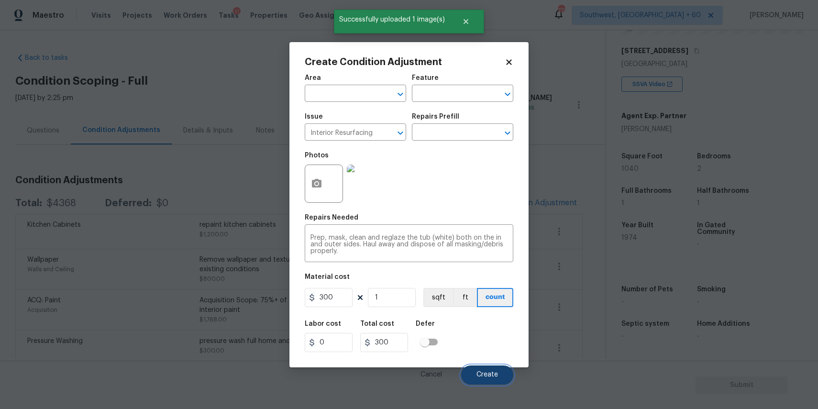
click at [493, 377] on span "Create" at bounding box center [487, 374] width 22 height 7
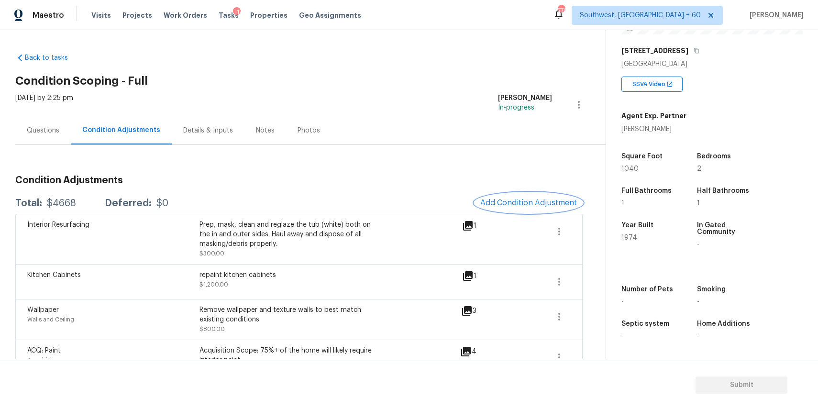
click at [540, 198] on button "Add Condition Adjustment" at bounding box center [528, 203] width 108 height 20
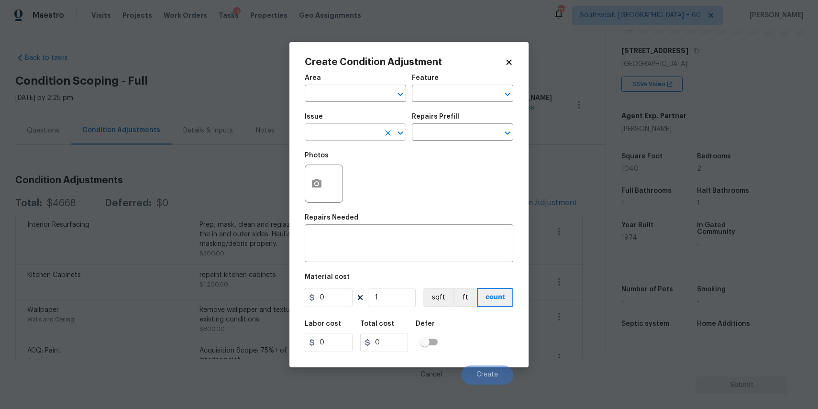
click at [361, 138] on input "text" at bounding box center [342, 133] width 75 height 15
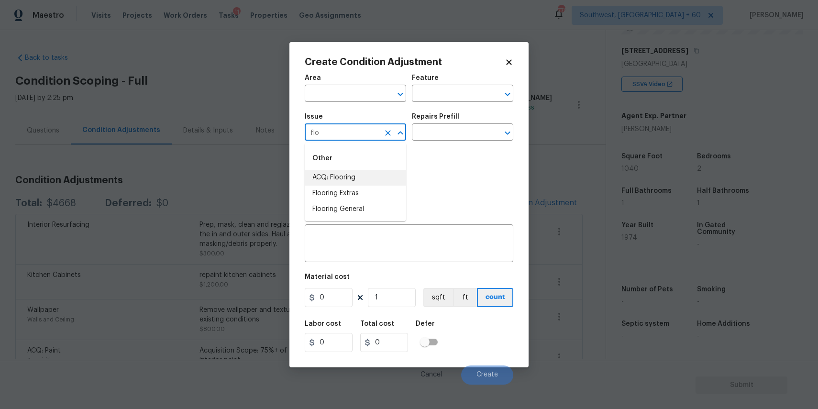
click at [370, 182] on li "ACQ: Flooring" at bounding box center [355, 178] width 101 height 16
type input "ACQ: Flooring"
click at [439, 138] on input "text" at bounding box center [449, 133] width 75 height 15
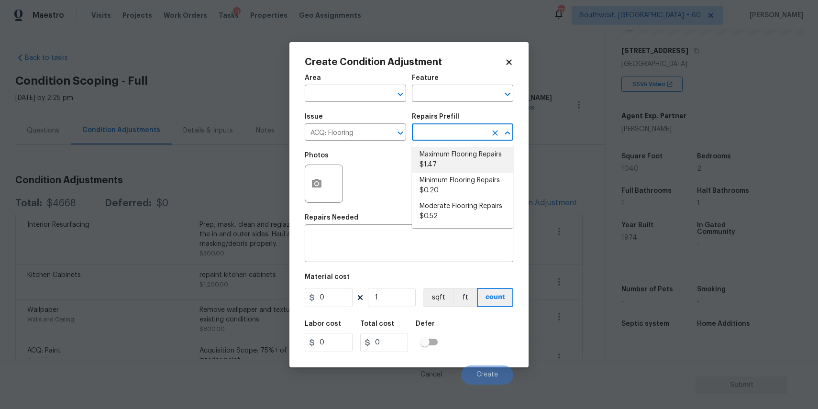
click at [491, 159] on li "Maximum Flooring Repairs $1.47" at bounding box center [462, 160] width 101 height 26
type input "Acquisition"
type textarea "Acquisition Scope: Maximum flooring repairs"
type input "1.47"
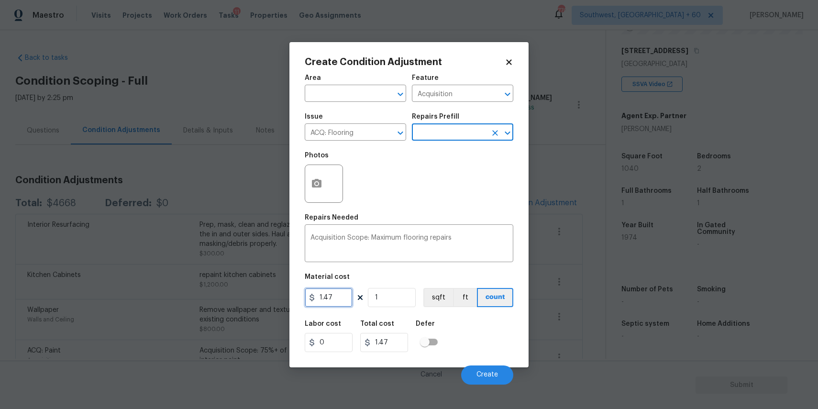
click at [345, 294] on input "1.47" at bounding box center [329, 297] width 48 height 19
type input "4.5"
click at [390, 300] on input "1" at bounding box center [392, 297] width 48 height 19
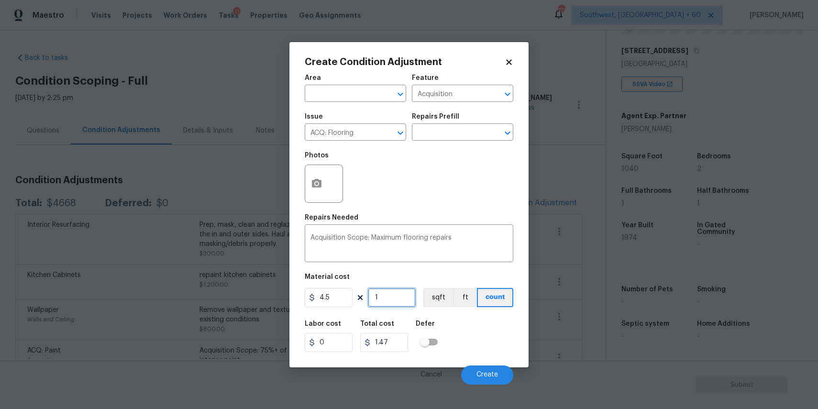
type input "4.5"
click at [390, 300] on input "1" at bounding box center [392, 297] width 48 height 19
type input "5"
type input "22.5"
type input "50"
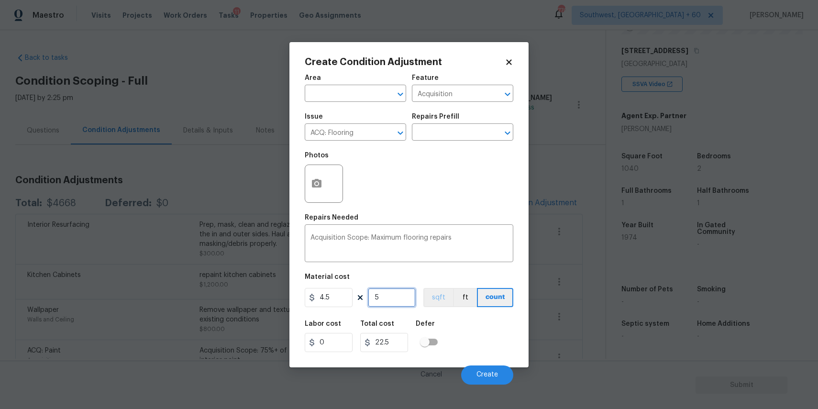
type input "225"
type input "500"
type input "2250"
type input "500"
click at [318, 185] on icon "button" at bounding box center [317, 183] width 10 height 9
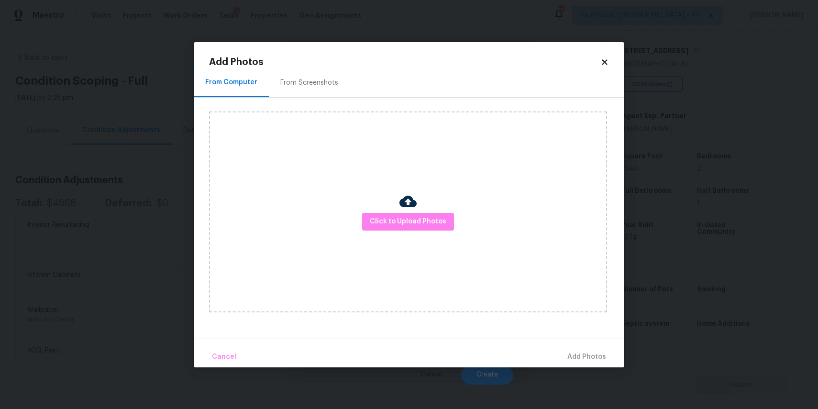
click at [392, 211] on div "Click to Upload Photos" at bounding box center [408, 211] width 398 height 201
click at [408, 218] on span "Click to Upload Photos" at bounding box center [408, 222] width 77 height 12
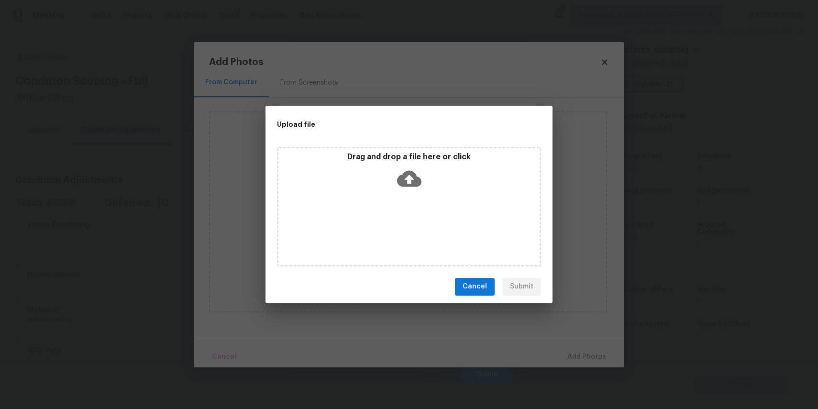
click at [405, 206] on div "Drag and drop a file here or click" at bounding box center [409, 207] width 264 height 120
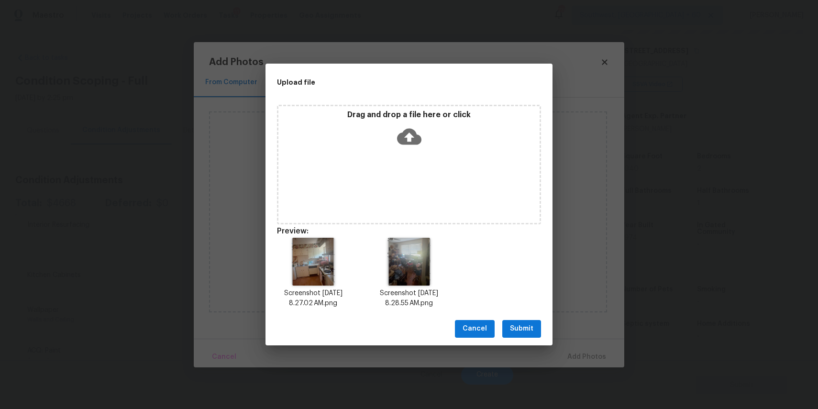
click at [522, 318] on div "Cancel Submit" at bounding box center [408, 328] width 287 height 33
click at [530, 325] on span "Submit" at bounding box center [521, 329] width 23 height 12
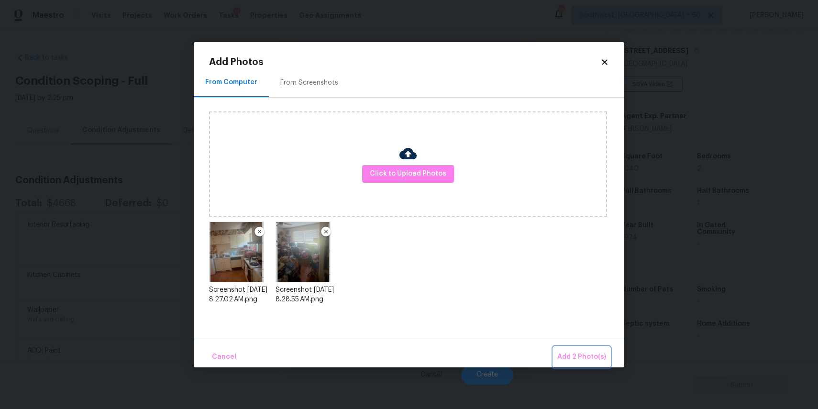
click at [575, 349] on button "Add 2 Photo(s)" at bounding box center [581, 357] width 56 height 21
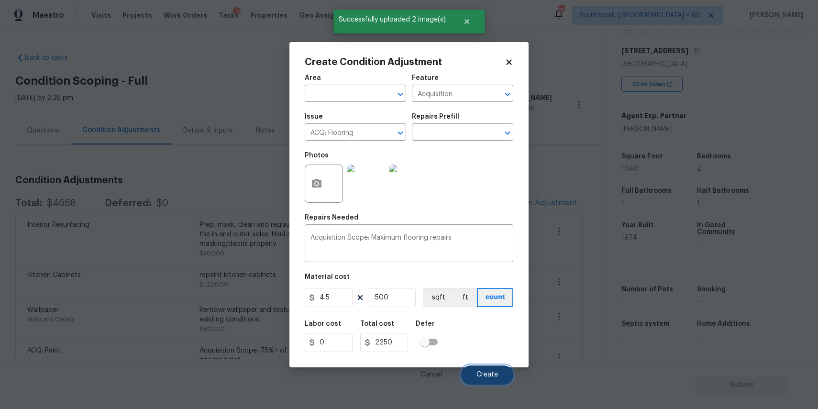
click at [493, 375] on span "Create" at bounding box center [487, 374] width 22 height 7
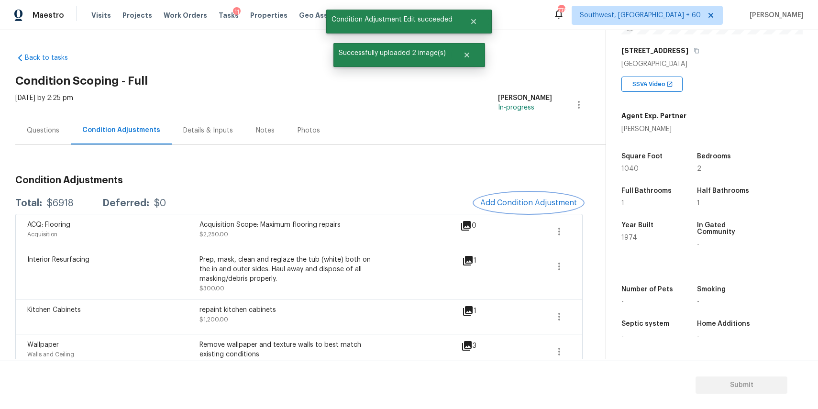
click at [545, 198] on button "Add Condition Adjustment" at bounding box center [528, 203] width 108 height 20
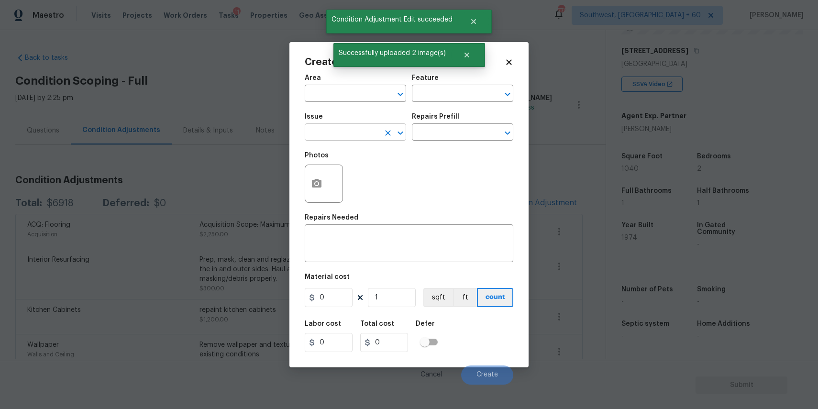
click at [342, 132] on input "text" at bounding box center [342, 133] width 75 height 15
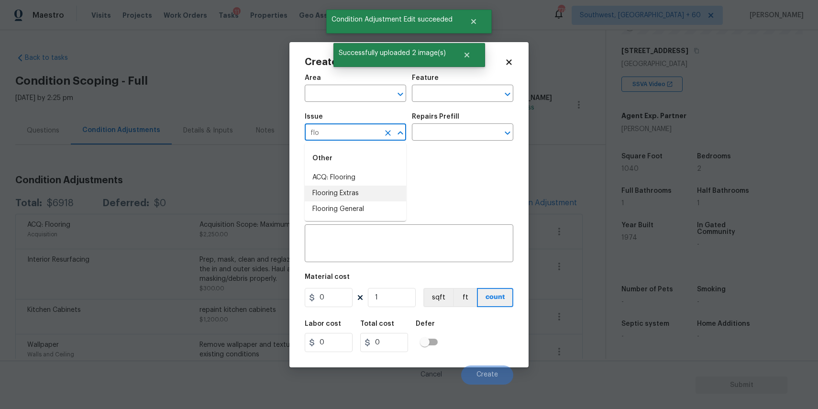
type input "flo"
click at [205, 201] on body "Maestro Visits Projects Work Orders Tasks 11 Properties Geo Assignments [GEOGRA…" at bounding box center [409, 204] width 818 height 409
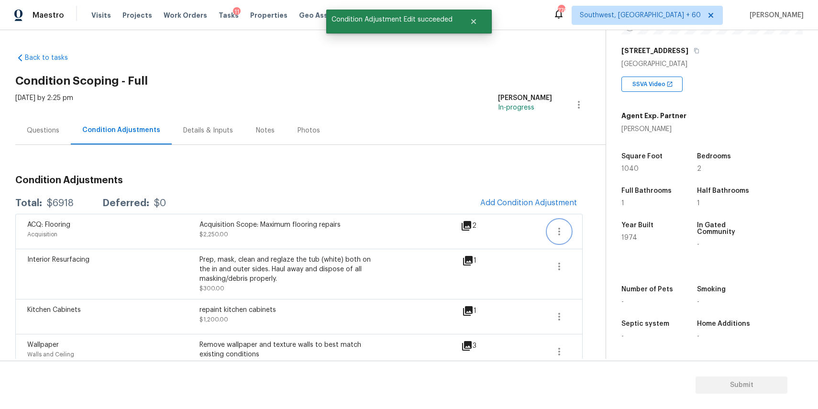
click at [564, 233] on icon "button" at bounding box center [558, 231] width 11 height 11
click at [621, 231] on div "Edit" at bounding box center [613, 230] width 75 height 10
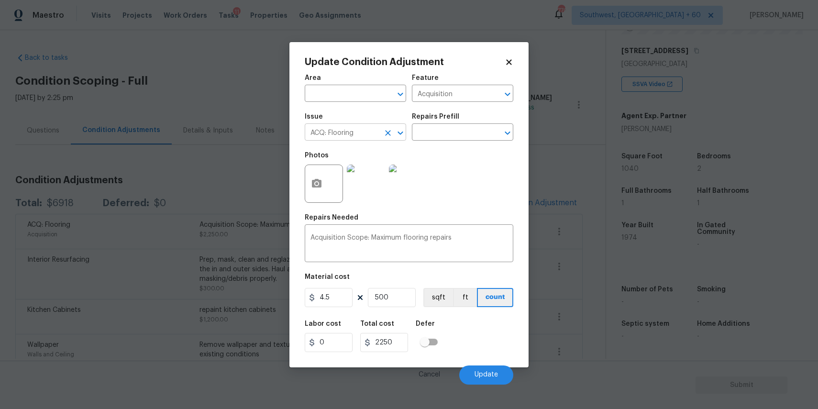
click at [372, 133] on input "ACQ: Flooring" at bounding box center [342, 133] width 75 height 15
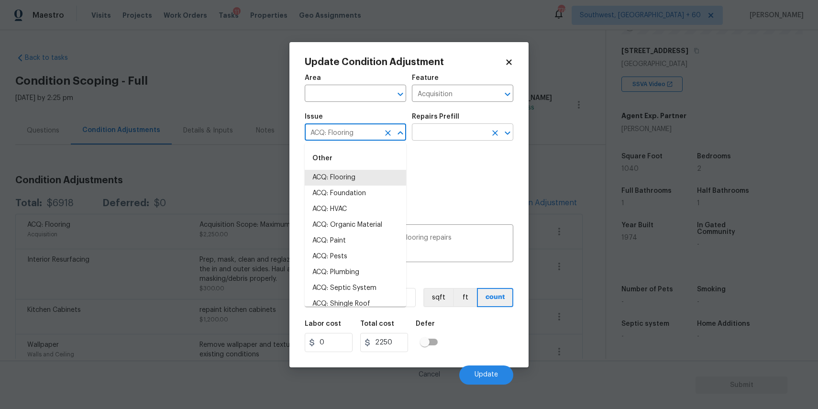
click at [427, 134] on input "text" at bounding box center [449, 133] width 75 height 15
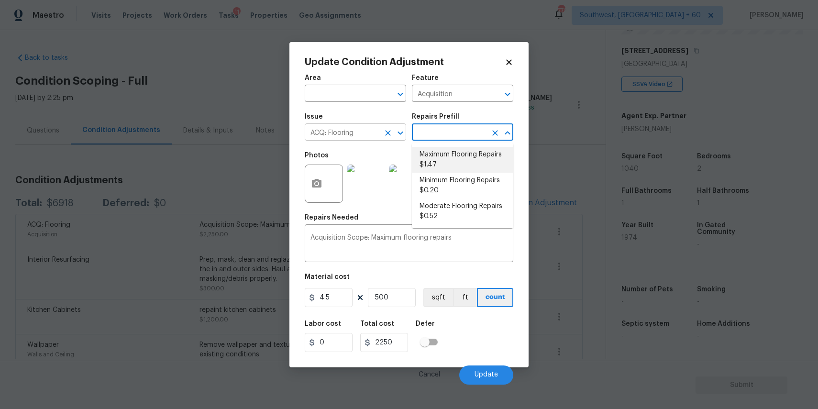
click at [393, 130] on button "Clear" at bounding box center [387, 132] width 13 height 13
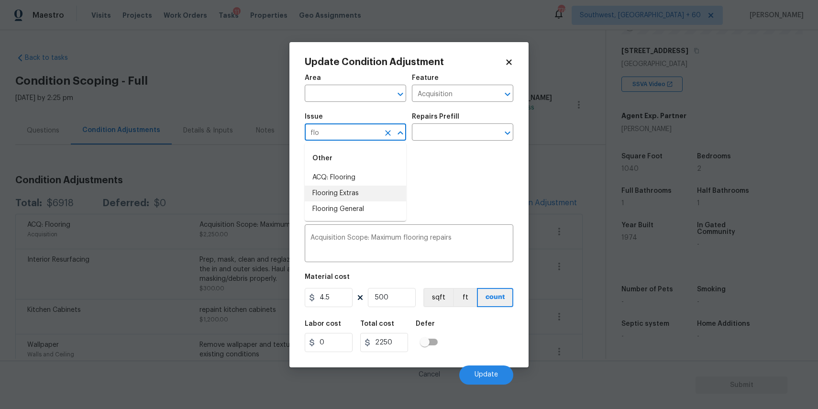
click at [343, 193] on li "Flooring Extras" at bounding box center [355, 194] width 101 height 16
type input "Flooring Extras"
click at [466, 123] on div "Repairs Prefill" at bounding box center [462, 119] width 101 height 12
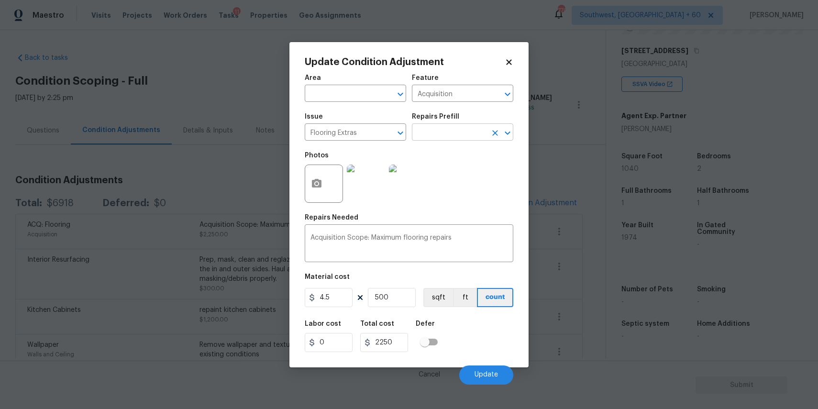
click at [472, 130] on input "text" at bounding box center [449, 133] width 75 height 15
click at [354, 278] on div "Material cost" at bounding box center [409, 280] width 209 height 12
click at [494, 367] on button "Update" at bounding box center [486, 374] width 54 height 19
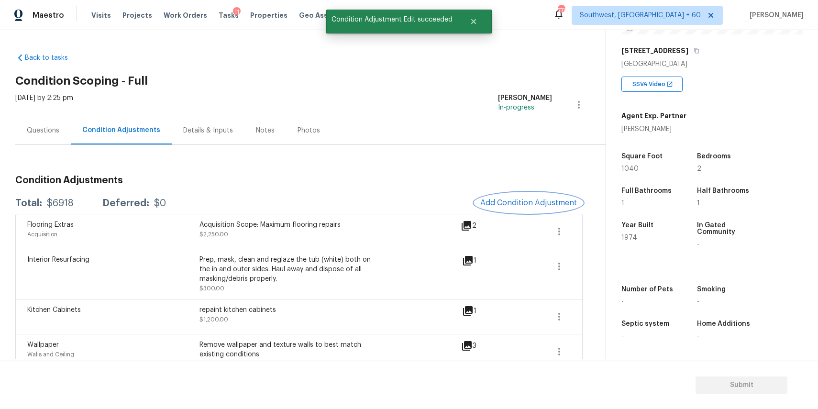
click at [560, 198] on button "Add Condition Adjustment" at bounding box center [528, 203] width 108 height 20
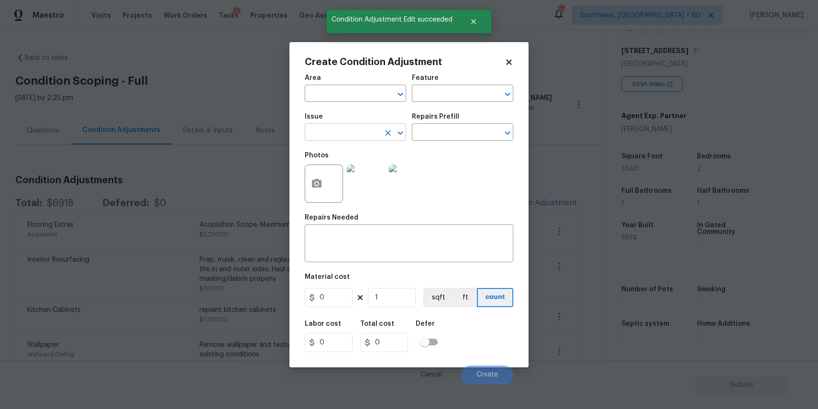
click at [380, 135] on div "​" at bounding box center [355, 133] width 101 height 15
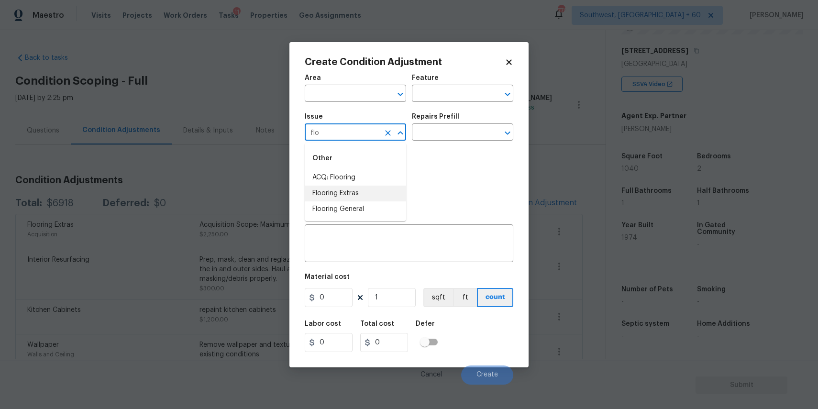
click at [369, 188] on li "Flooring Extras" at bounding box center [355, 194] width 101 height 16
type input "Flooring Extras"
click at [449, 134] on input "text" at bounding box center [449, 133] width 75 height 15
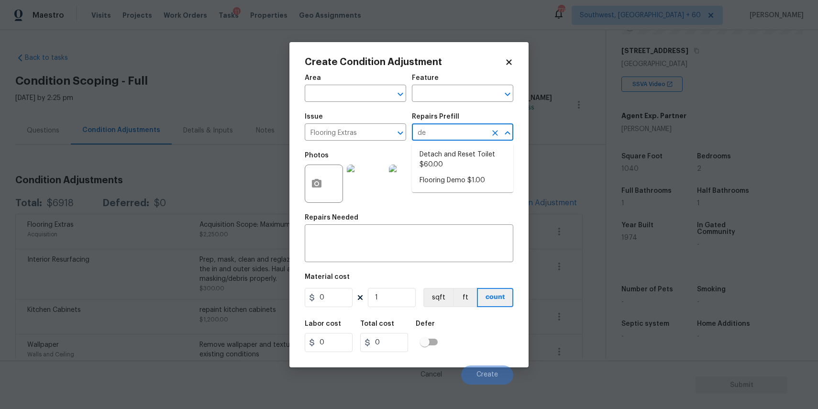
type input "dem"
click at [478, 151] on li "Flooring Demo $1.00" at bounding box center [462, 155] width 101 height 16
type input "Overall Flooring"
type textarea "Demo existing flooring."
type input "1"
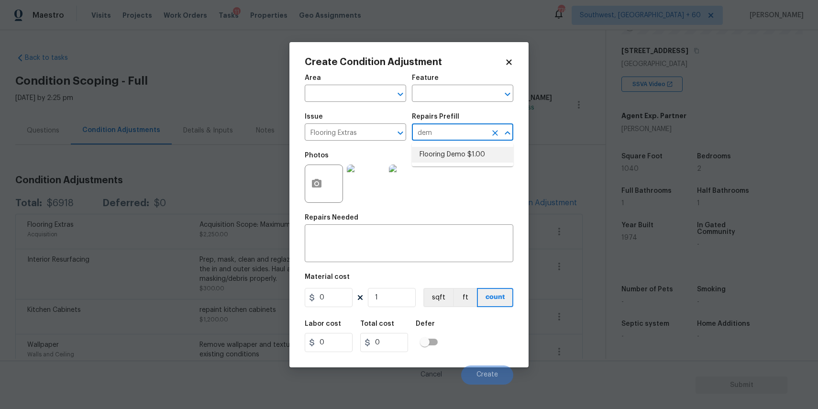
type input "1"
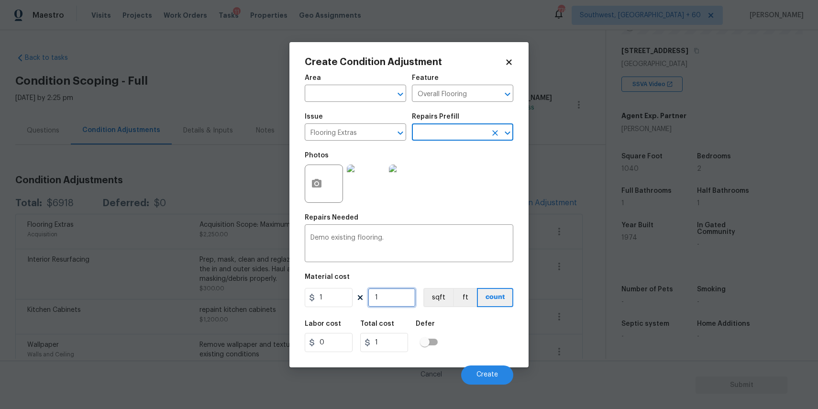
click at [384, 303] on input "1" at bounding box center [392, 297] width 48 height 19
type input "0"
type input "6"
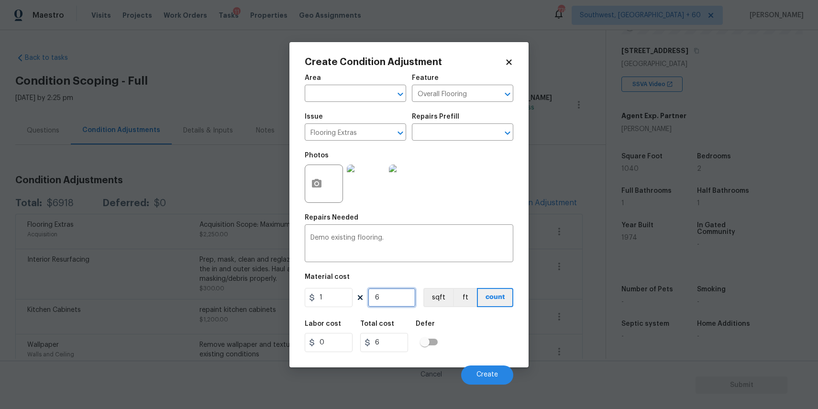
type input "0"
type input "5"
type input "50"
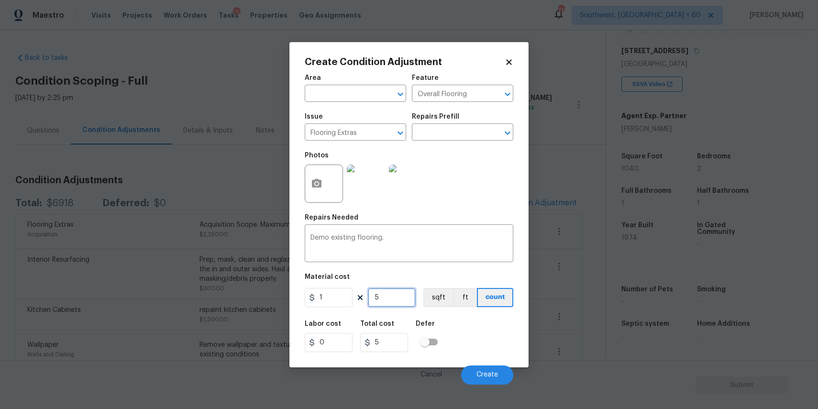
type input "50"
type input "500"
click at [496, 370] on button "Create" at bounding box center [487, 374] width 52 height 19
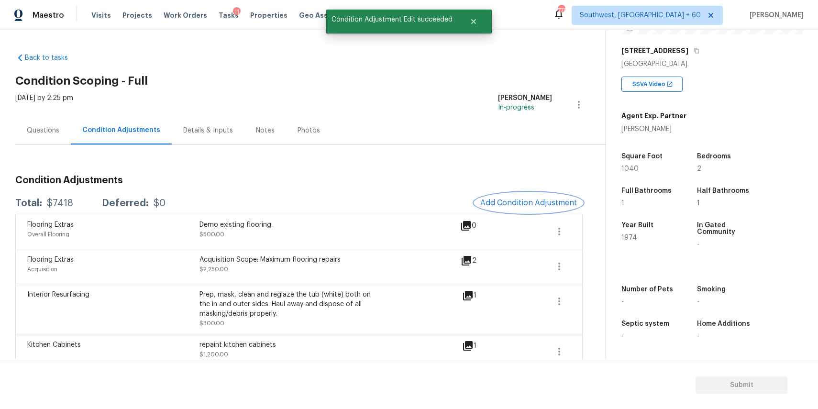
click at [521, 209] on button "Add Condition Adjustment" at bounding box center [528, 203] width 108 height 20
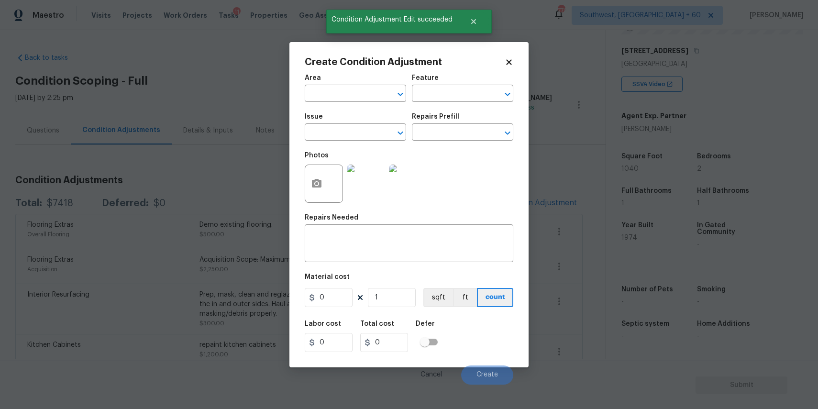
click at [349, 124] on div "Issue" at bounding box center [355, 119] width 101 height 12
click at [361, 132] on input "text" at bounding box center [342, 133] width 75 height 15
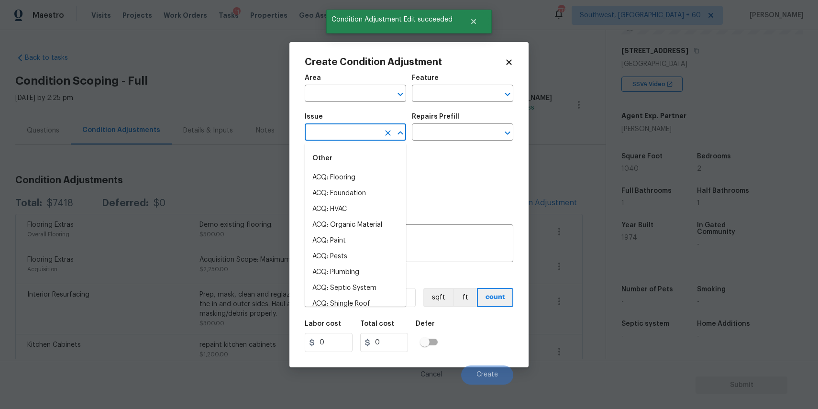
click at [217, 163] on body "Maestro Visits Projects Work Orders Tasks 11 Properties Geo Assignments [GEOGRA…" at bounding box center [409, 204] width 818 height 409
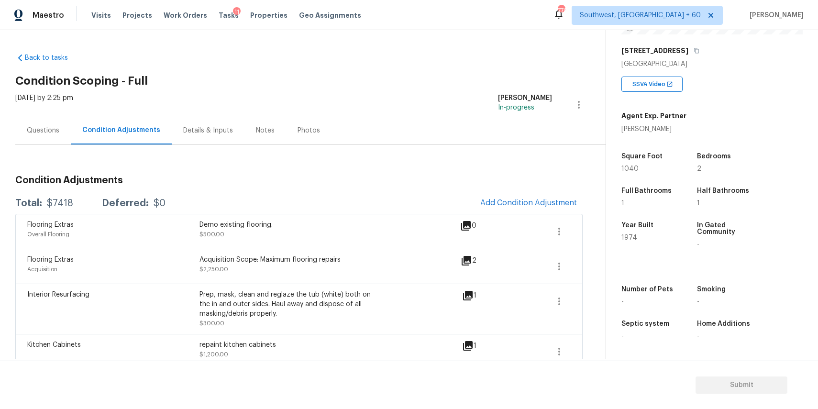
click at [504, 189] on div "Condition Adjustments Total: $7418 Deferred: $0 Add Condition Adjustment Floori…" at bounding box center [298, 371] width 567 height 406
click at [525, 203] on span "Add Condition Adjustment" at bounding box center [528, 202] width 97 height 9
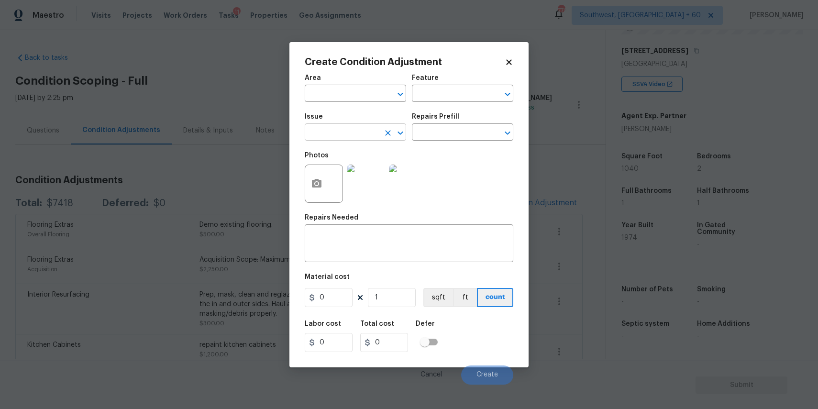
click at [366, 128] on input "text" at bounding box center [342, 133] width 75 height 15
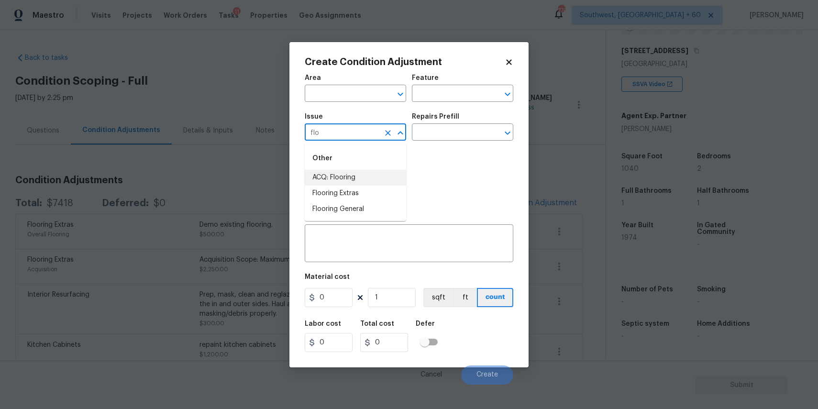
click at [376, 178] on li "ACQ: Flooring" at bounding box center [355, 178] width 101 height 16
type input "ACQ: Flooring"
click at [463, 134] on input "text" at bounding box center [449, 133] width 75 height 15
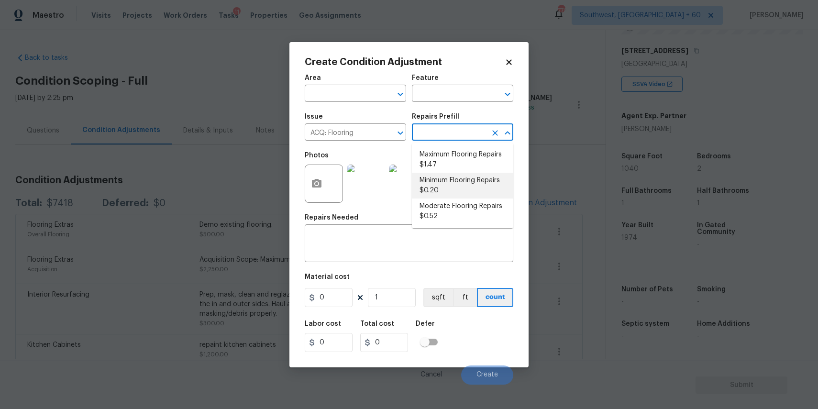
click at [452, 179] on li "Minimum Flooring Repairs $0.20" at bounding box center [462, 186] width 101 height 26
type input "Acquisition"
type textarea "Acquisition Scope: Minimum flooring repairs"
type input "0.2"
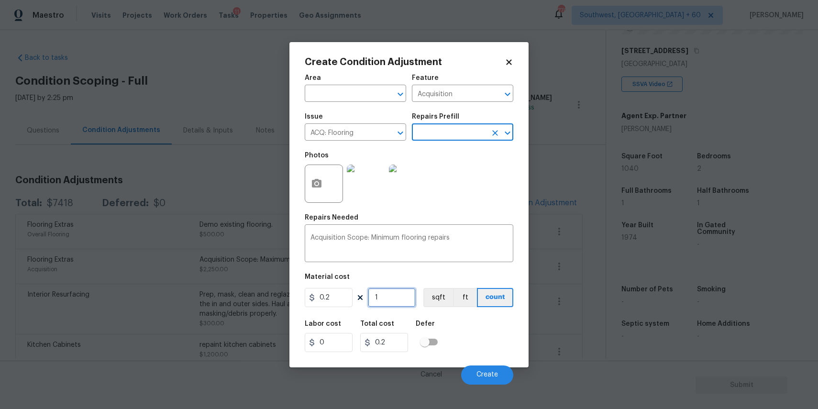
click at [393, 295] on input "1" at bounding box center [392, 297] width 48 height 19
type input "5"
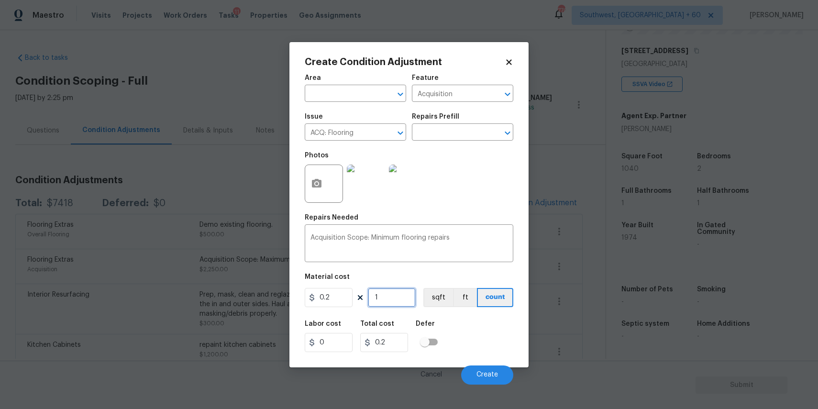
type input "1"
type input "54"
type input "10.8"
type input "540"
type input "108"
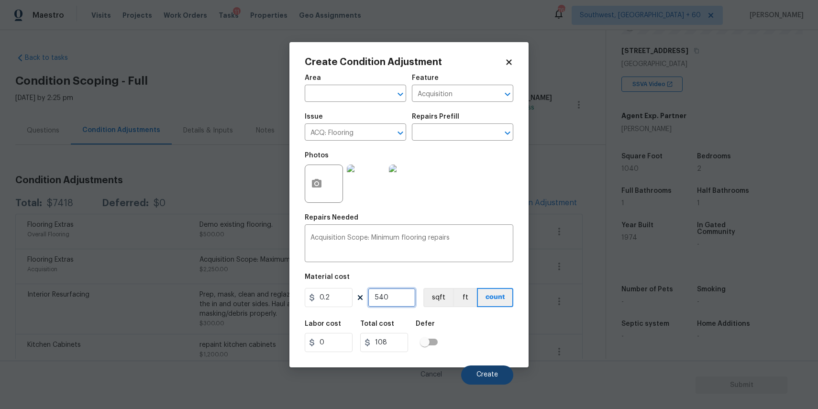
type input "540"
click at [495, 369] on button "Create" at bounding box center [487, 374] width 52 height 19
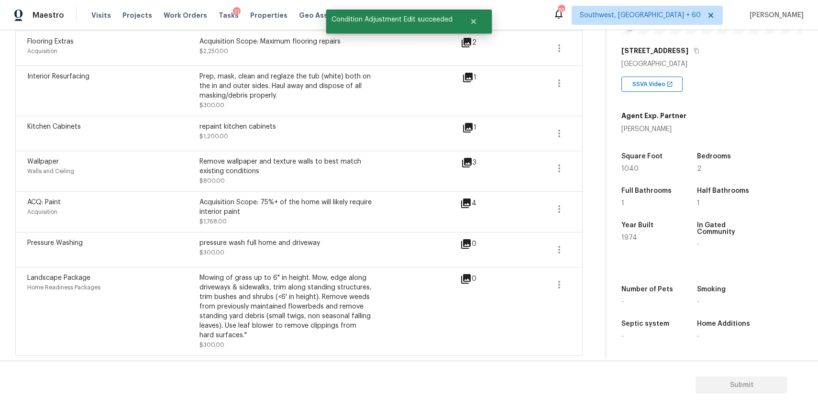
scroll to position [0, 0]
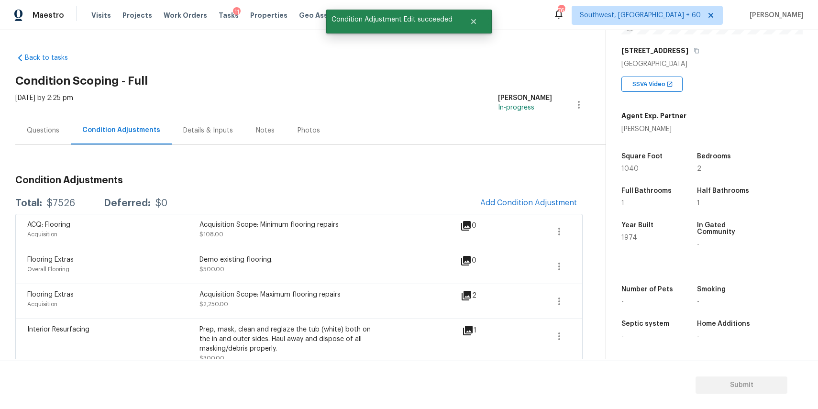
click at [61, 203] on div "$7526" at bounding box center [61, 203] width 28 height 10
copy div "$7526"
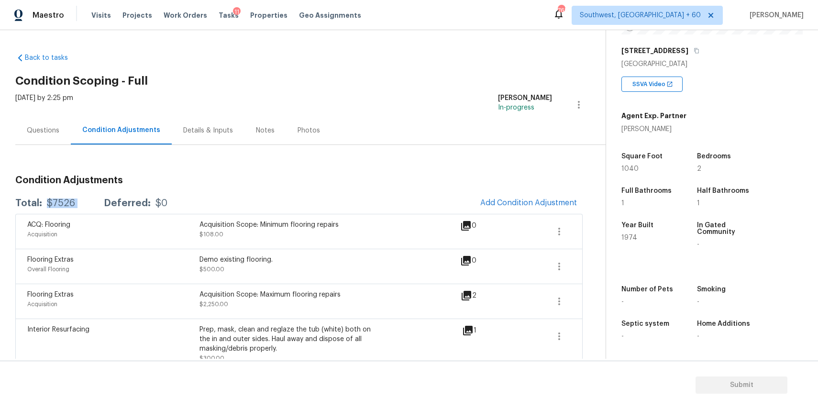
click at [42, 105] on div "[DATE] by 2:25 pm" at bounding box center [44, 104] width 58 height 23
click at [51, 124] on div "Questions" at bounding box center [42, 130] width 55 height 28
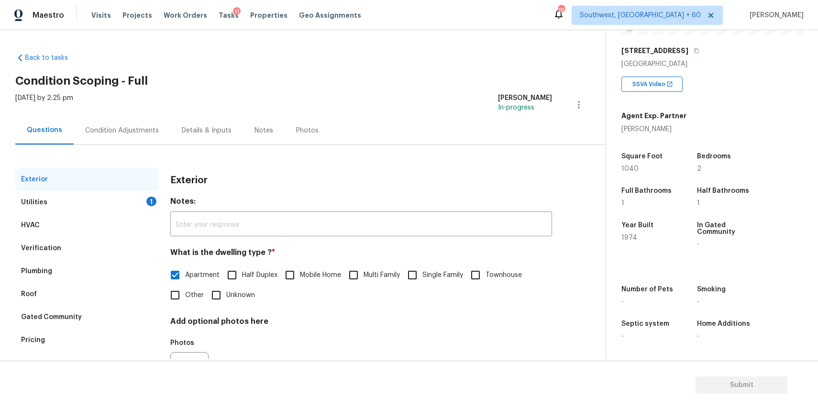
click at [137, 200] on div "Utilities 1" at bounding box center [86, 202] width 143 height 23
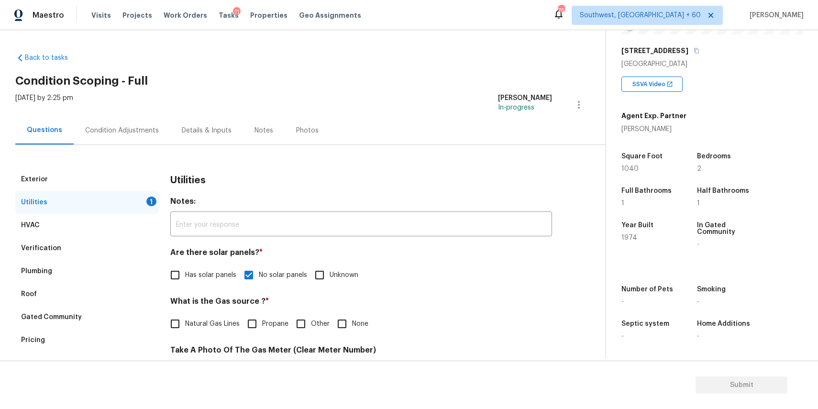
click at [332, 328] on input "None" at bounding box center [342, 324] width 20 height 20
click at [341, 330] on input "None" at bounding box center [342, 324] width 20 height 20
checkbox input "true"
click at [114, 131] on div "Condition Adjustments" at bounding box center [122, 131] width 74 height 10
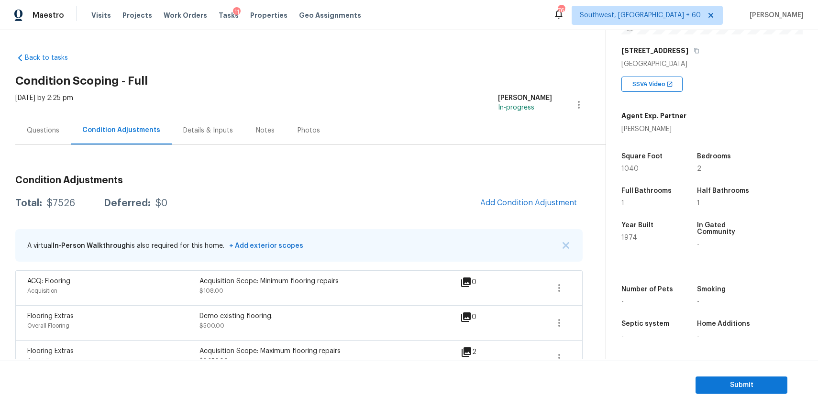
click at [69, 201] on div "$7526" at bounding box center [61, 203] width 28 height 10
copy div "$7526"
click at [35, 123] on div "Questions" at bounding box center [42, 130] width 55 height 28
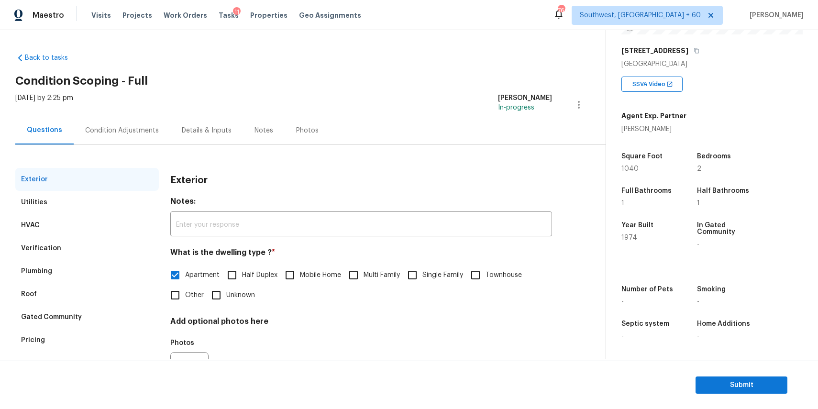
click at [78, 257] on div "Verification" at bounding box center [86, 248] width 143 height 23
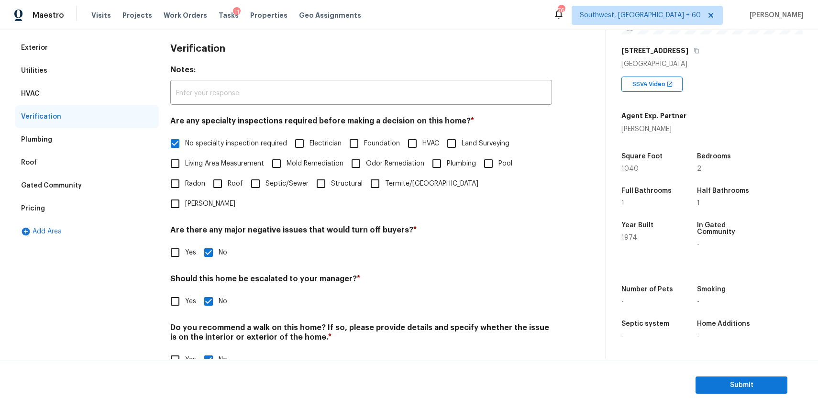
scroll to position [137, 0]
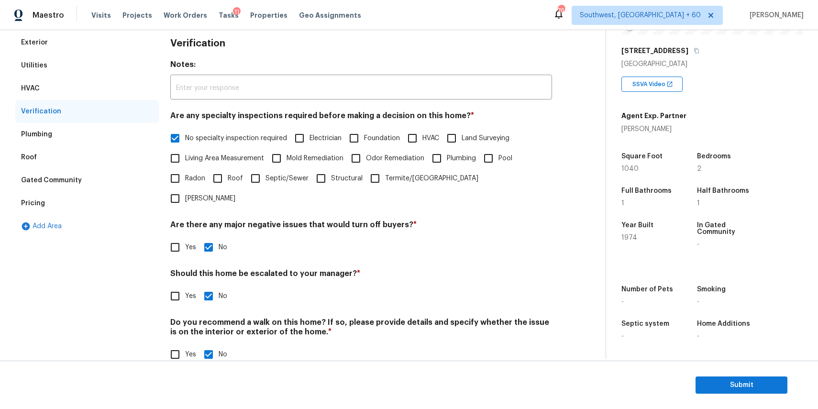
click at [58, 182] on div "Gated Community" at bounding box center [51, 181] width 61 height 10
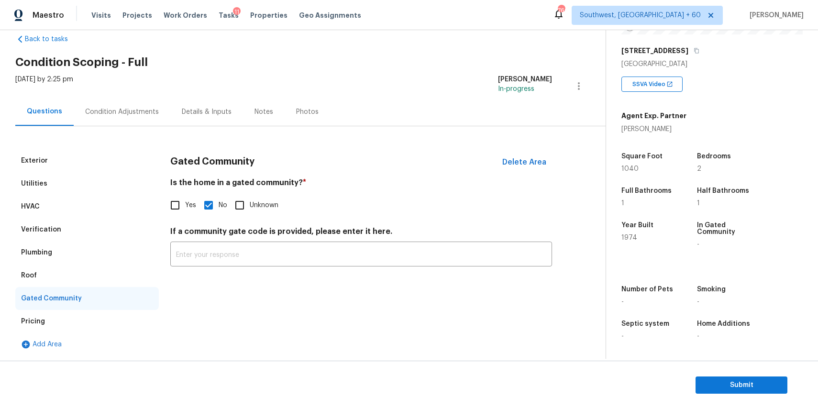
click at [45, 318] on div "Pricing" at bounding box center [86, 321] width 143 height 23
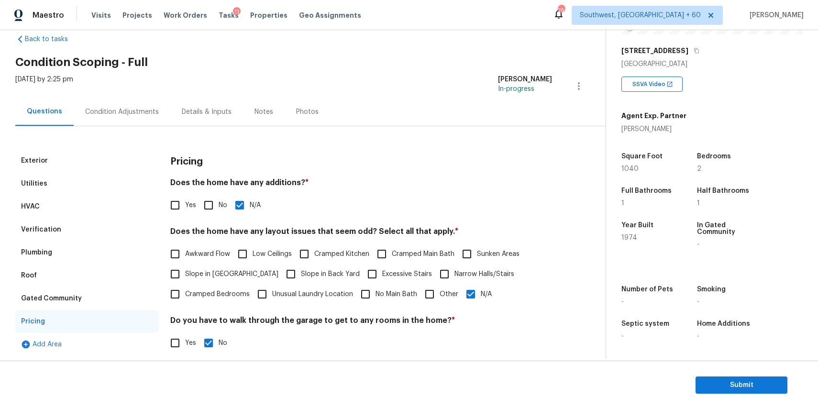
scroll to position [125, 0]
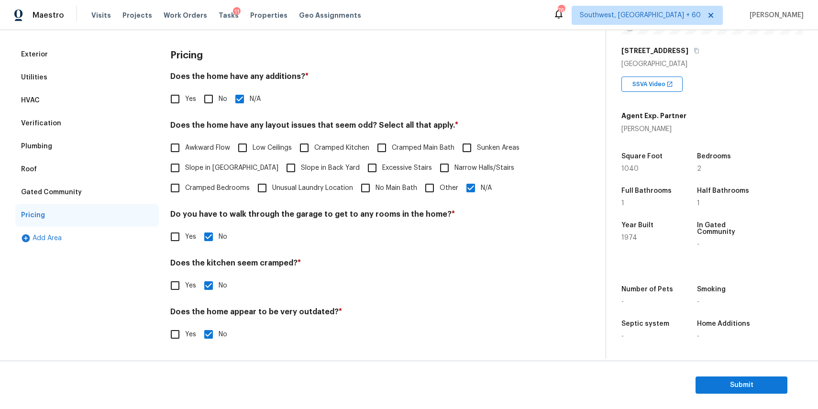
click at [231, 165] on span "Slope in [GEOGRAPHIC_DATA]" at bounding box center [231, 168] width 93 height 10
click at [185, 165] on input "Slope in [GEOGRAPHIC_DATA]" at bounding box center [175, 168] width 20 height 20
checkbox input "true"
click at [281, 165] on input "Slope in Back Yard" at bounding box center [291, 169] width 20 height 20
checkbox input "true"
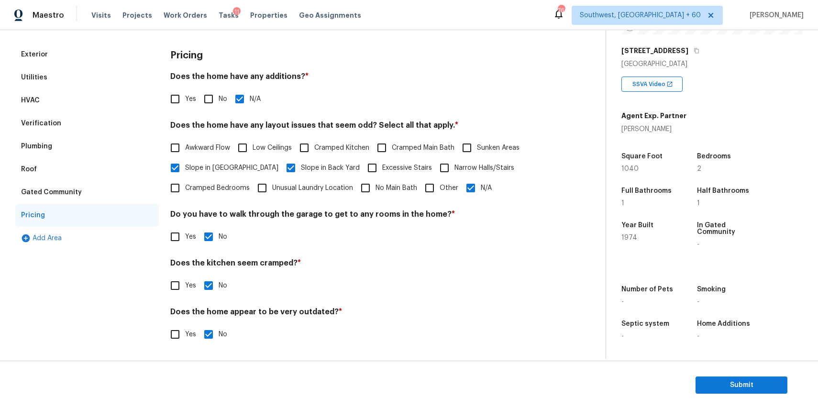
scroll to position [0, 0]
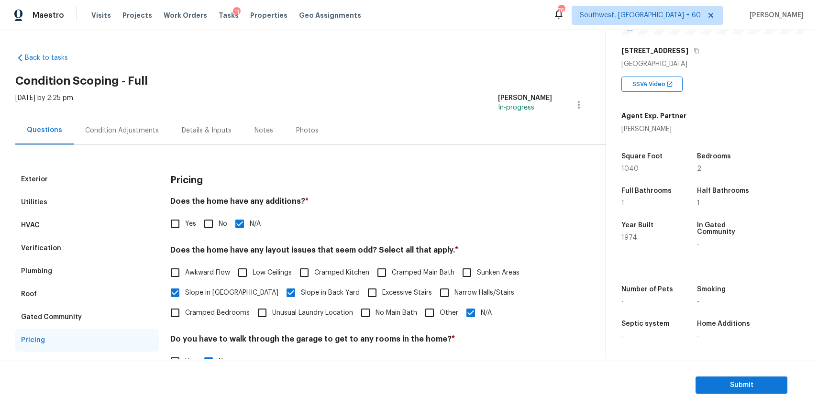
click at [134, 113] on div "[DATE] by 2:25 pm [PERSON_NAME] P In-progress" at bounding box center [310, 104] width 590 height 23
click at [140, 120] on div "Condition Adjustments" at bounding box center [122, 130] width 97 height 28
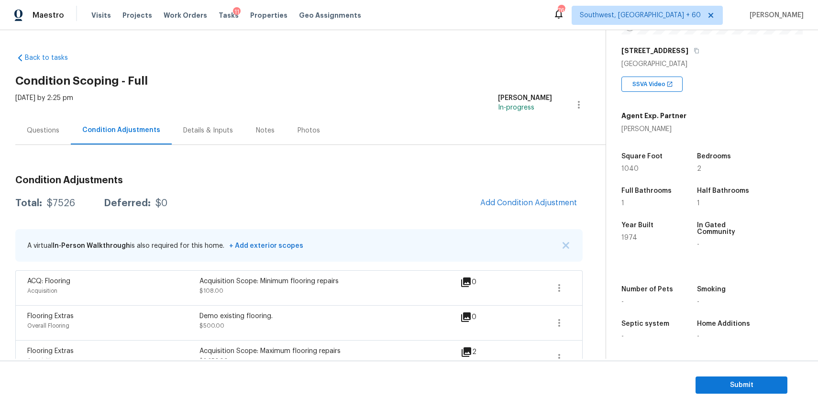
click at [38, 130] on div "Questions" at bounding box center [43, 131] width 33 height 10
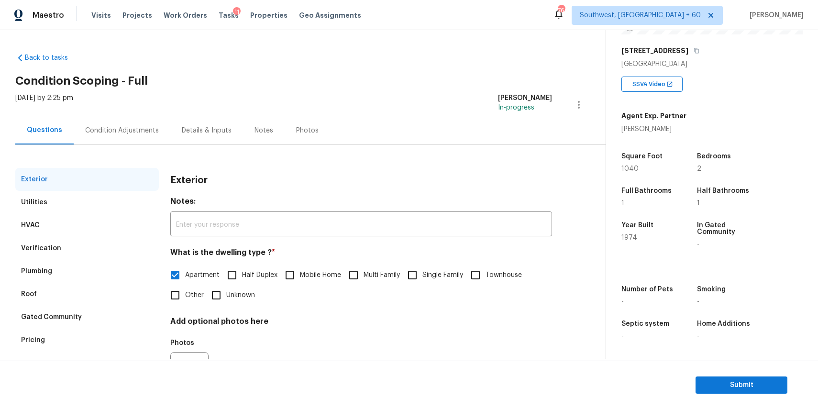
scroll to position [52, 0]
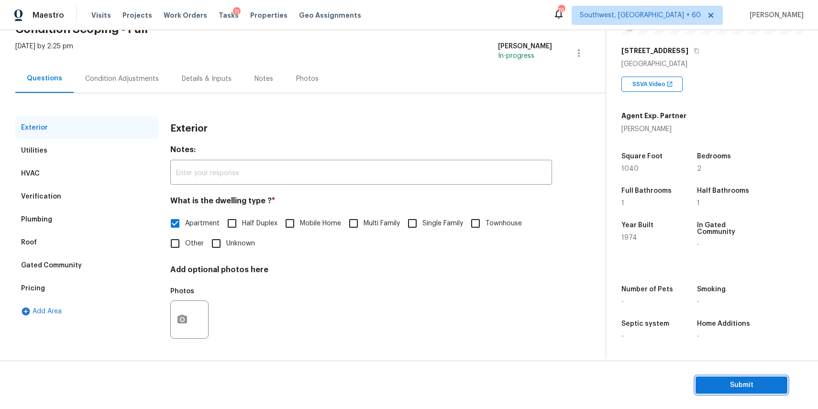
click at [752, 380] on span "Submit" at bounding box center [741, 385] width 77 height 12
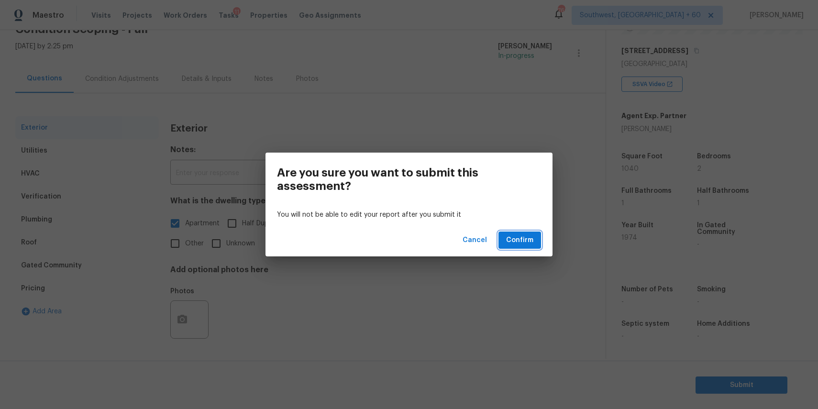
click at [537, 240] on button "Confirm" at bounding box center [519, 240] width 43 height 18
